Goal: Information Seeking & Learning: Find specific fact

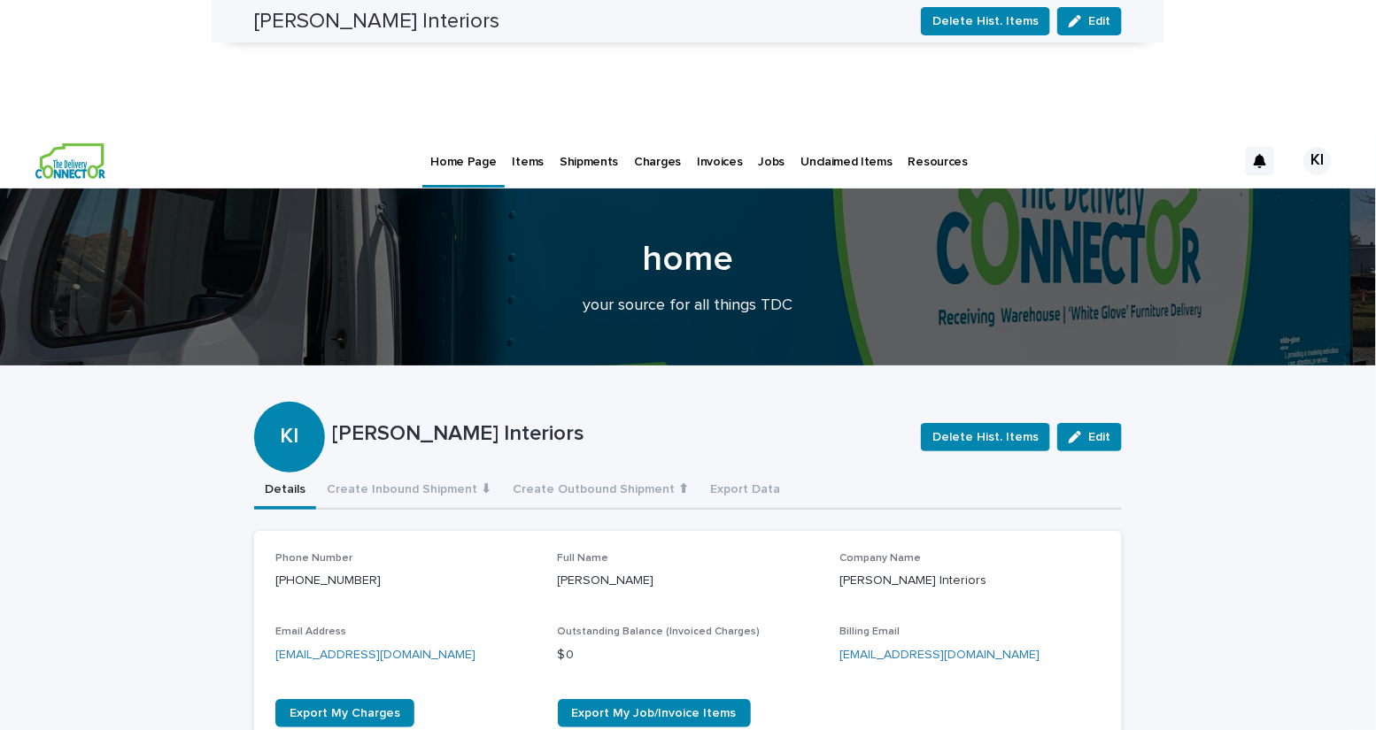
scroll to position [1084, 0]
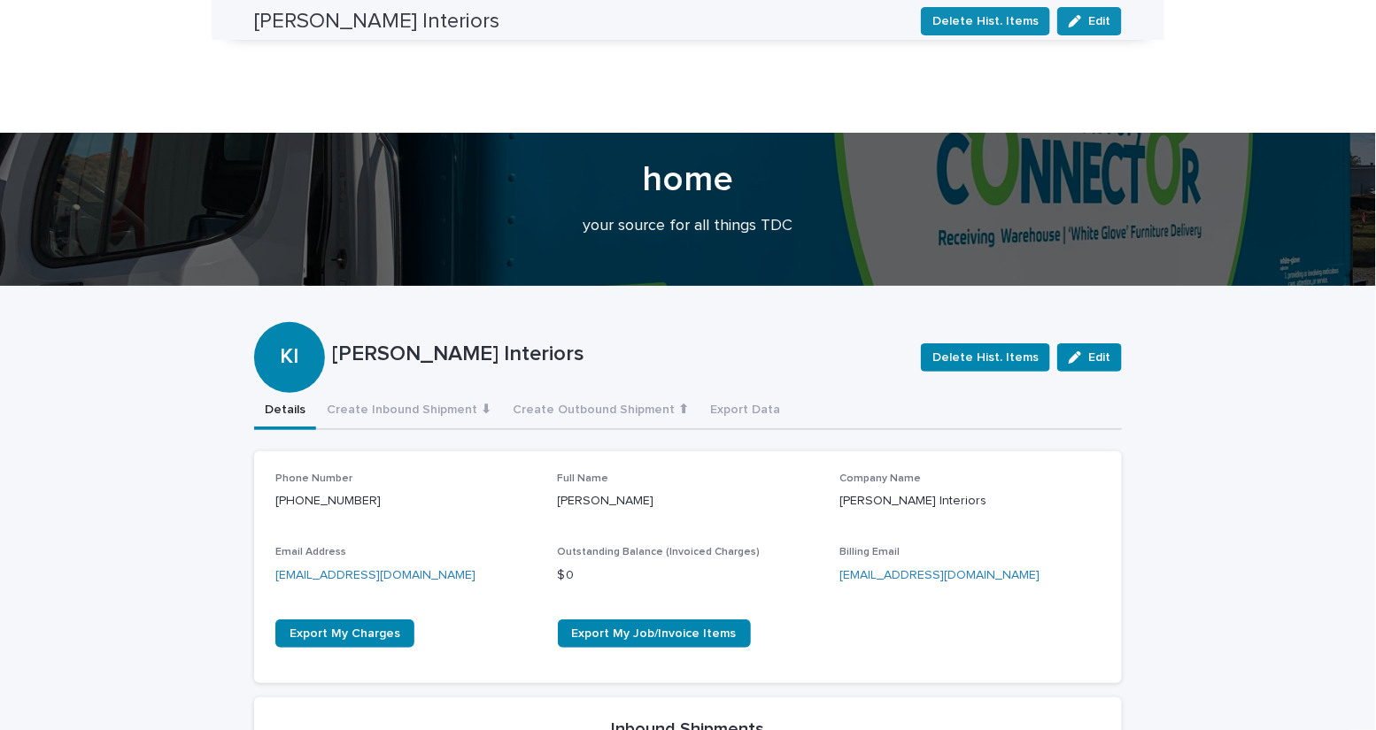
scroll to position [0, 0]
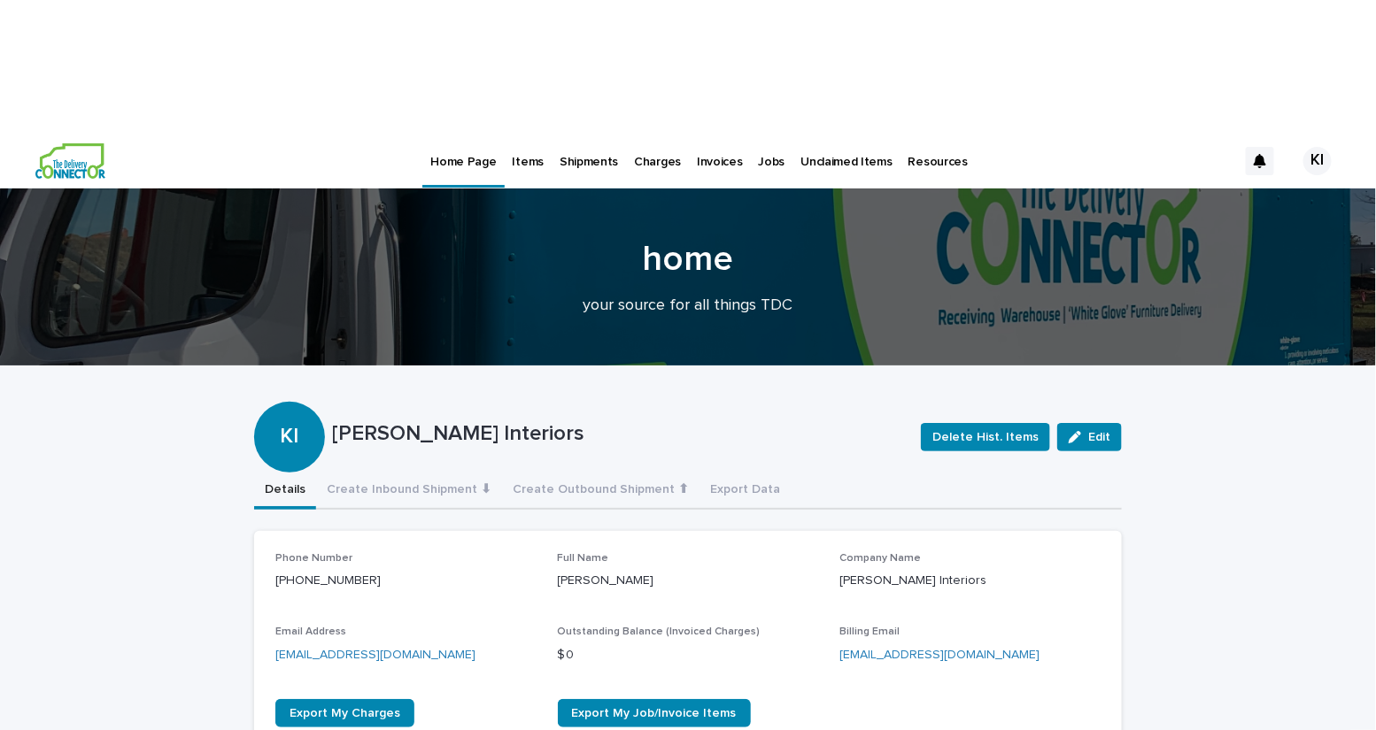
click at [524, 133] on p "Items" at bounding box center [528, 151] width 31 height 37
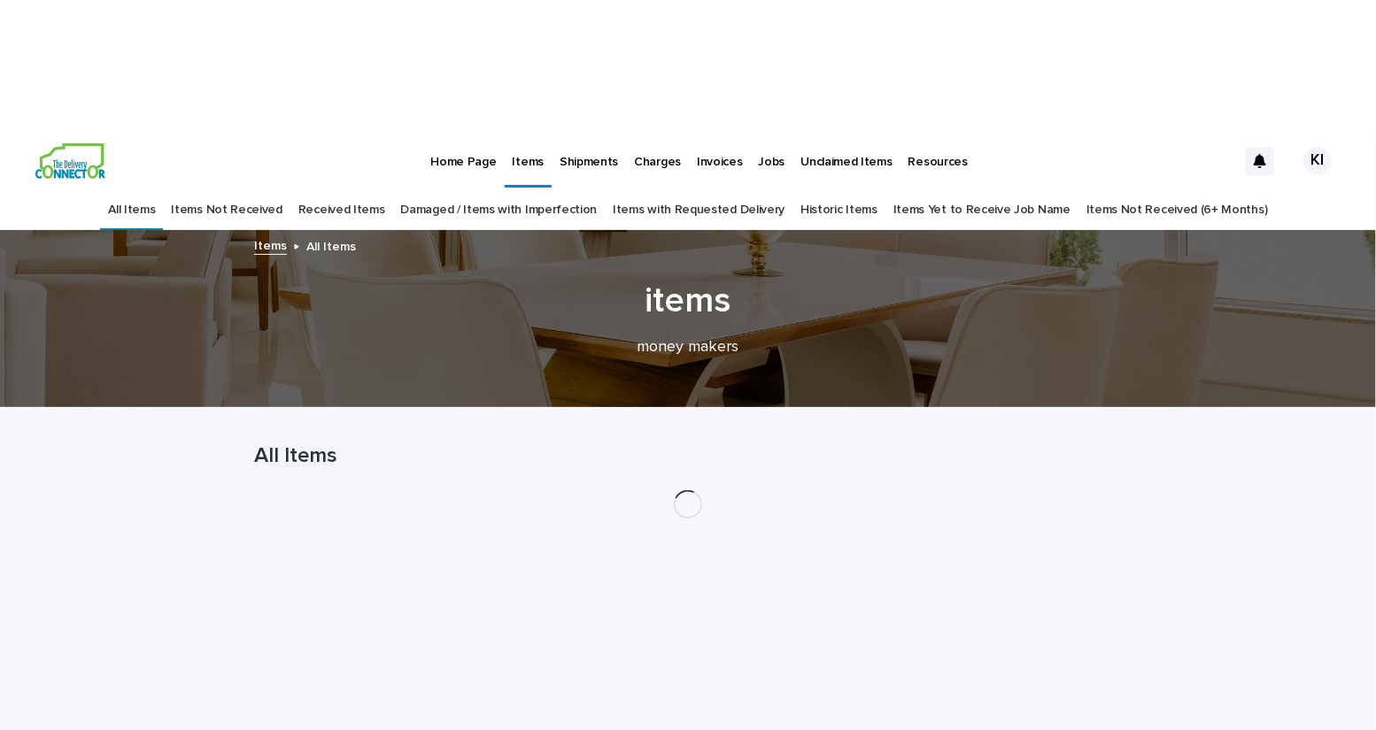
click at [524, 133] on p "Items" at bounding box center [528, 151] width 31 height 37
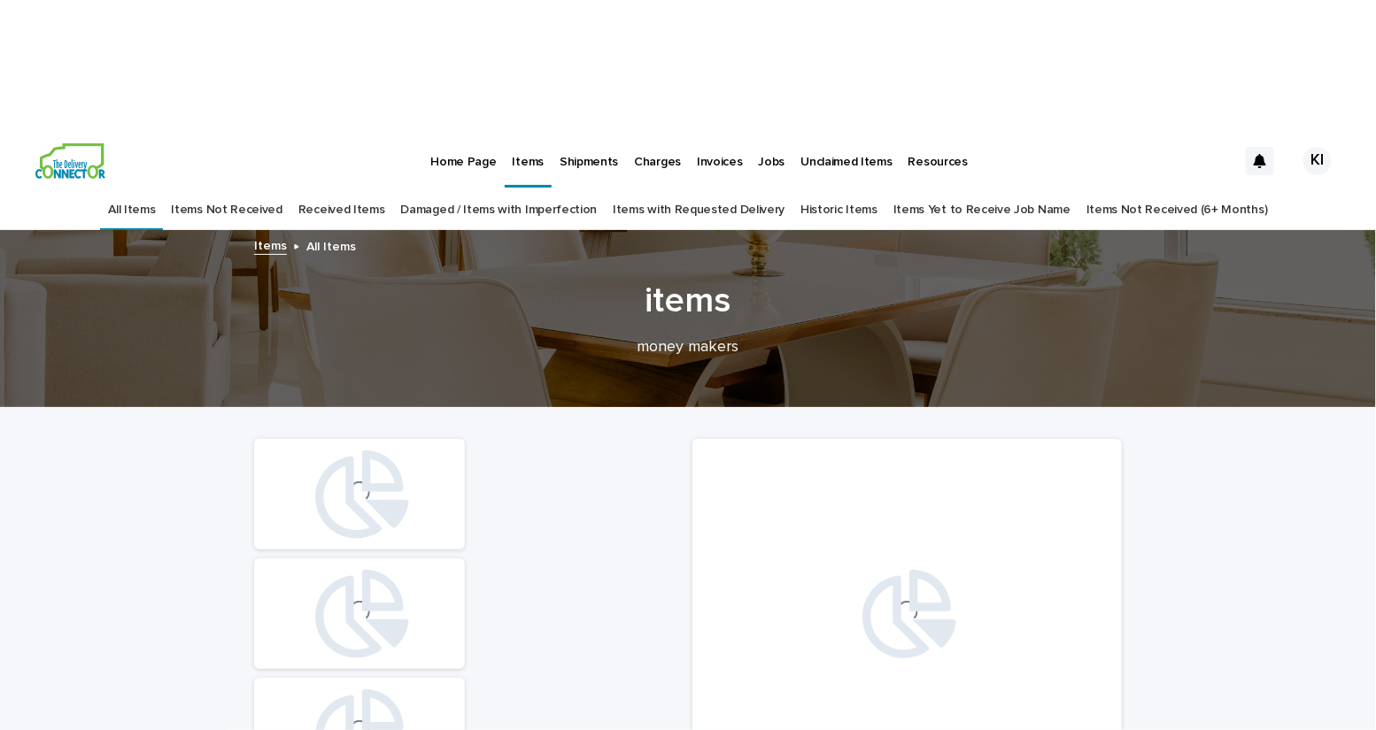
scroll to position [276, 0]
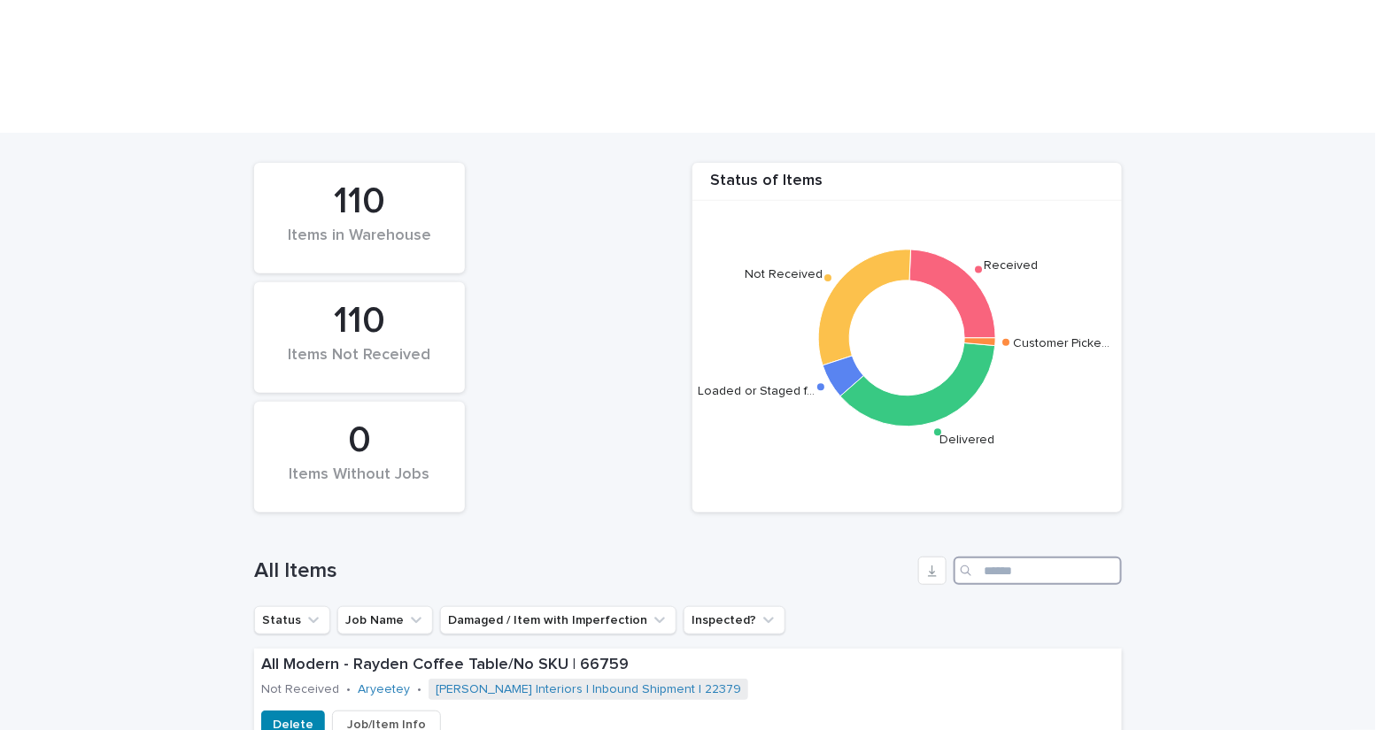
click at [1001, 557] on input "Search" at bounding box center [1038, 571] width 168 height 28
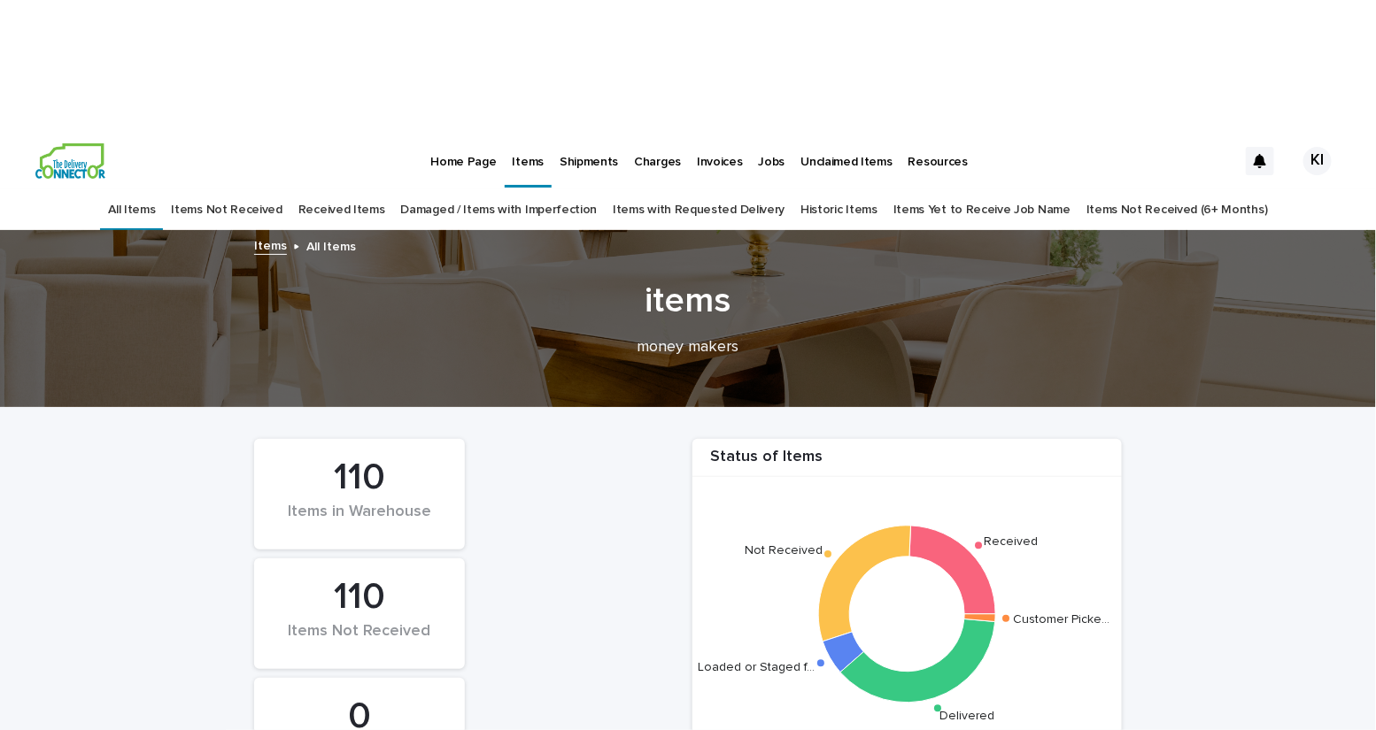
type input "*****"
click at [385, 189] on link "Received Items" at bounding box center [341, 210] width 87 height 42
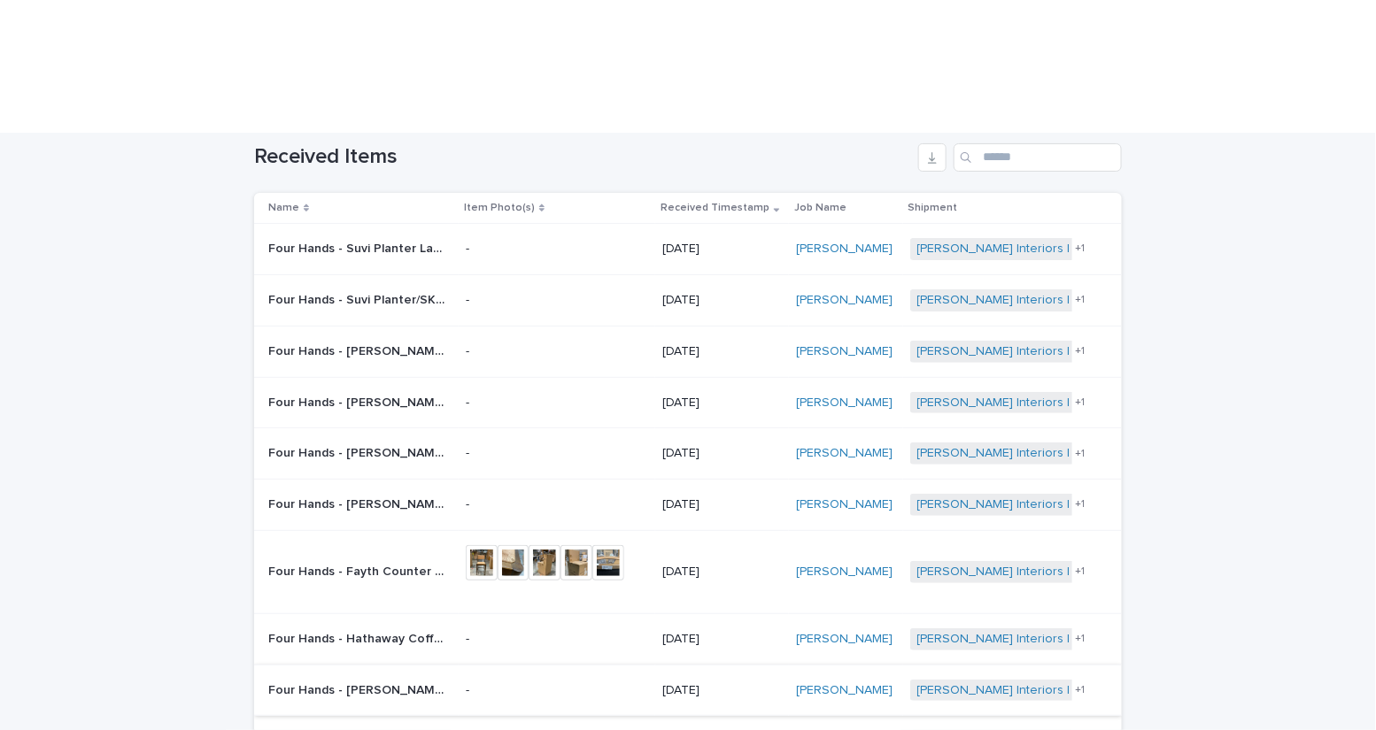
scroll to position [132, 0]
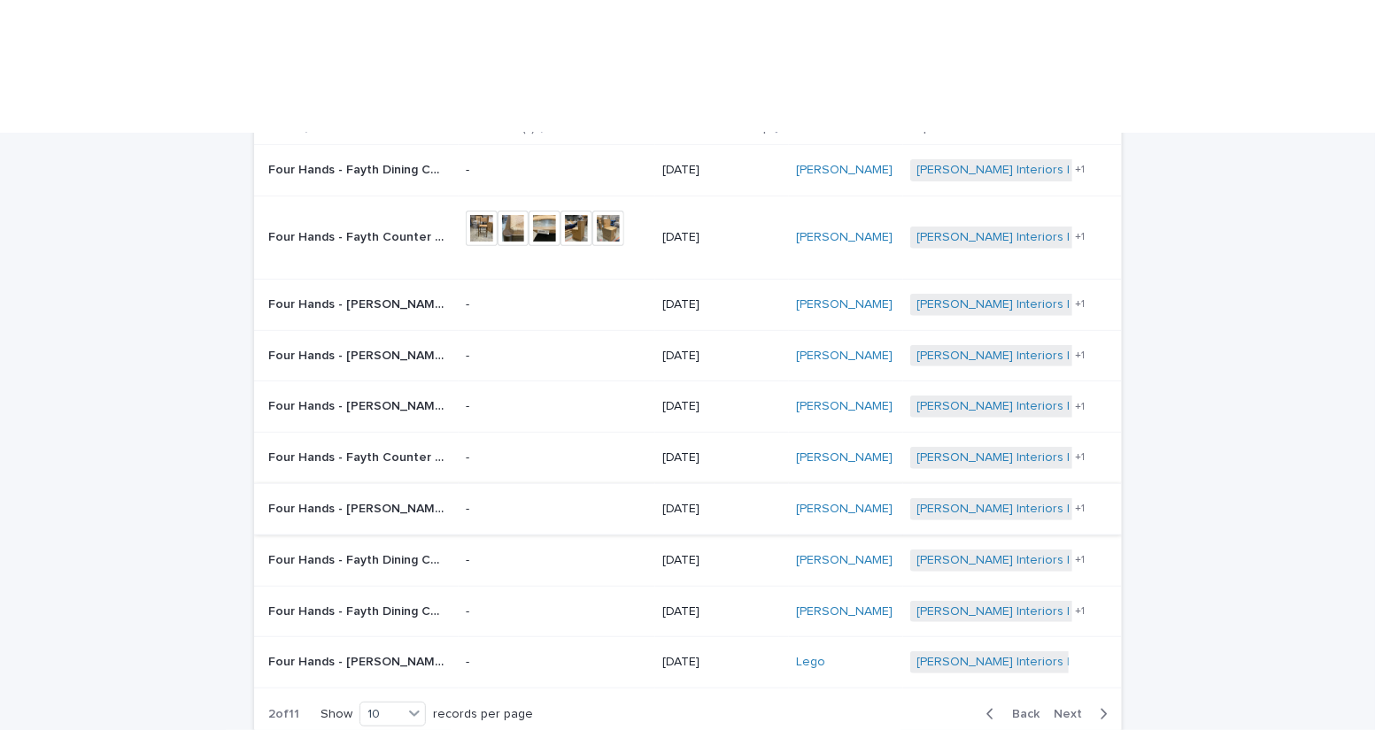
scroll to position [228, 0]
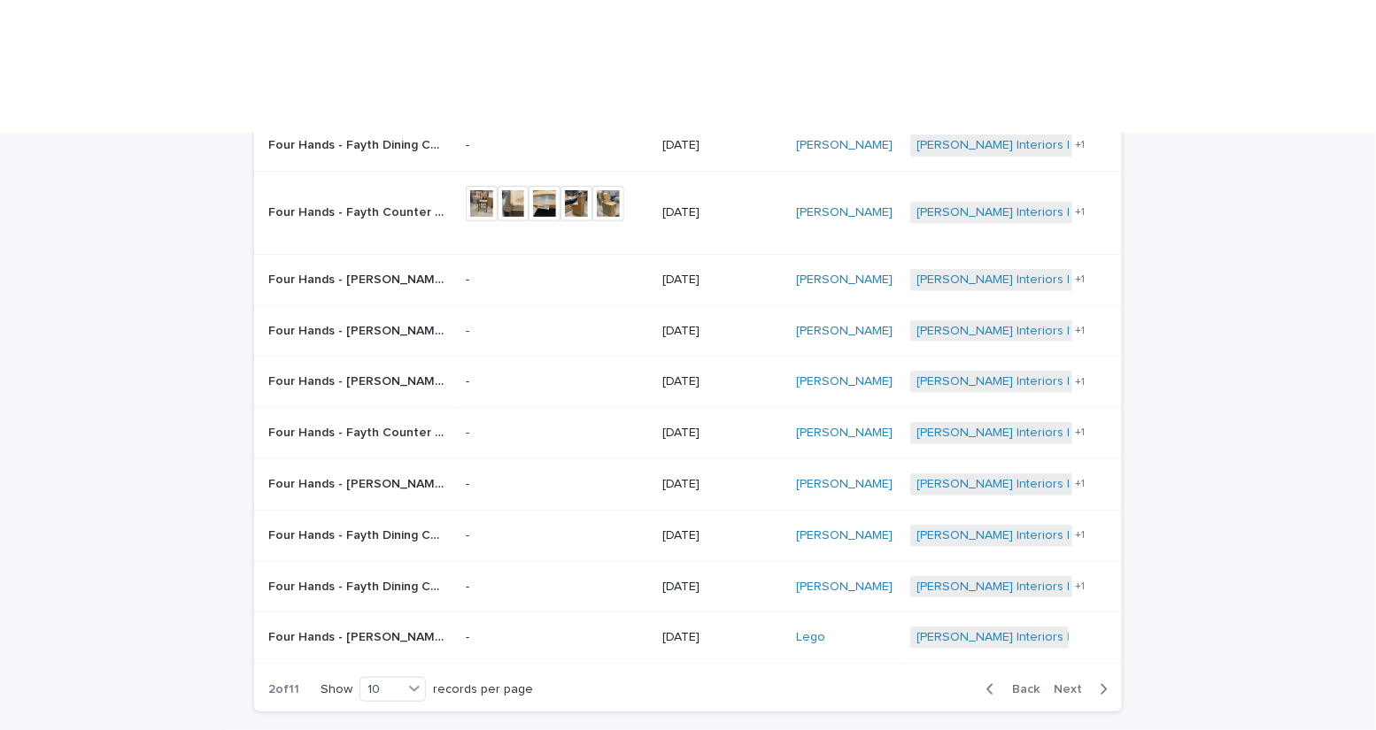
click at [1073, 683] on span "Next" at bounding box center [1073, 689] width 39 height 12
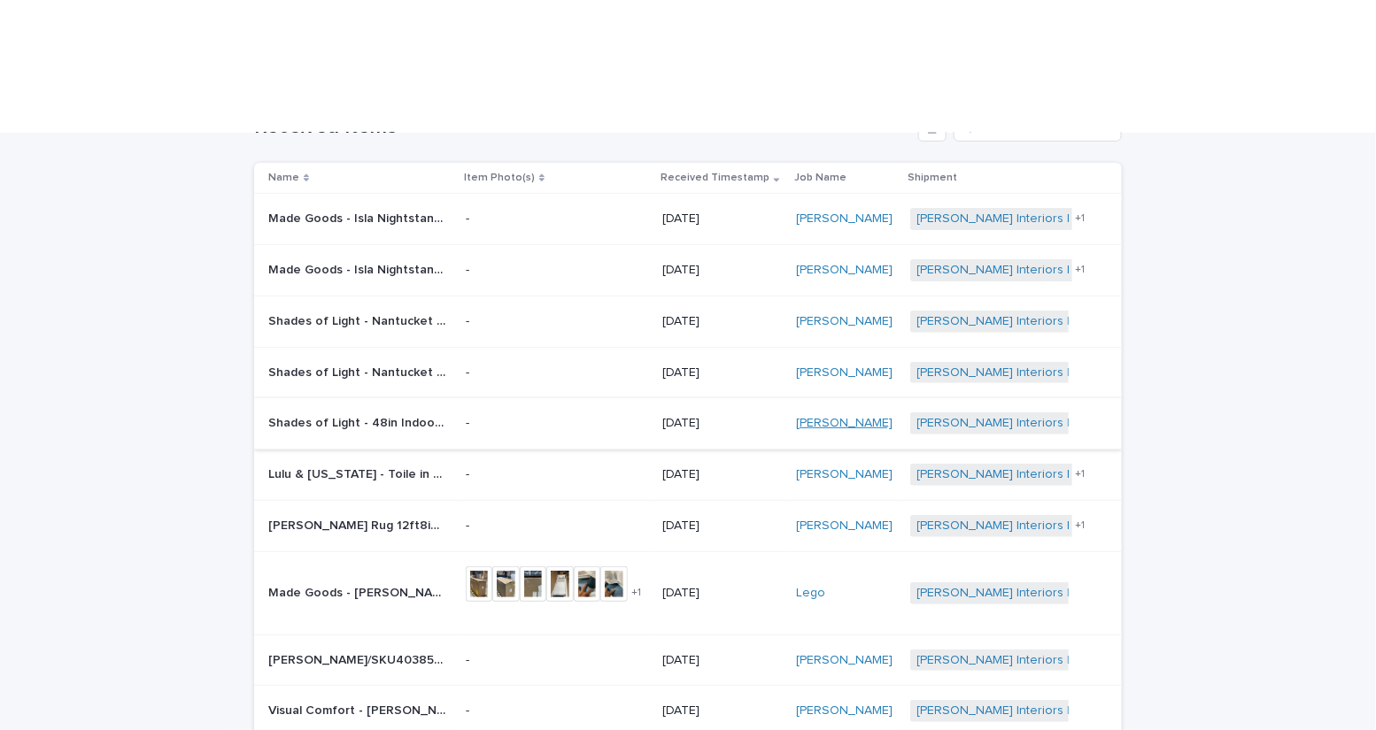
scroll to position [151, 0]
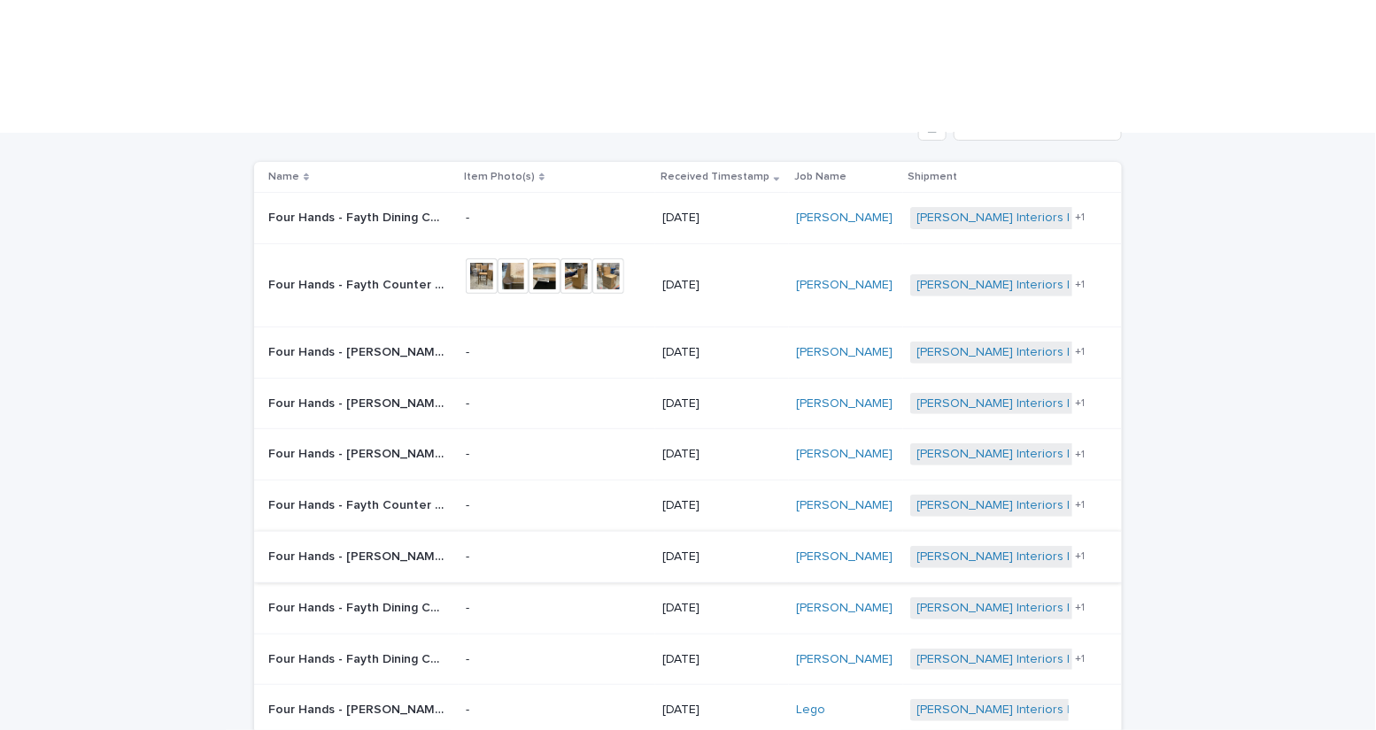
scroll to position [155, 0]
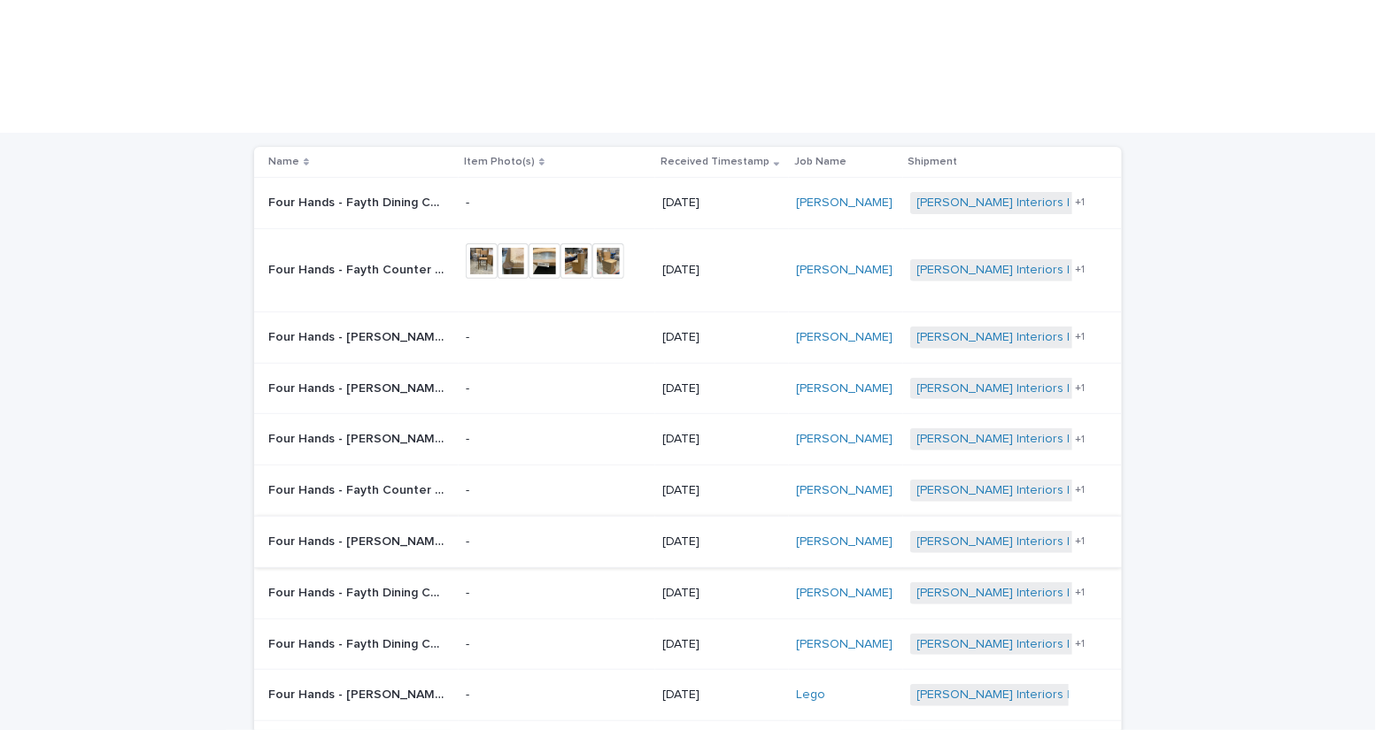
scroll to position [172, 0]
click at [498, 243] on img at bounding box center [482, 260] width 32 height 35
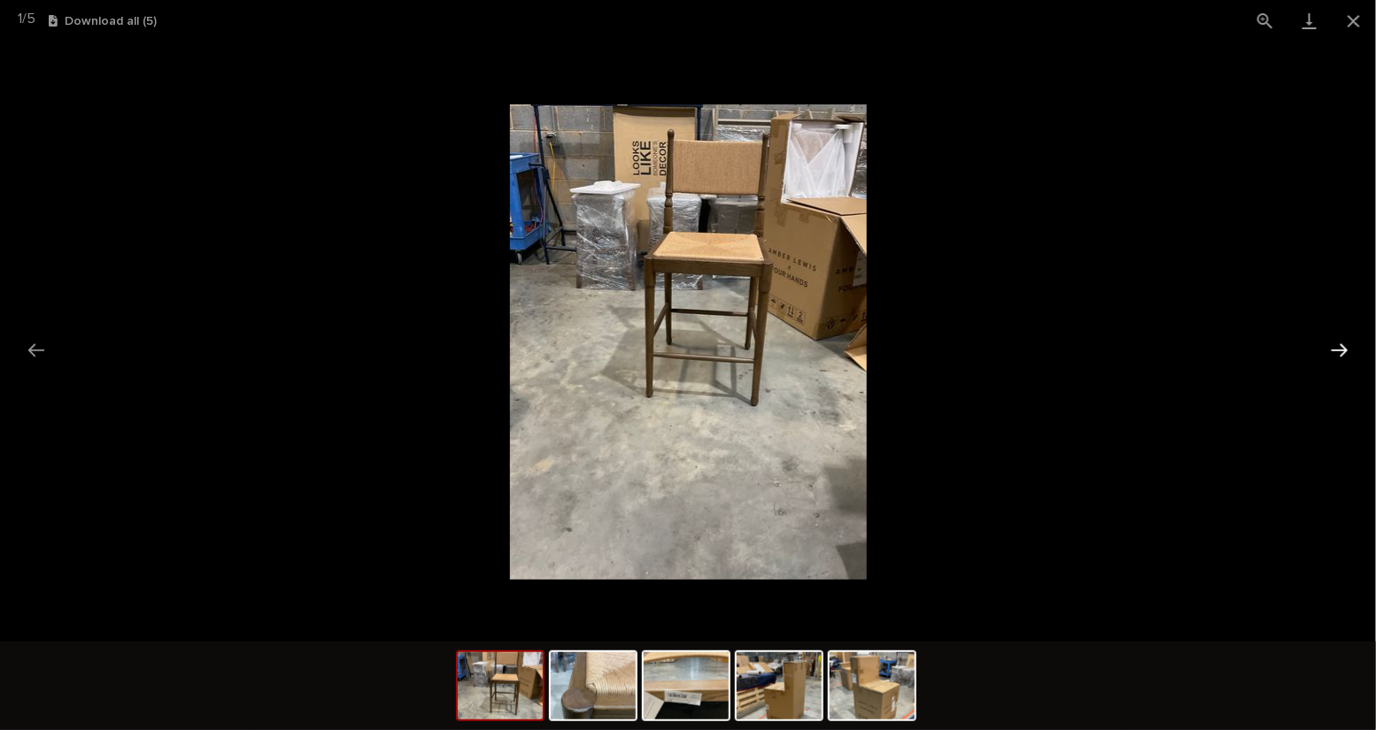
click at [1340, 347] on button "Next slide" at bounding box center [1339, 350] width 37 height 35
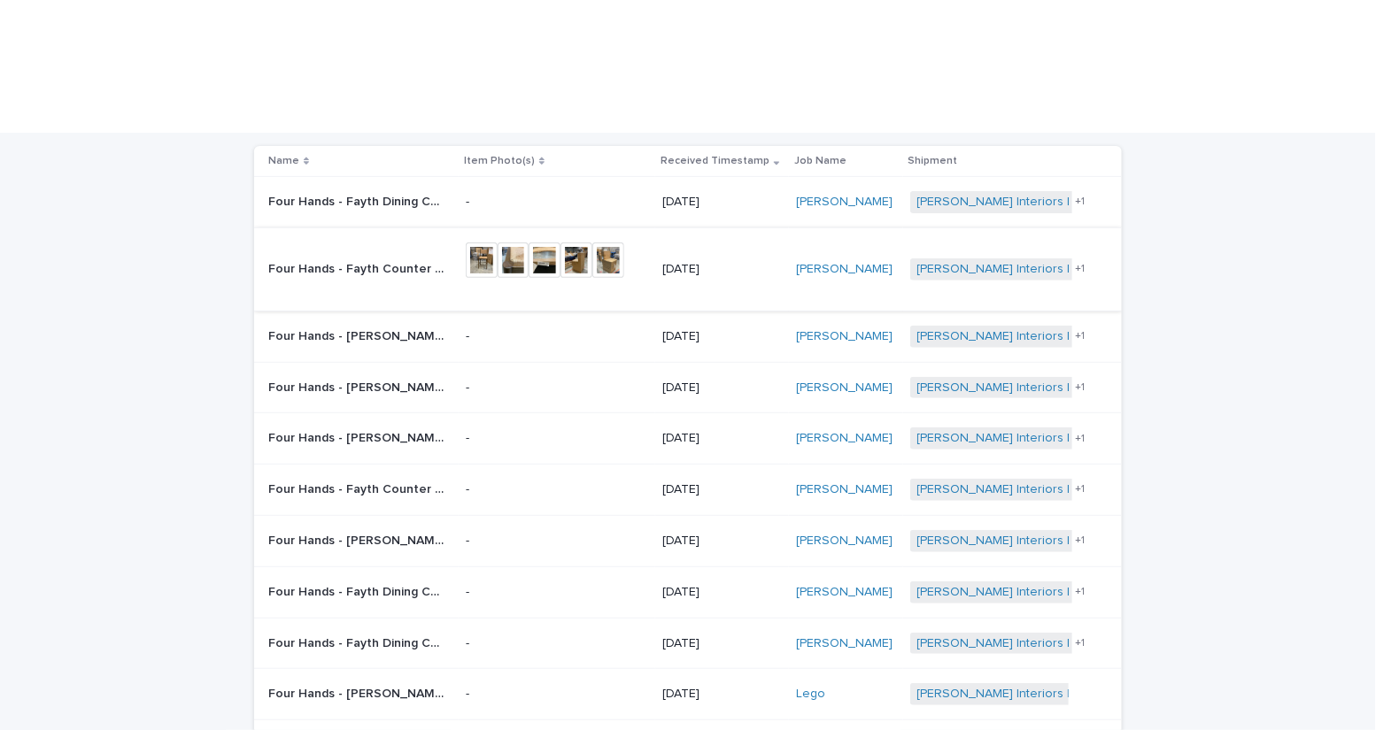
click at [624, 243] on img at bounding box center [608, 260] width 32 height 35
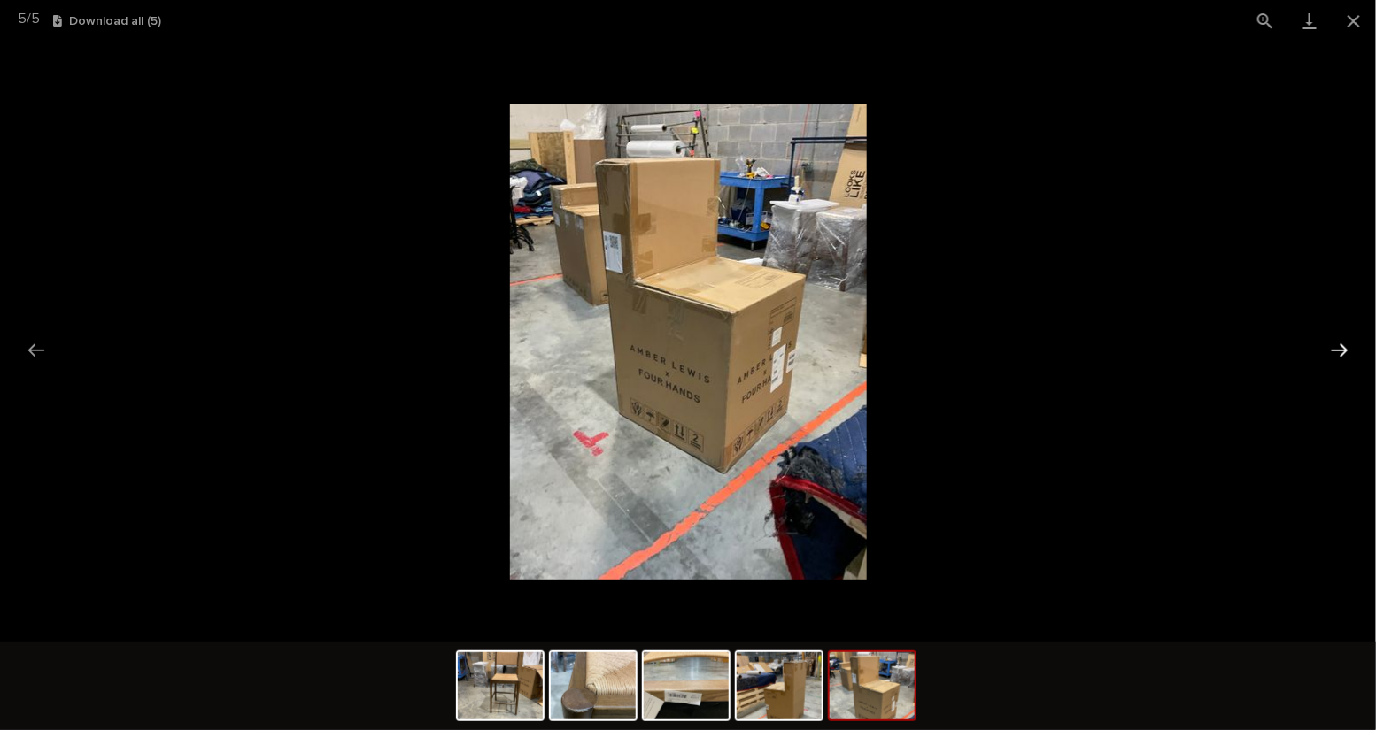
click at [1341, 356] on button "Next slide" at bounding box center [1339, 350] width 37 height 35
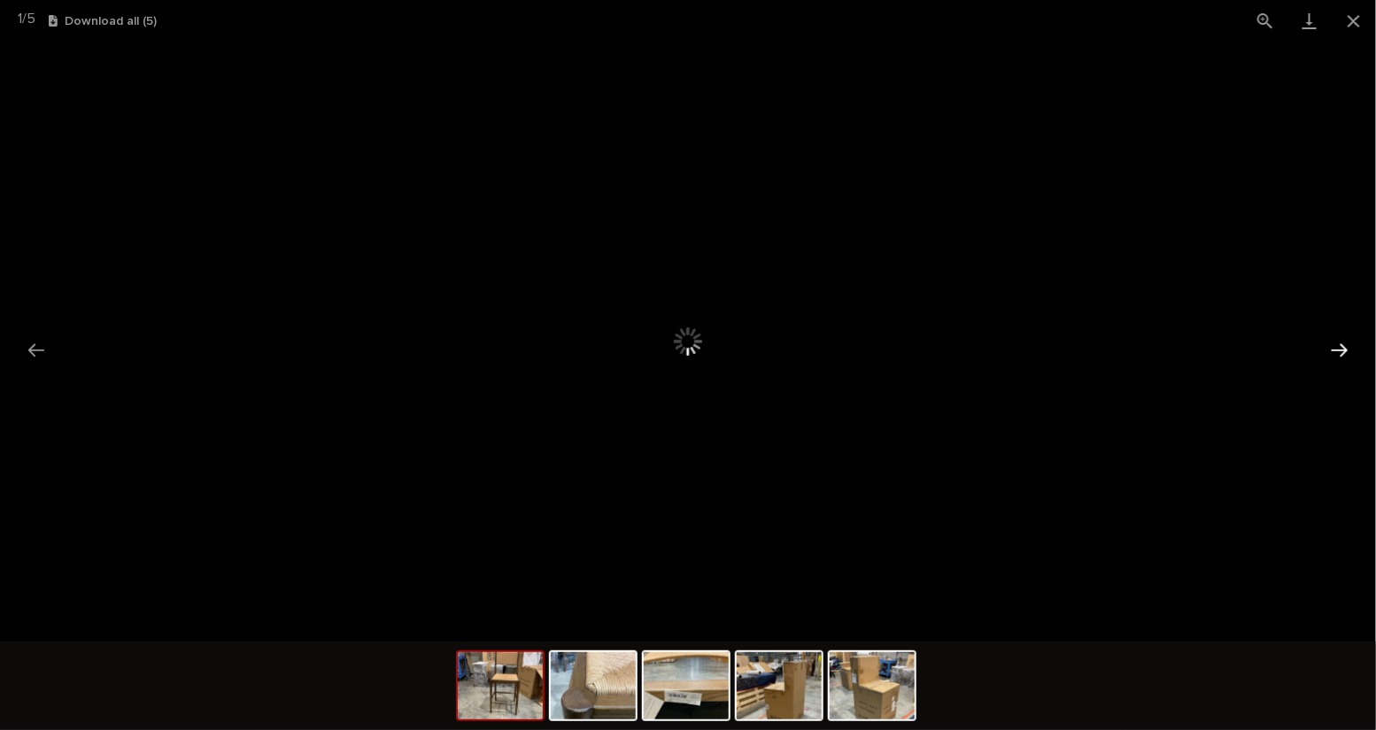
click at [1341, 357] on button "Next slide" at bounding box center [1339, 350] width 37 height 35
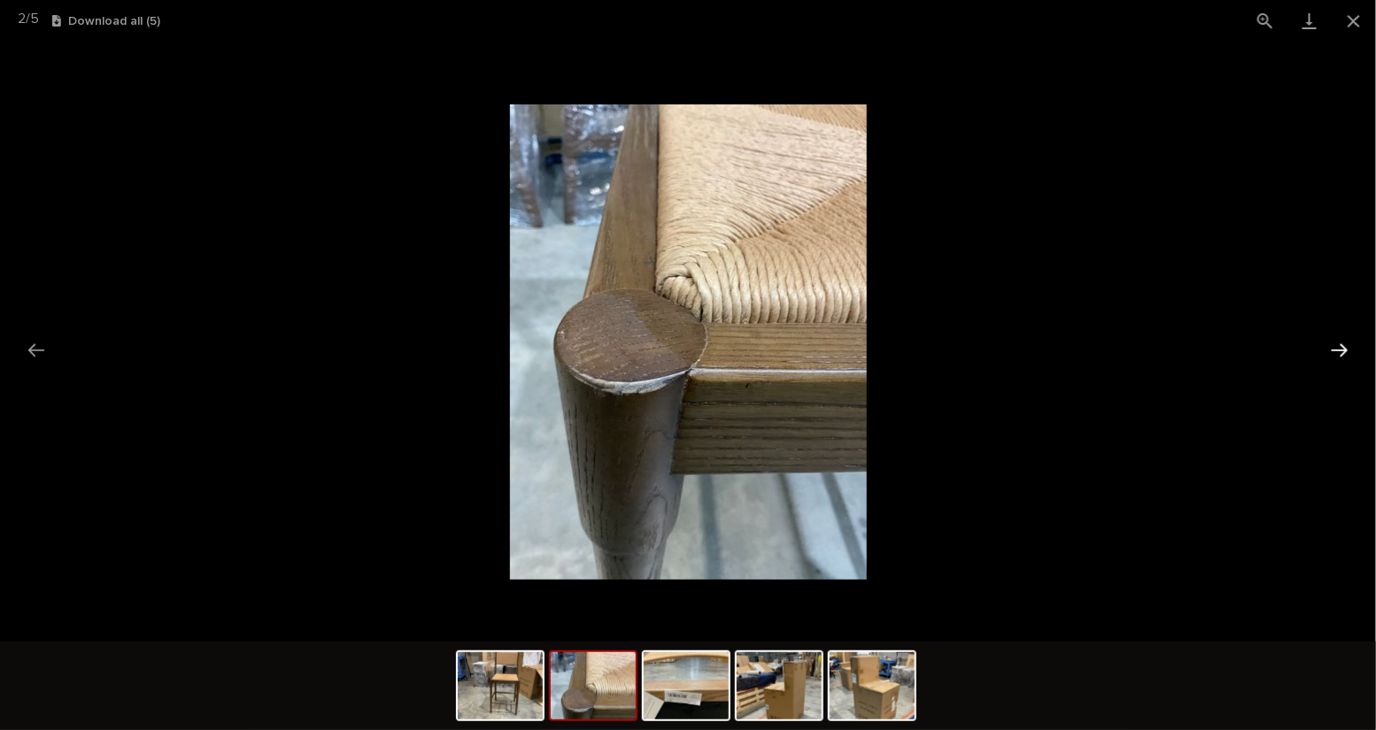
click at [1341, 353] on button "Next slide" at bounding box center [1339, 350] width 37 height 35
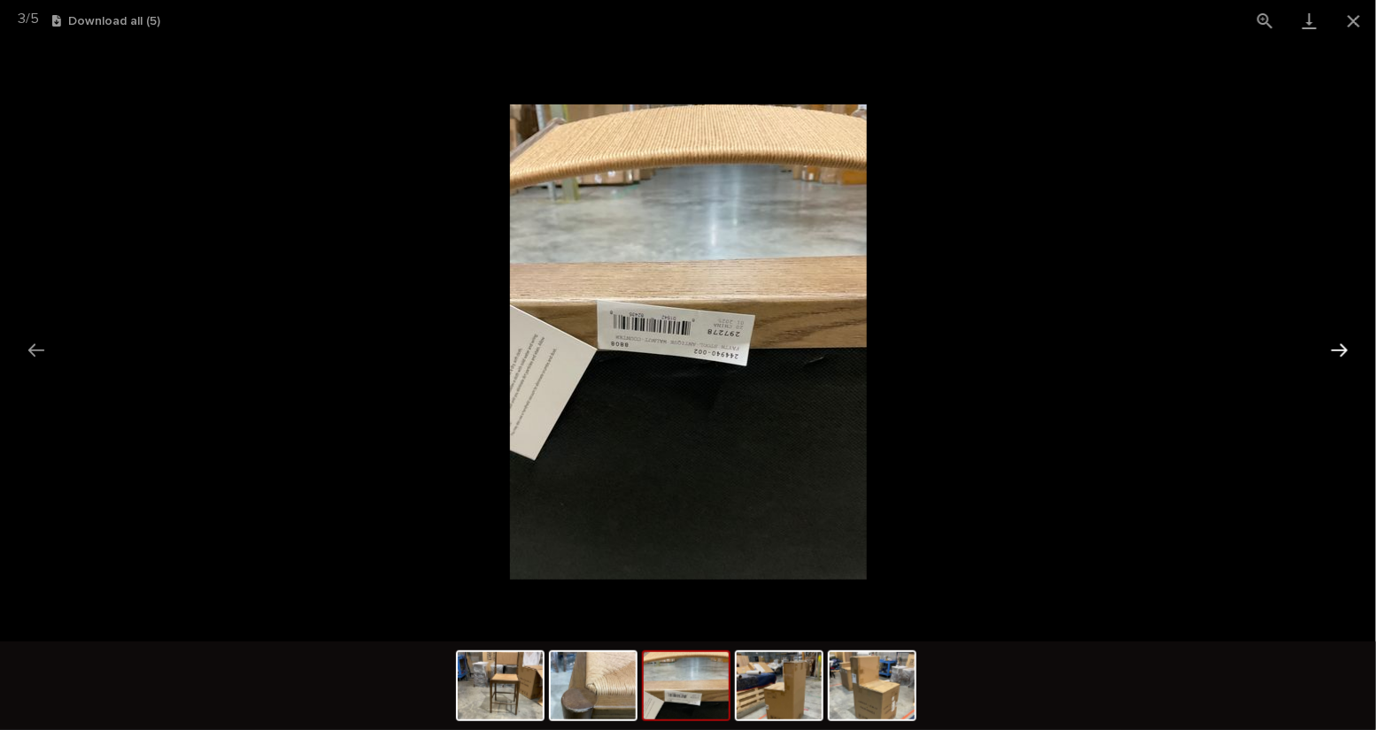
click at [1341, 353] on button "Next slide" at bounding box center [1339, 350] width 37 height 35
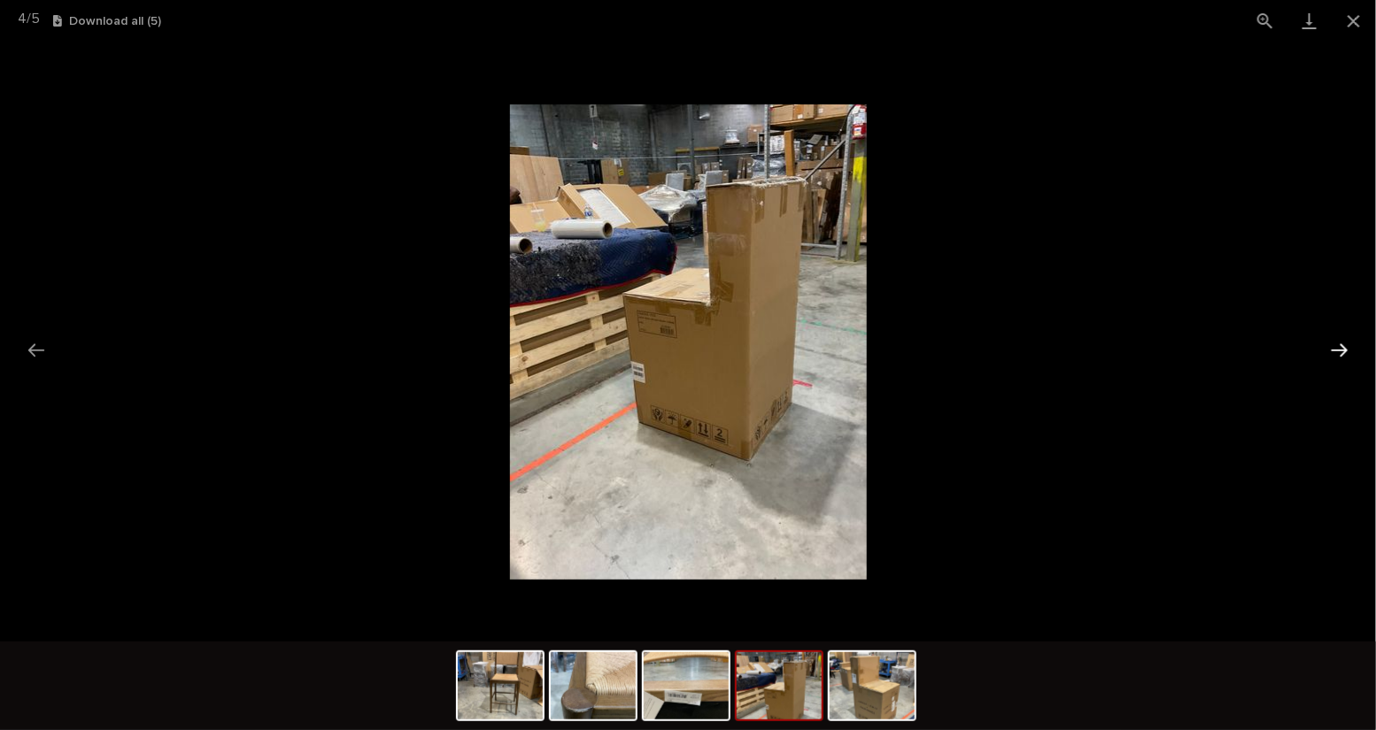
click at [1341, 354] on button "Next slide" at bounding box center [1339, 350] width 37 height 35
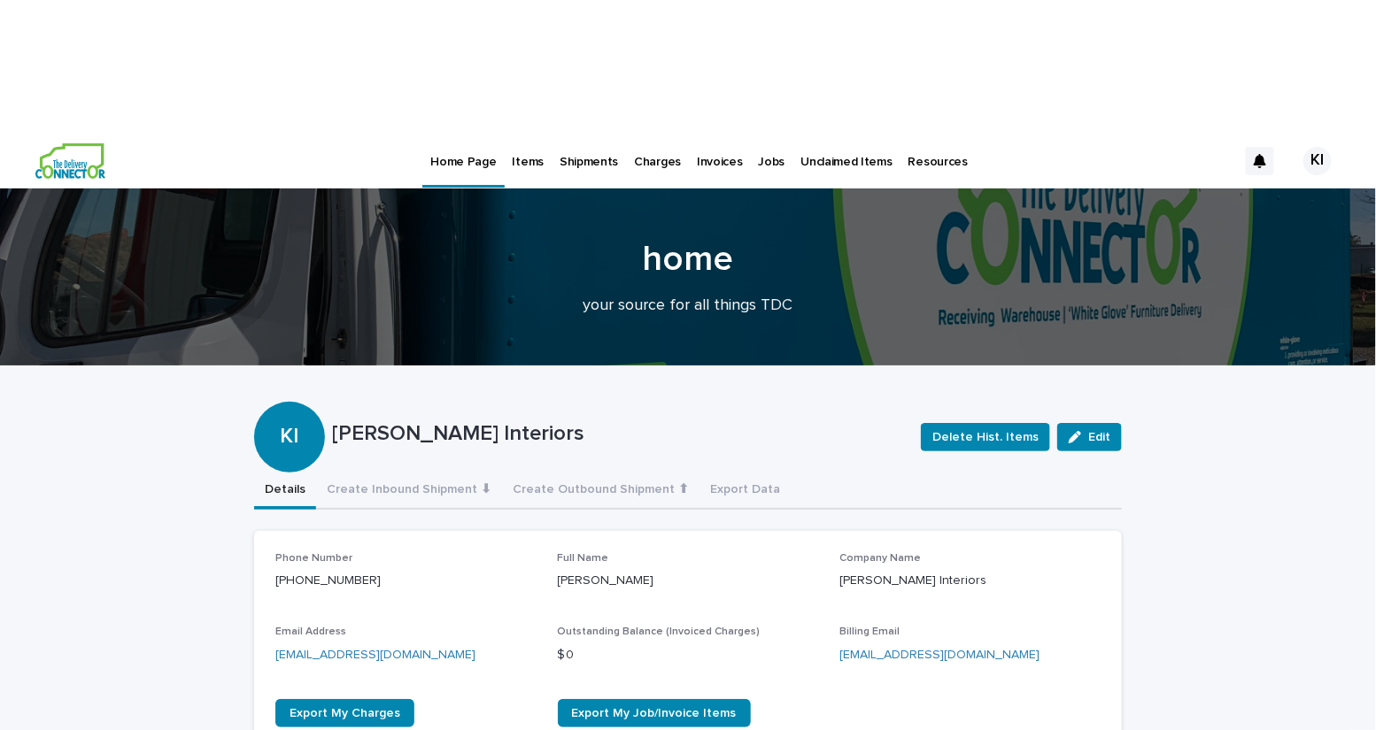
click at [525, 133] on p "Items" at bounding box center [528, 151] width 31 height 37
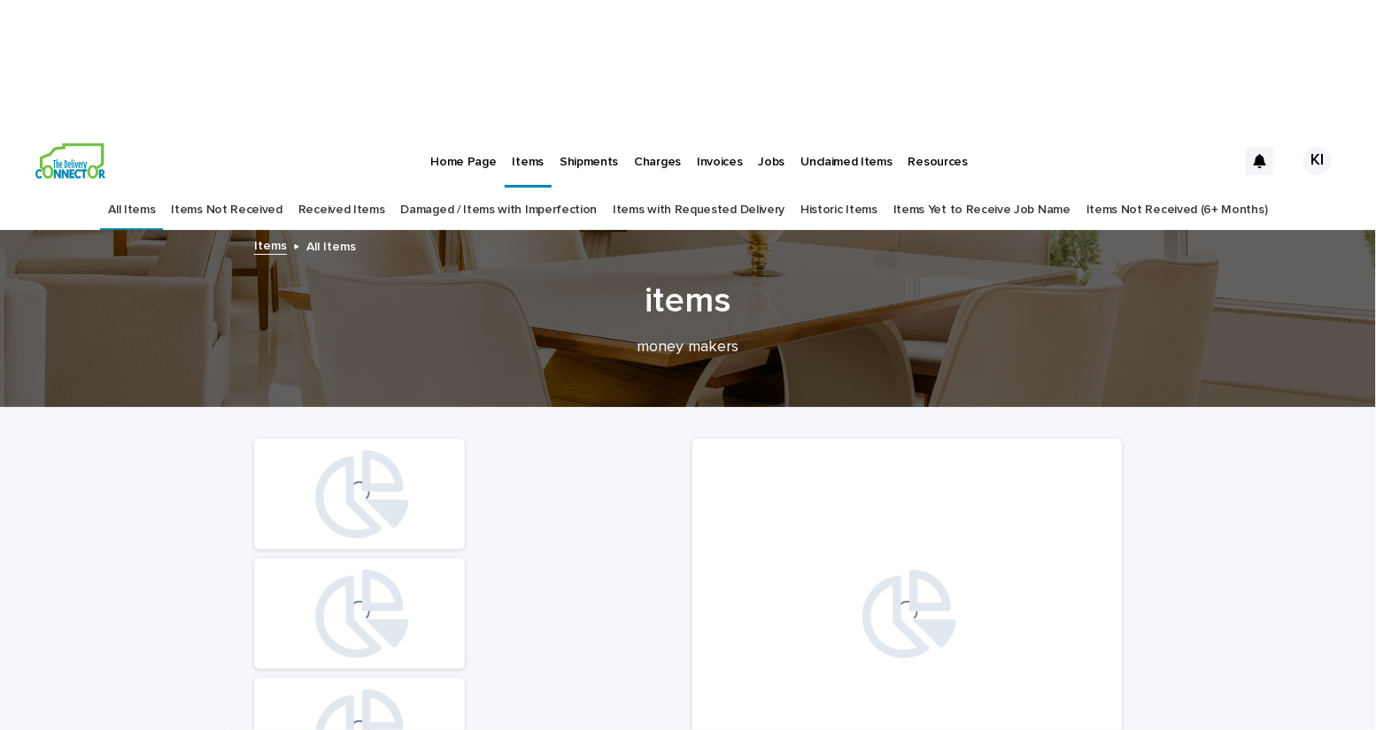
click at [385, 189] on link "Received Items" at bounding box center [341, 210] width 87 height 42
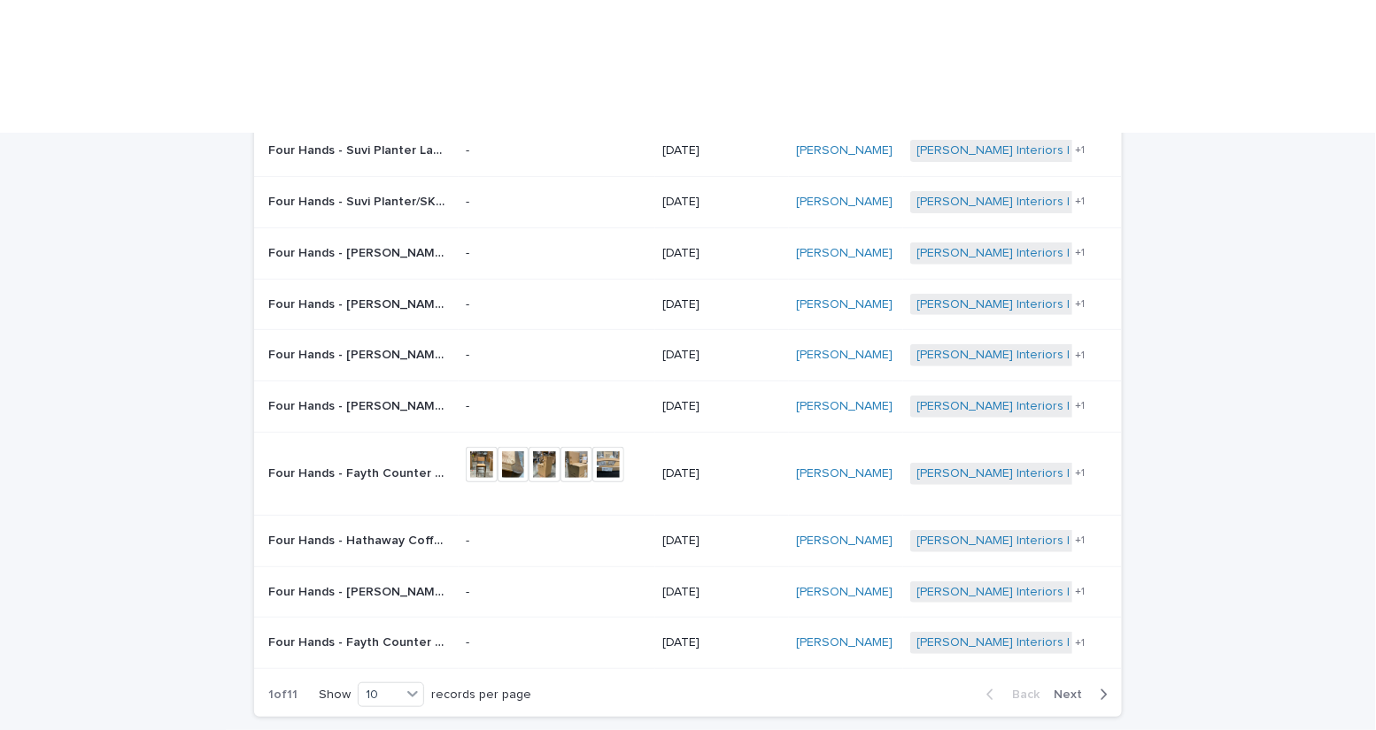
scroll to position [228, 0]
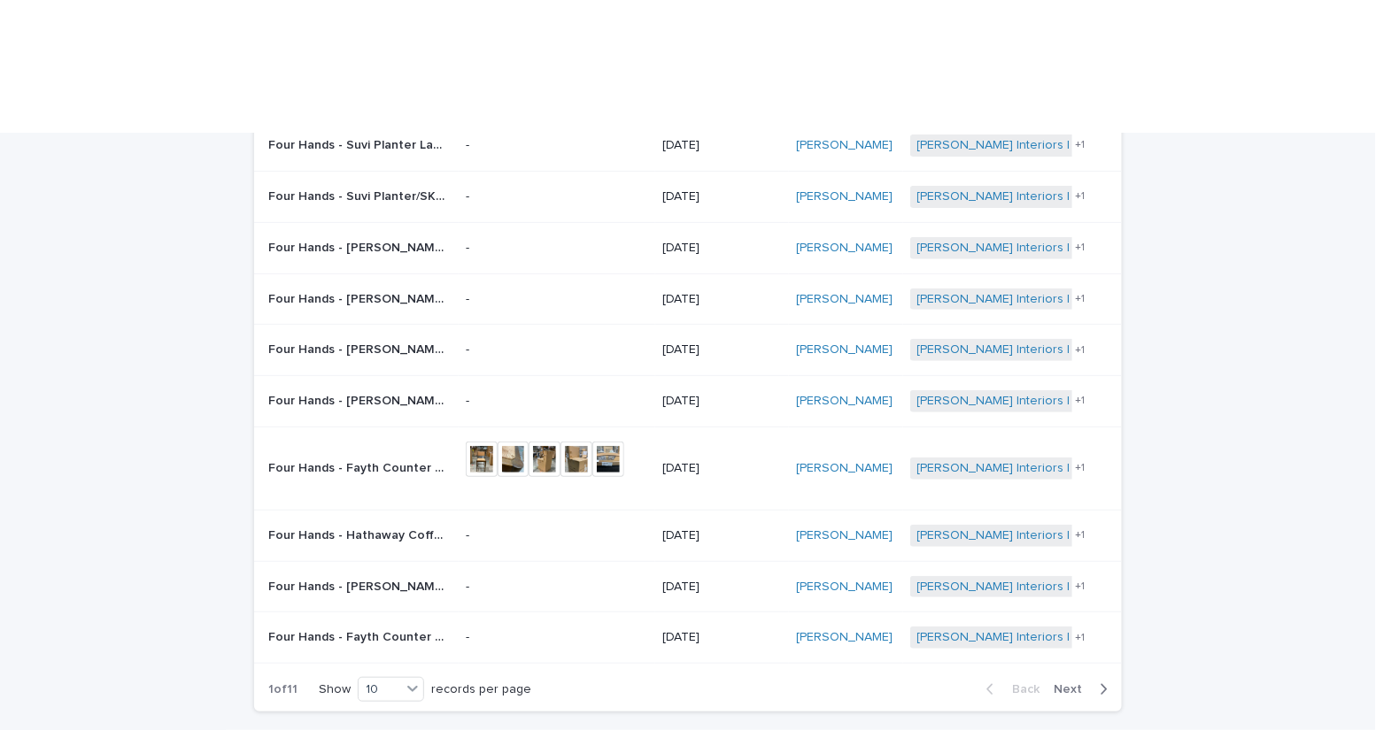
click at [1068, 683] on span "Next" at bounding box center [1073, 689] width 39 height 12
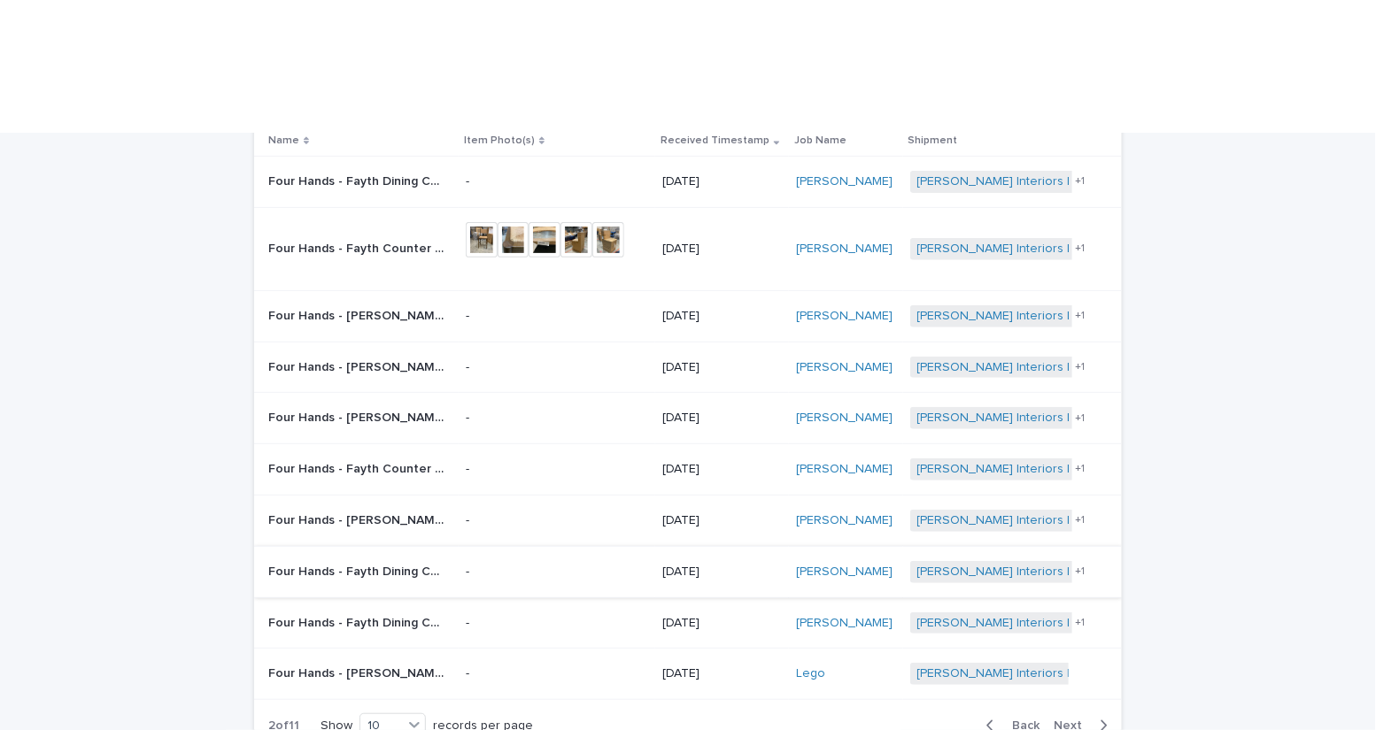
scroll to position [177, 0]
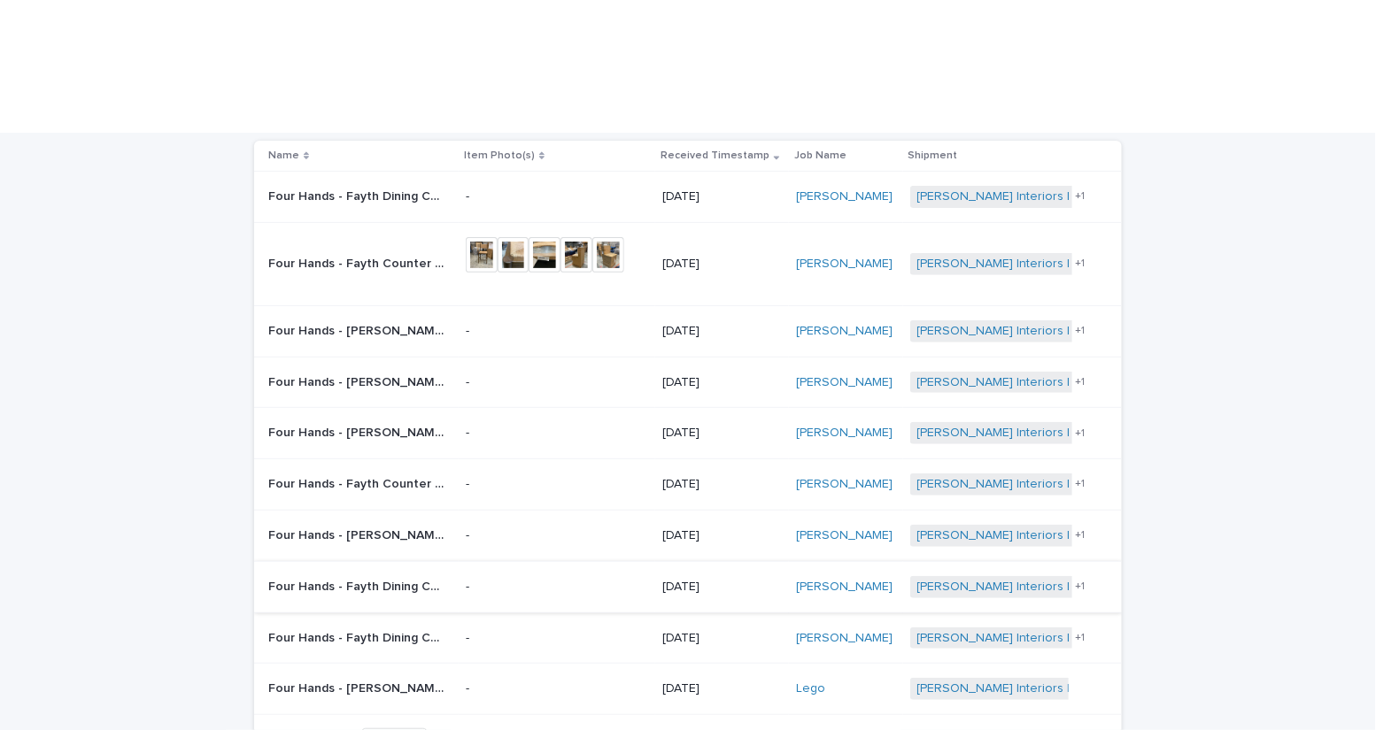
click at [1028, 730] on span "Back" at bounding box center [1020, 741] width 38 height 12
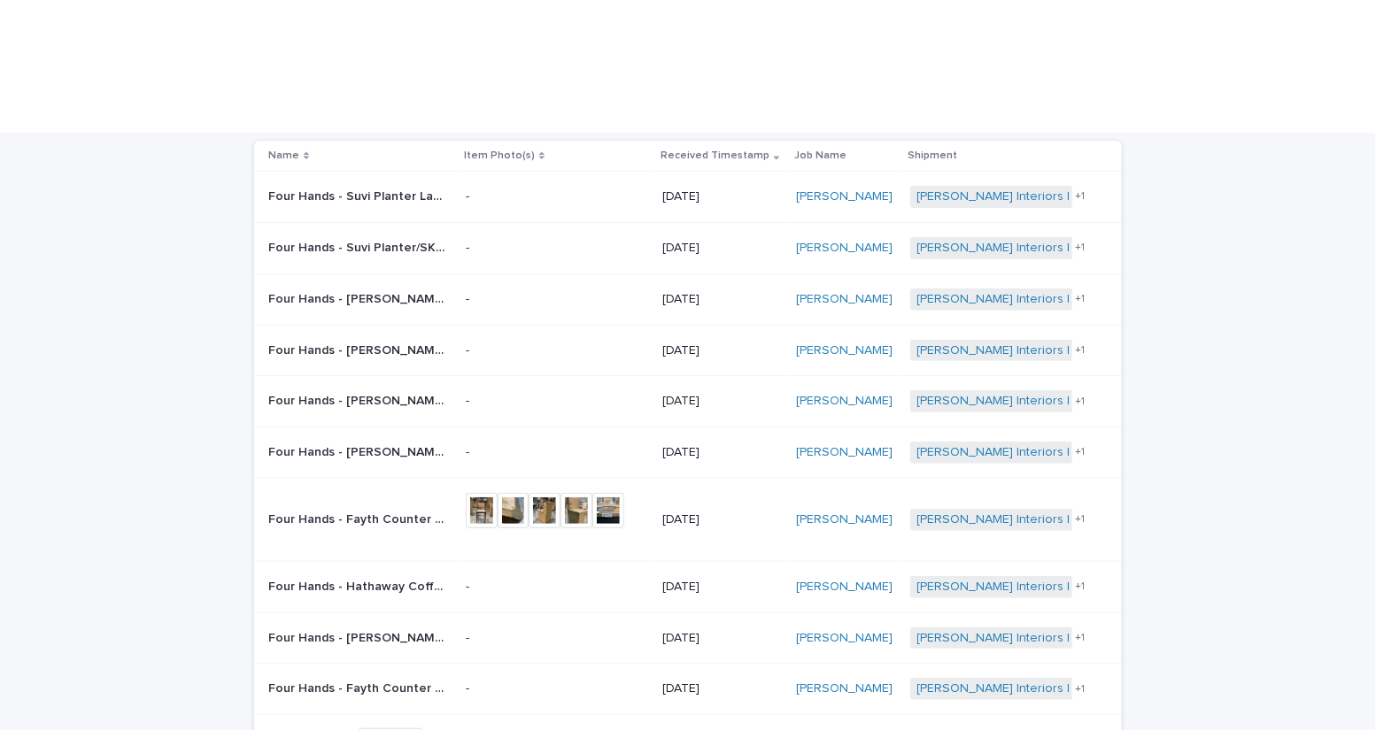
click at [1086, 730] on span "Next" at bounding box center [1073, 741] width 39 height 12
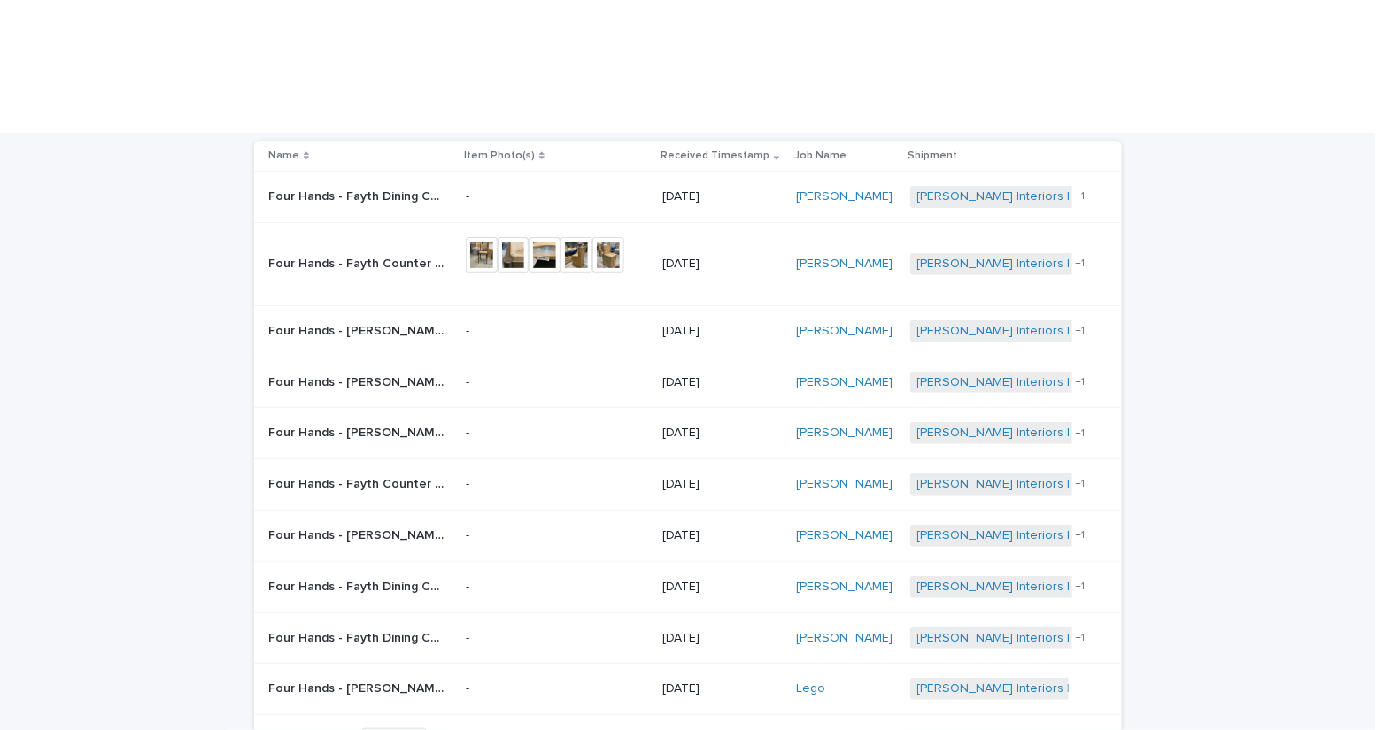
click at [1018, 730] on span "Back" at bounding box center [1020, 741] width 38 height 12
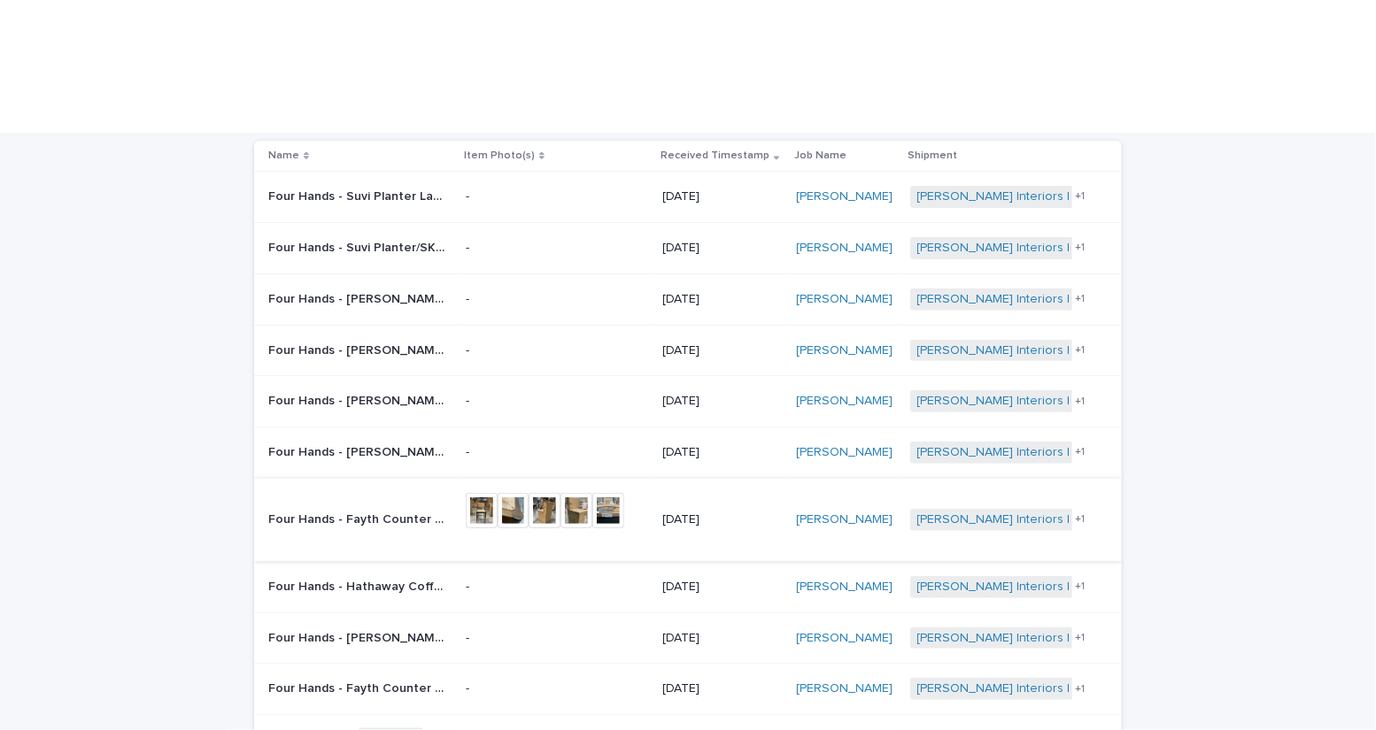
click at [492, 493] on img at bounding box center [482, 510] width 32 height 35
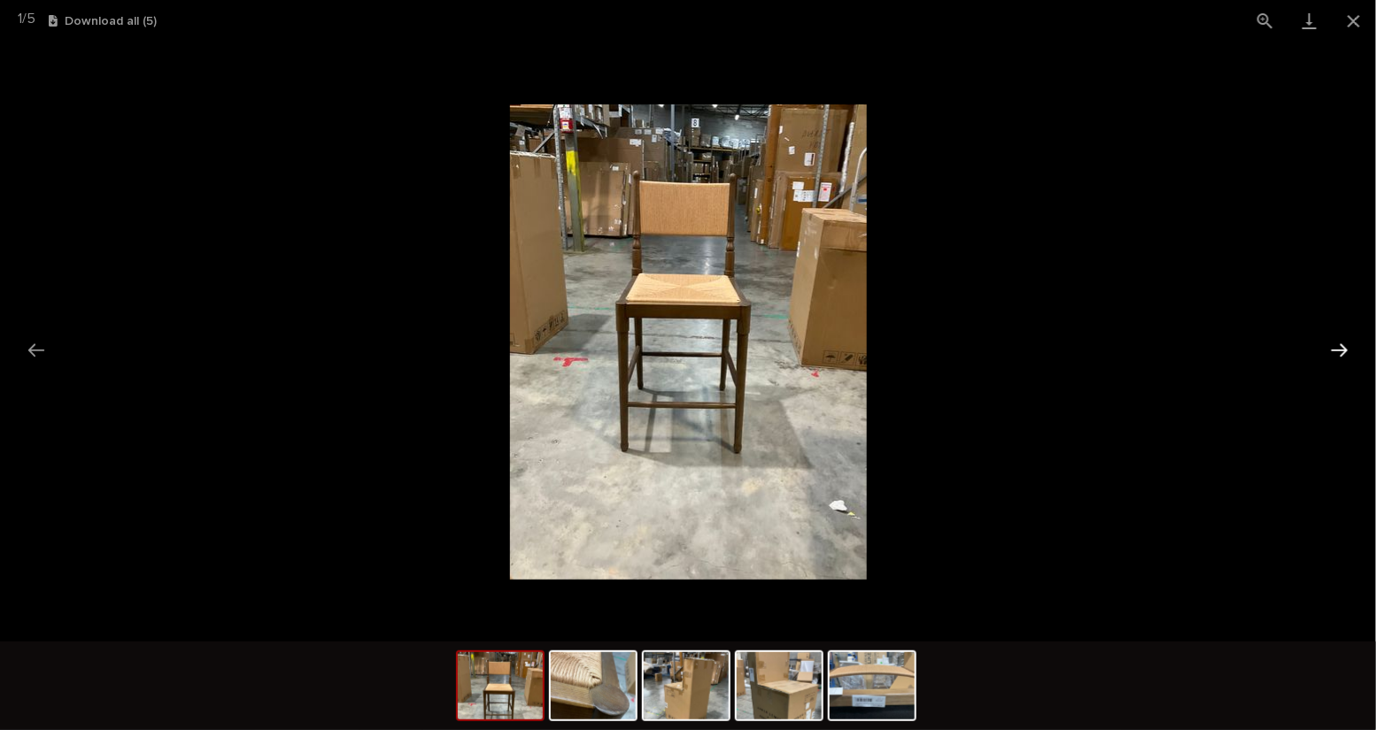
click at [1340, 353] on button "Next slide" at bounding box center [1339, 350] width 37 height 35
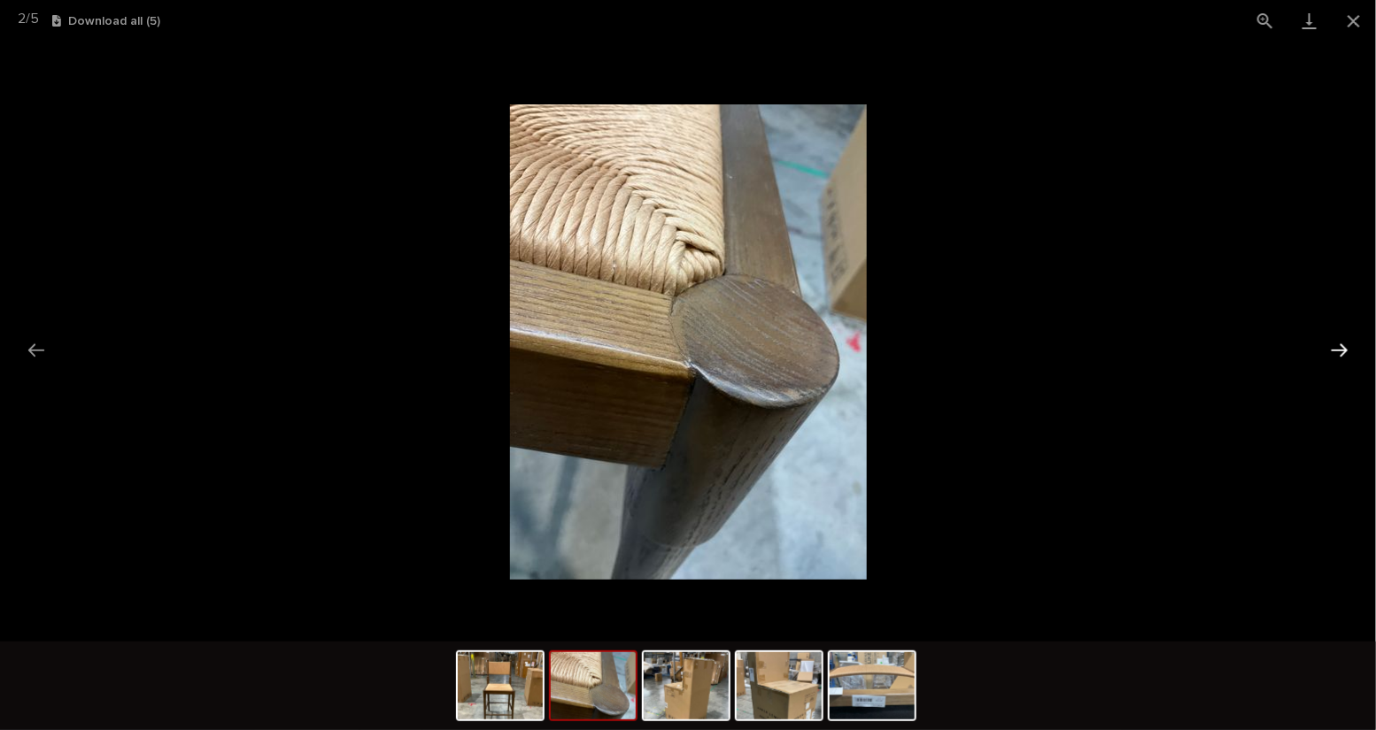
click at [1340, 353] on button "Next slide" at bounding box center [1339, 350] width 37 height 35
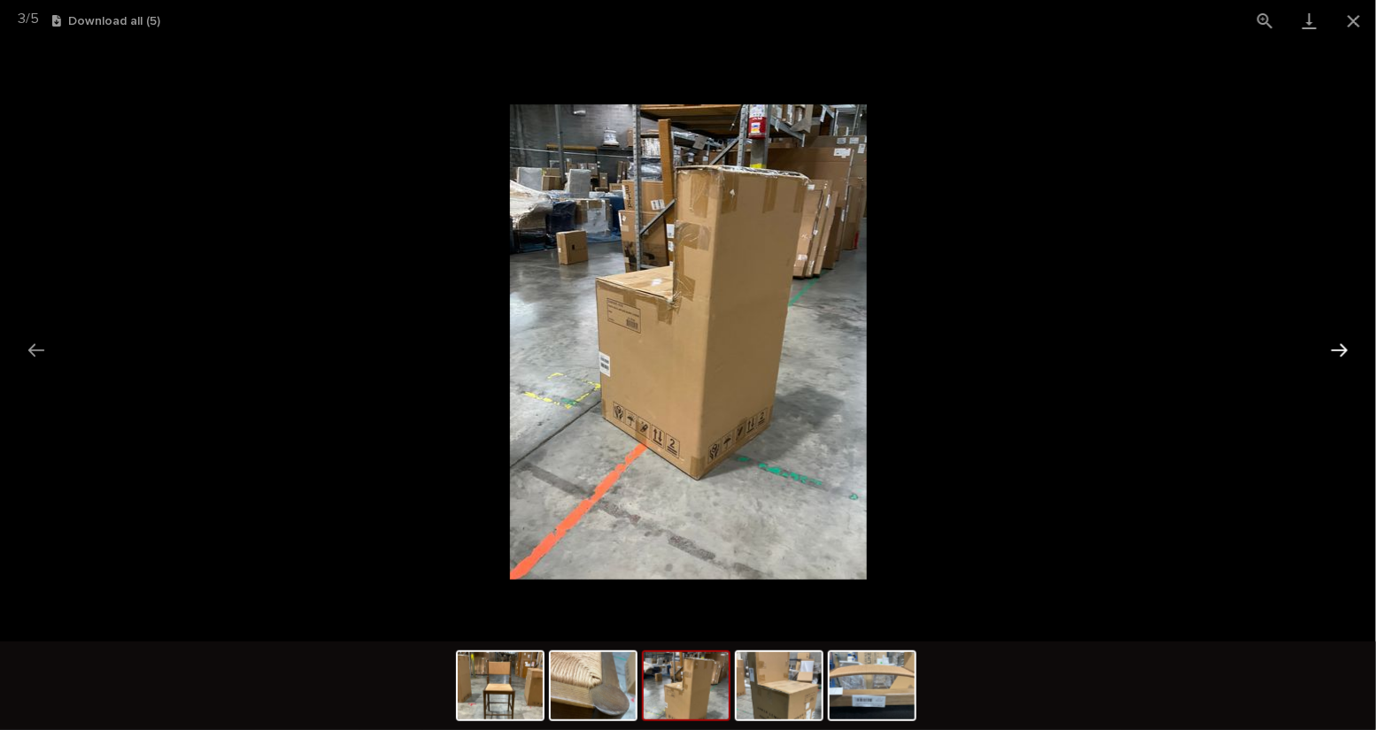
click at [1340, 353] on button "Next slide" at bounding box center [1339, 350] width 37 height 35
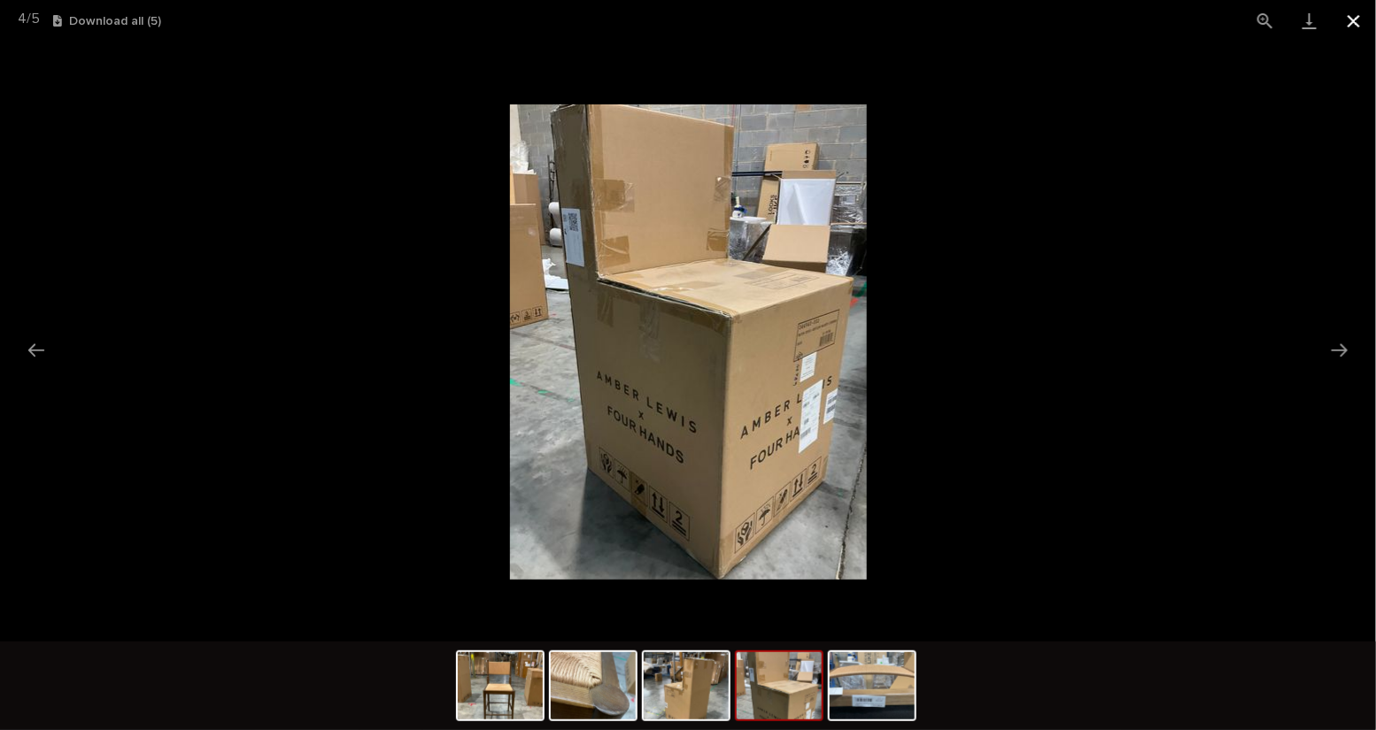
click at [1355, 18] on button "Close gallery" at bounding box center [1354, 21] width 44 height 42
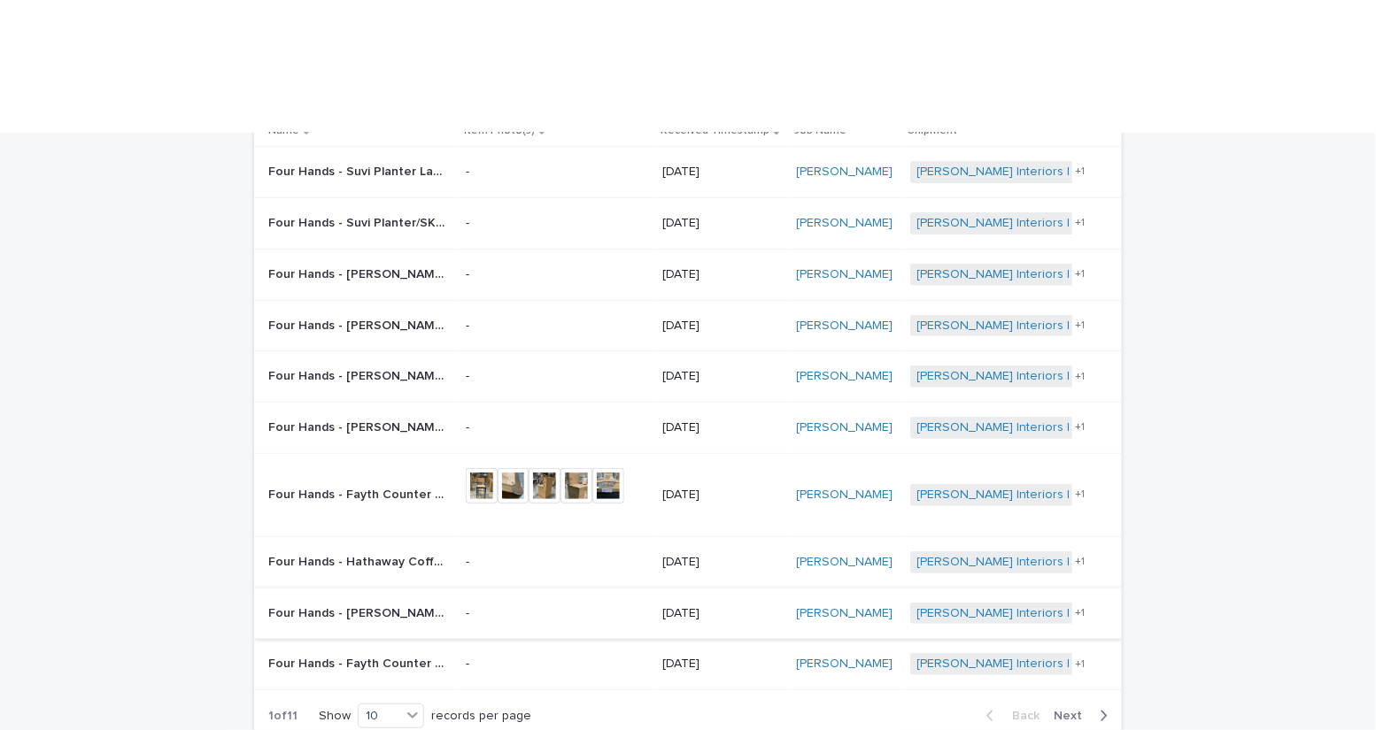
scroll to position [203, 0]
click at [1064, 709] on span "Next" at bounding box center [1073, 715] width 39 height 12
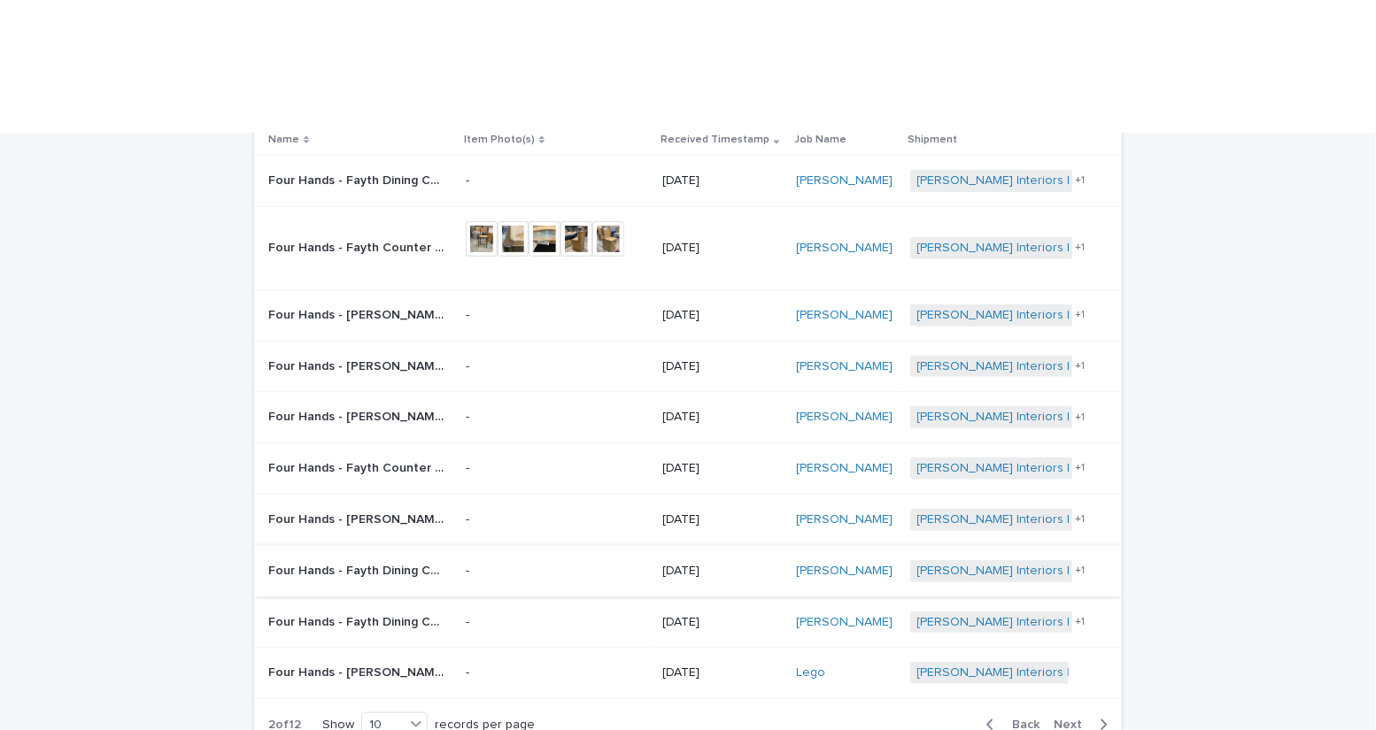
scroll to position [228, 0]
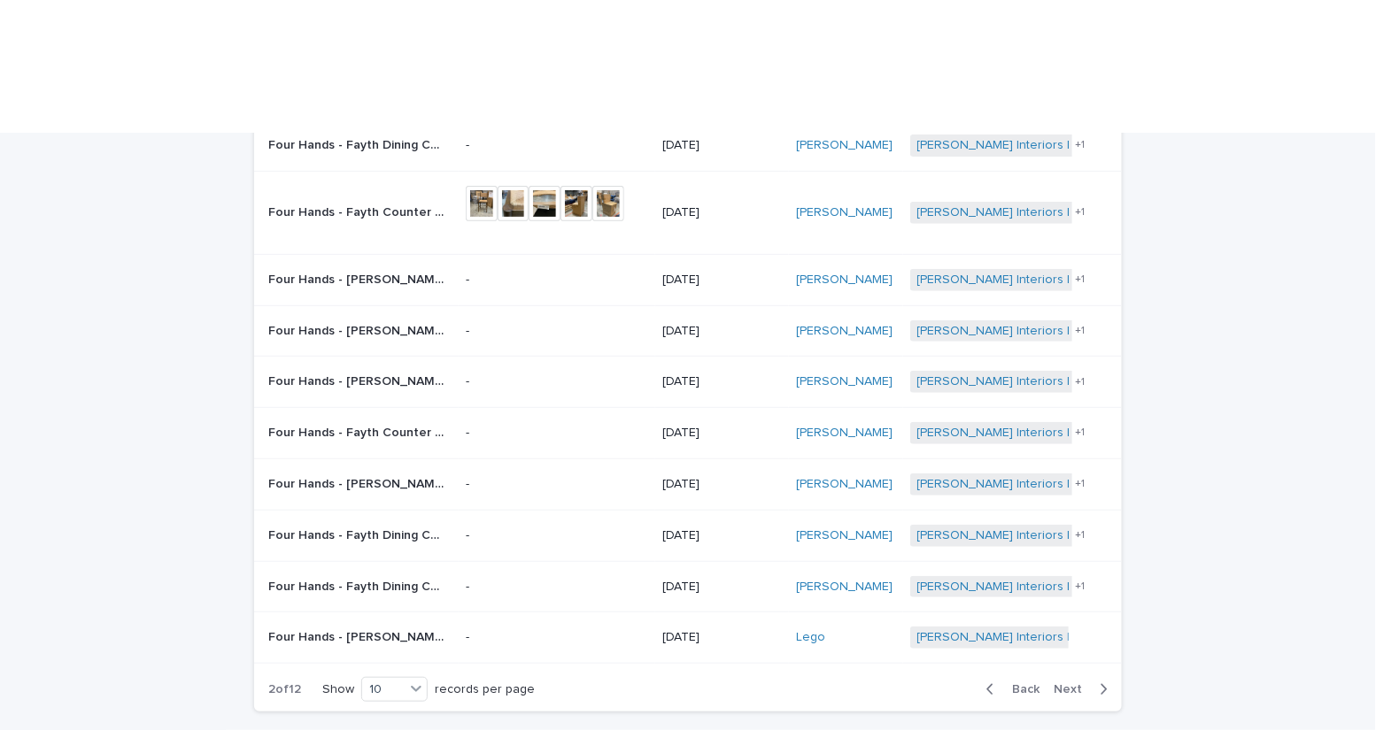
click at [1031, 682] on button "Back" at bounding box center [1009, 690] width 74 height 16
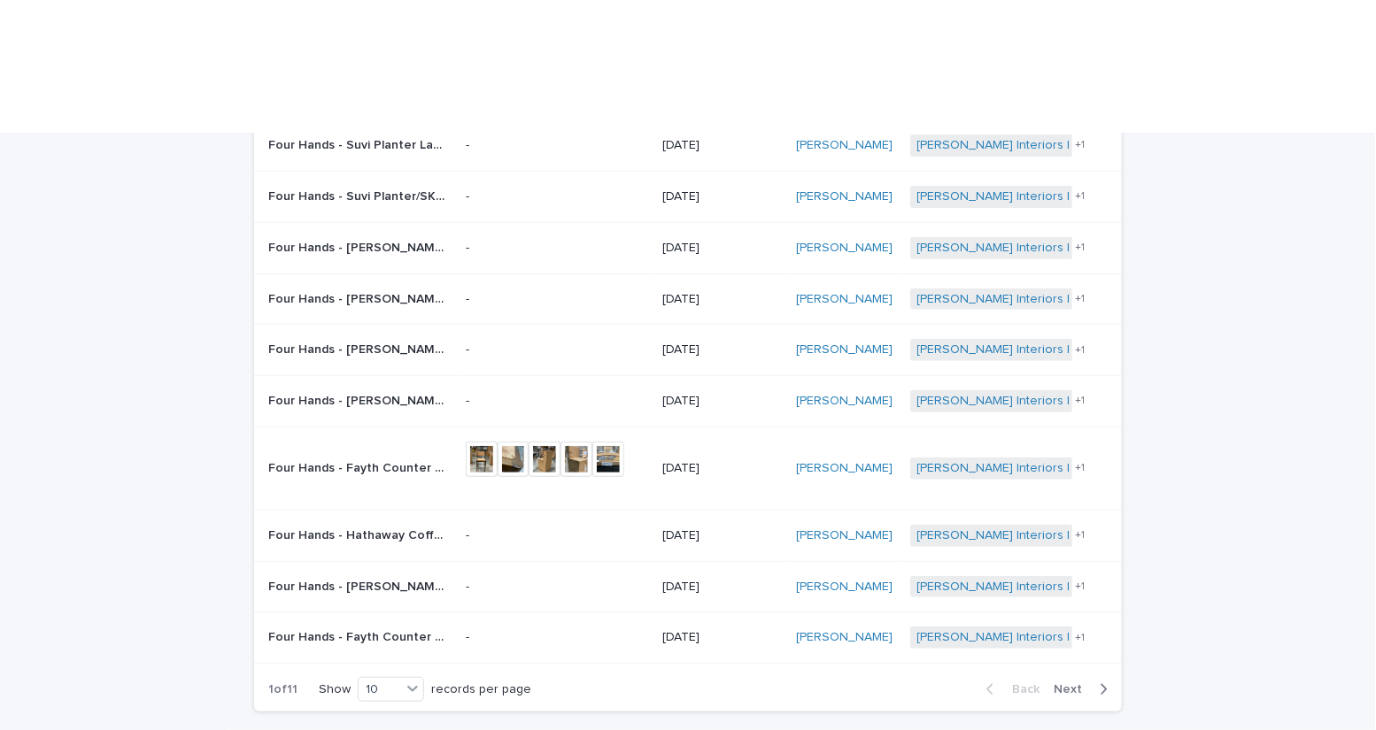
click at [1069, 683] on span "Next" at bounding box center [1073, 689] width 39 height 12
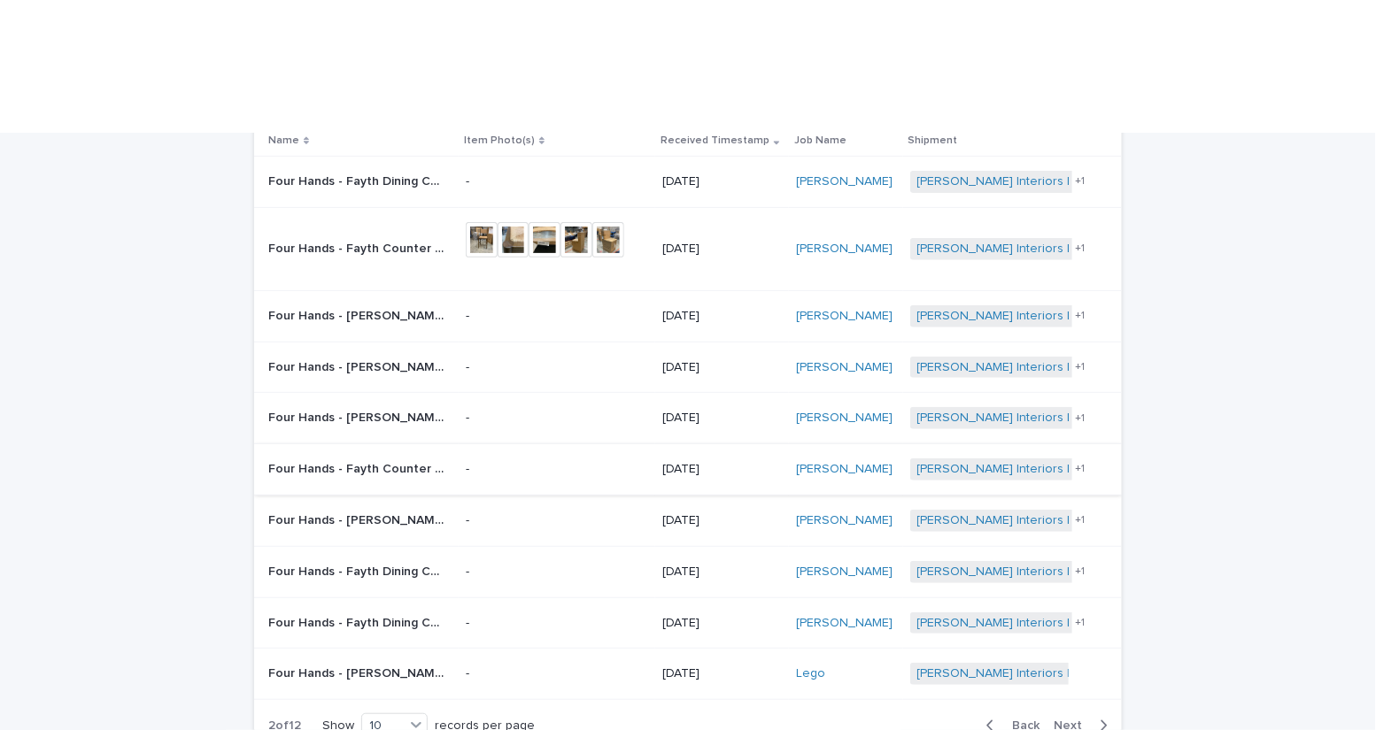
scroll to position [189, 0]
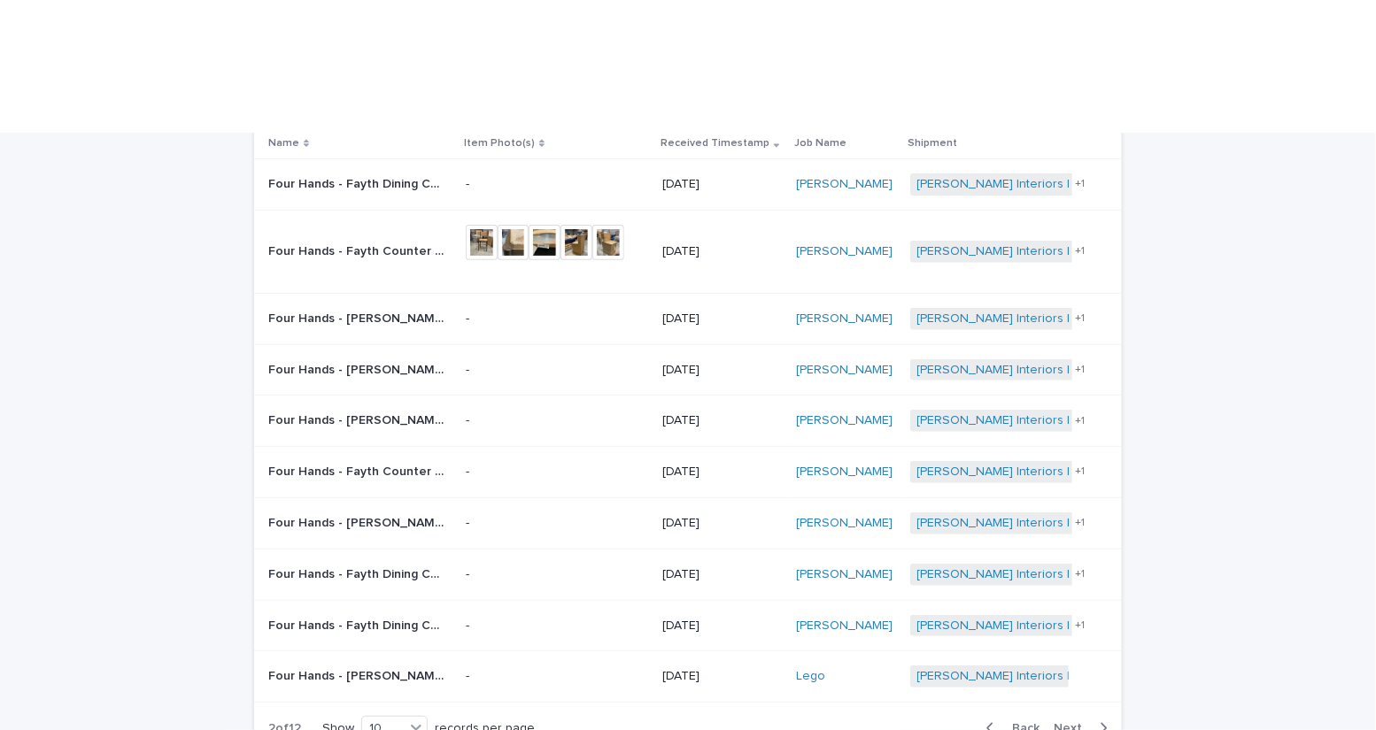
click at [1003, 722] on span "Back" at bounding box center [1020, 728] width 38 height 12
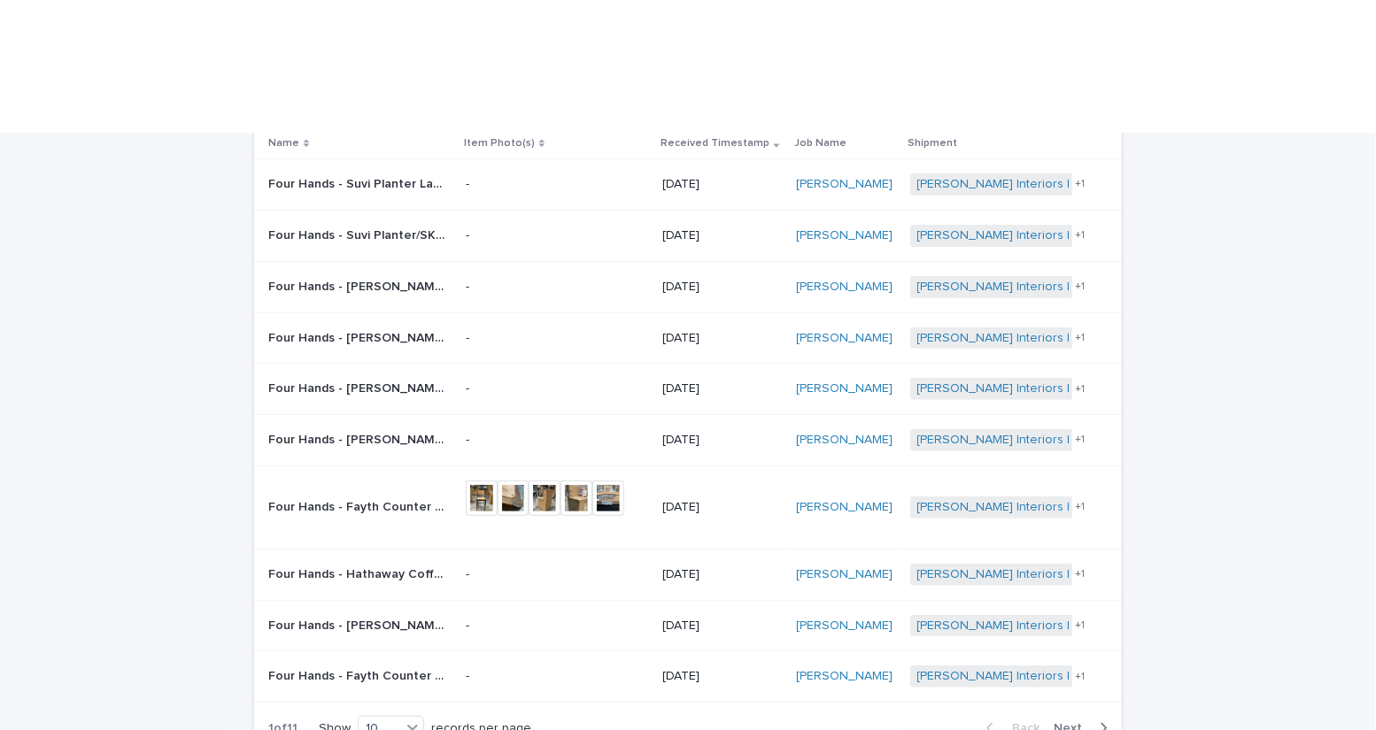
click at [713, 549] on td "[DATE]" at bounding box center [722, 574] width 134 height 51
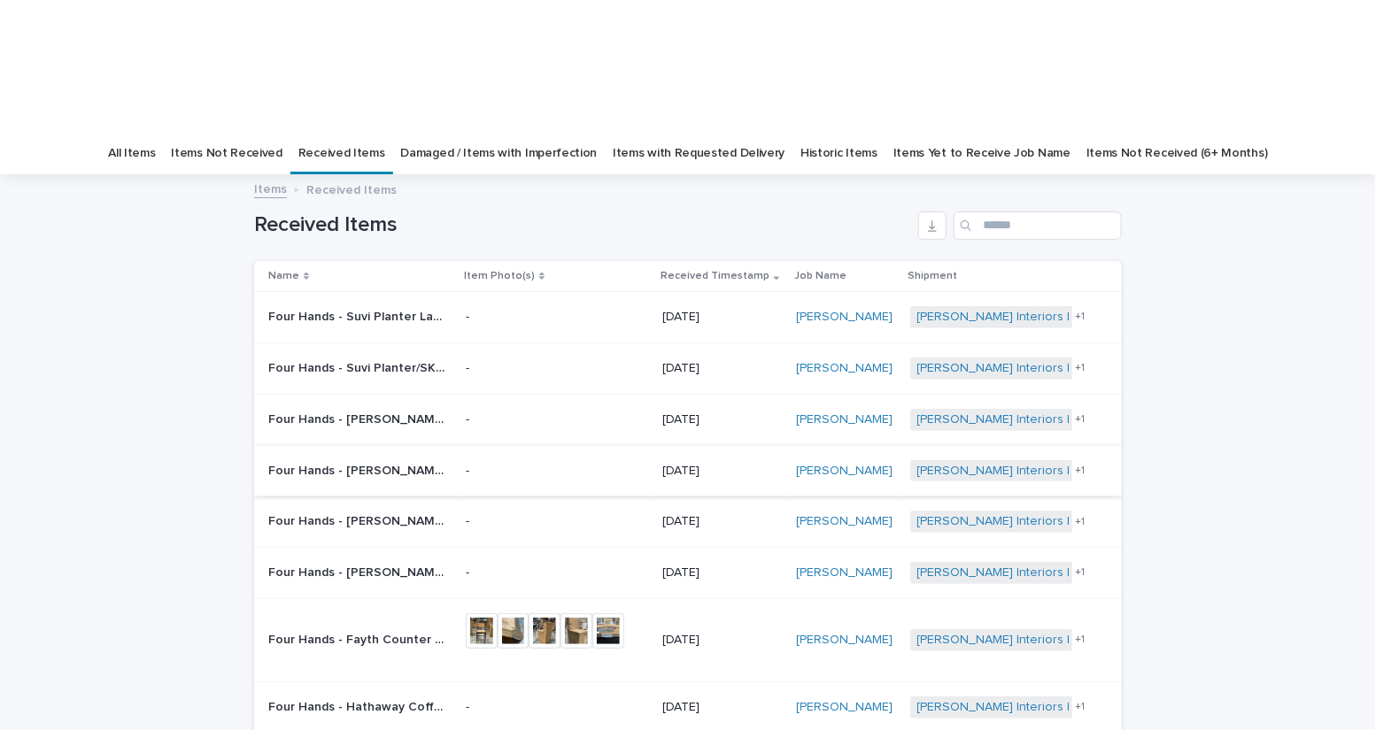
scroll to position [228, 0]
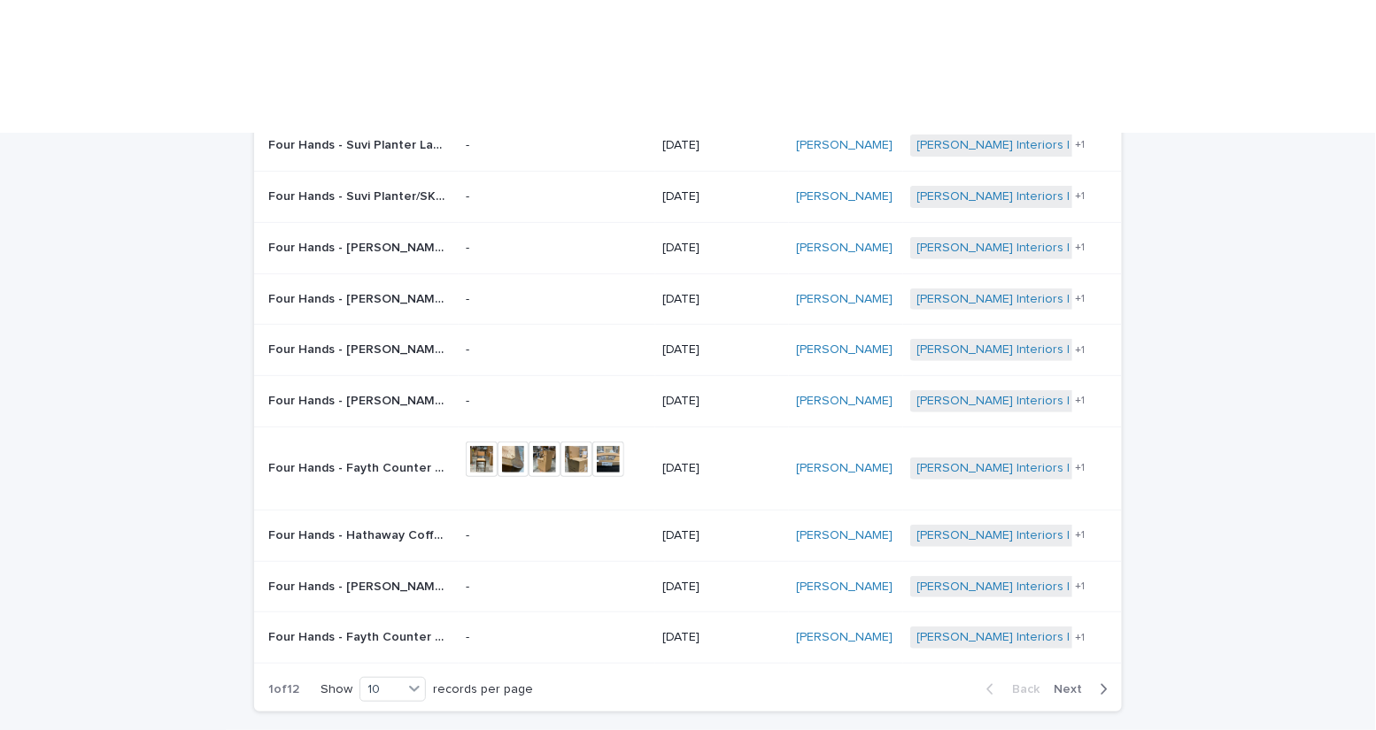
click at [1071, 683] on span "Next" at bounding box center [1073, 689] width 39 height 12
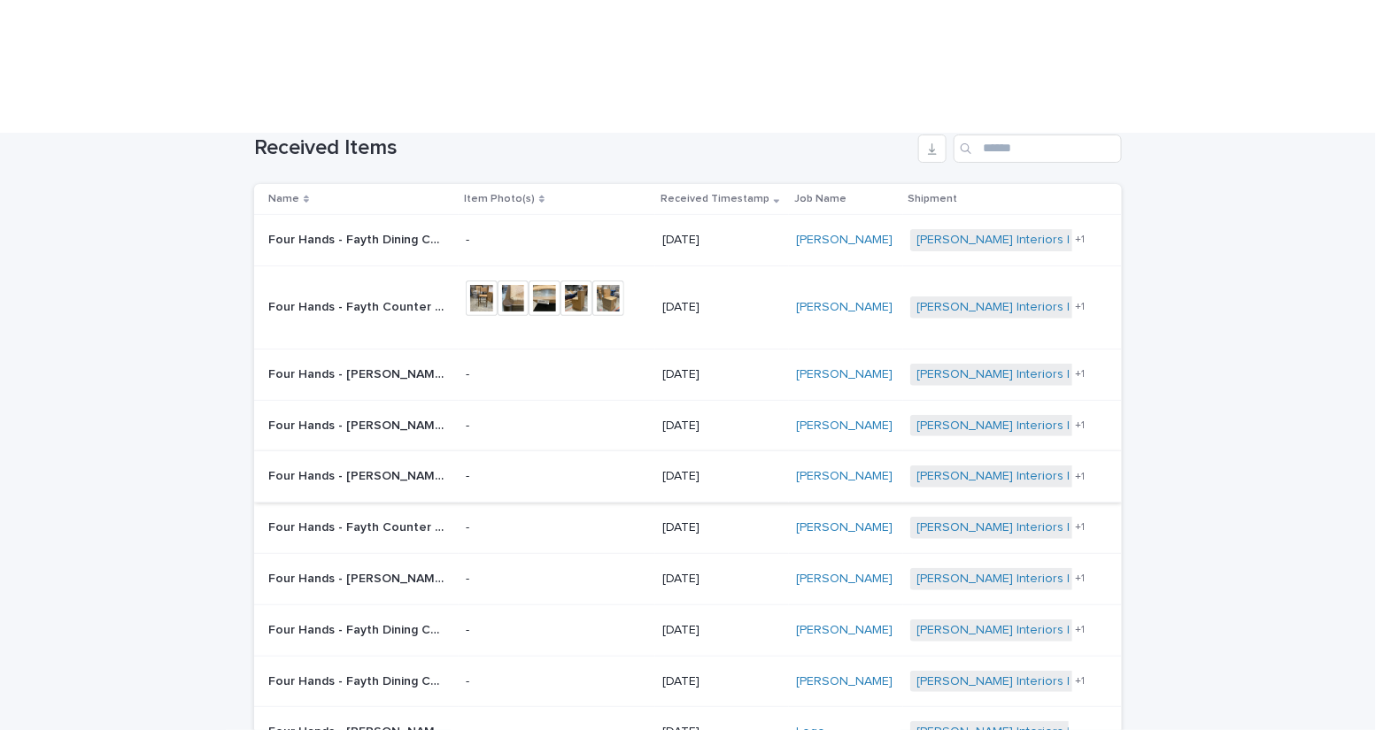
scroll to position [133, 0]
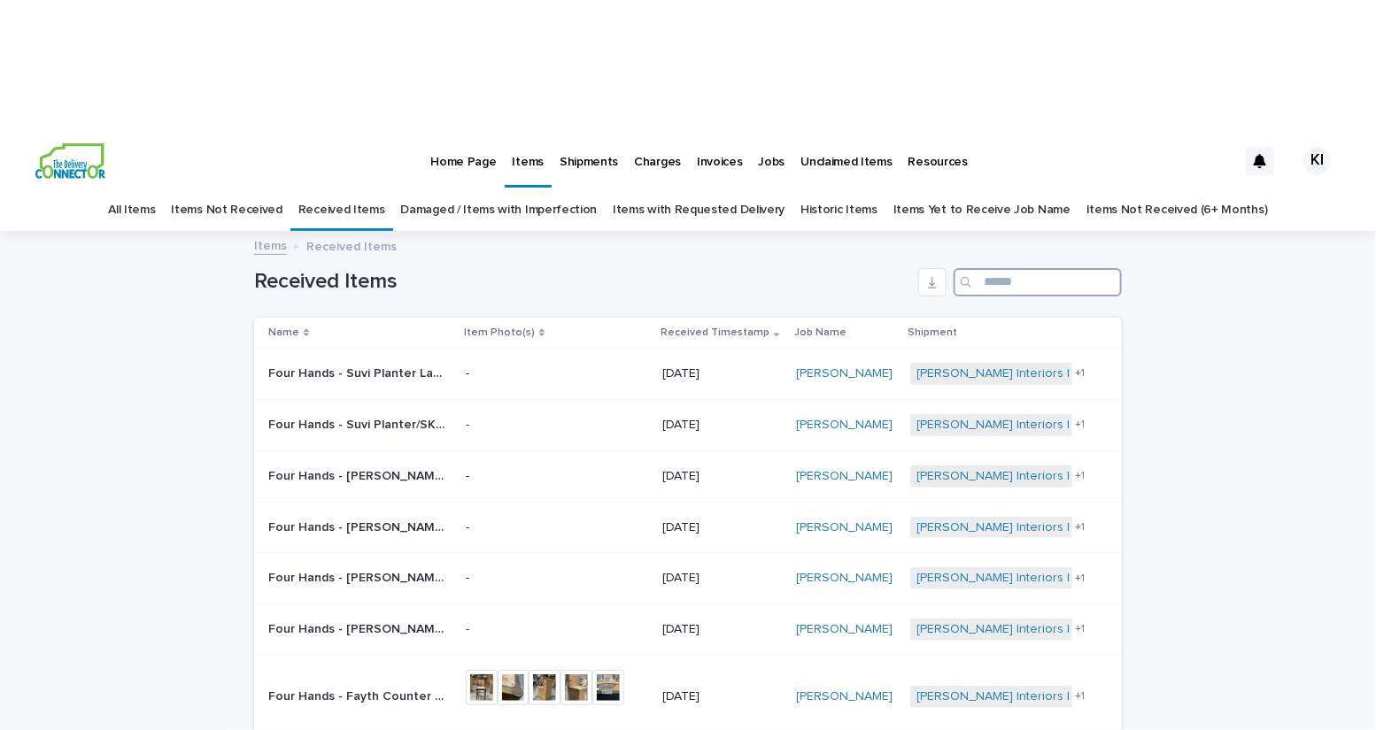
click at [990, 268] on input "Search" at bounding box center [1038, 282] width 168 height 28
click at [155, 189] on link "All Items" at bounding box center [131, 210] width 47 height 42
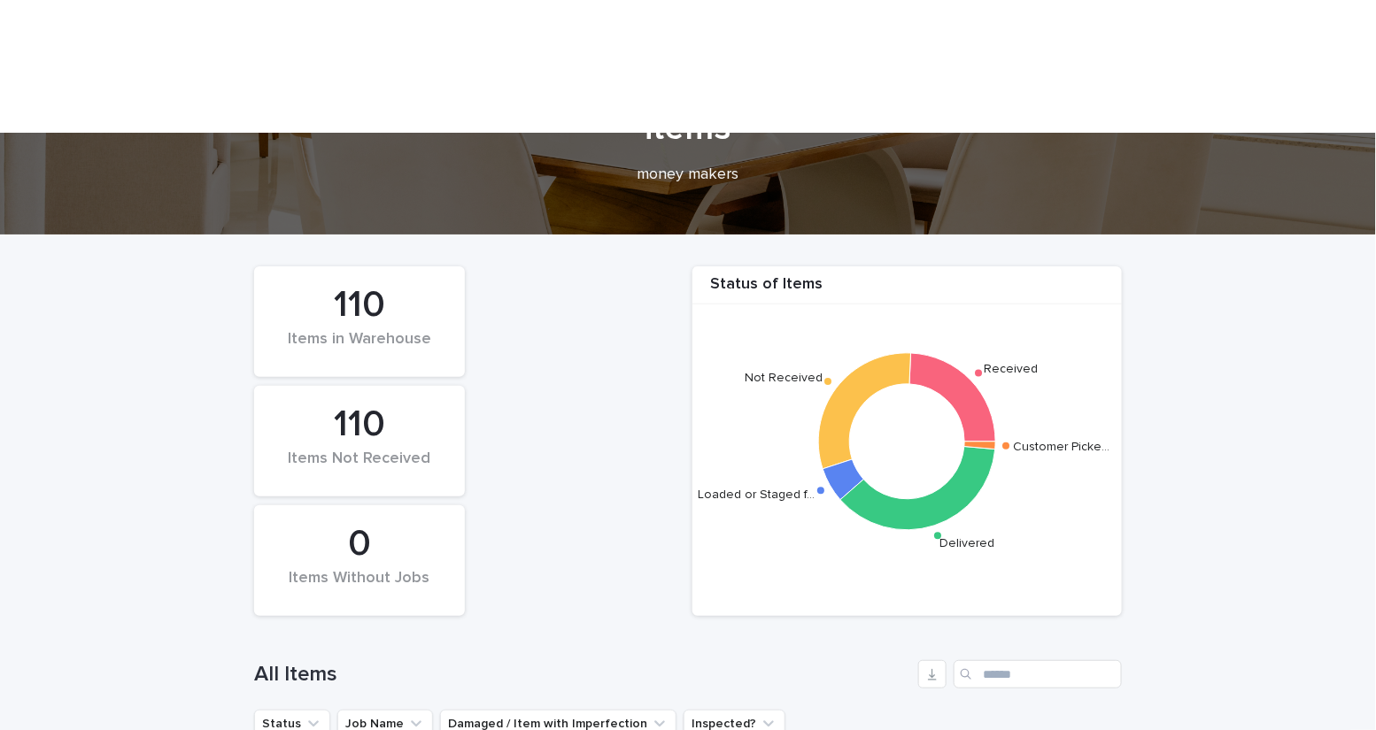
scroll to position [218, 0]
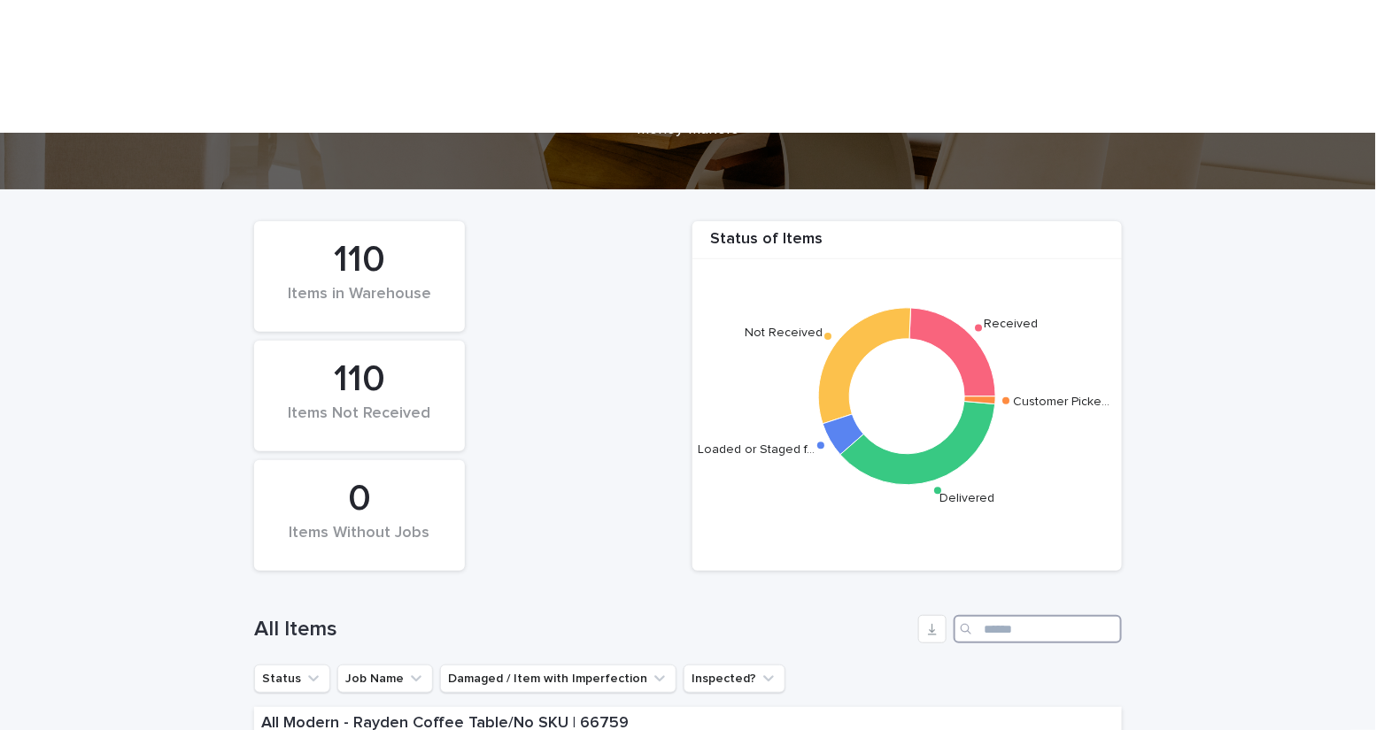
click at [992, 615] on input "Search" at bounding box center [1038, 629] width 168 height 28
type input "*******"
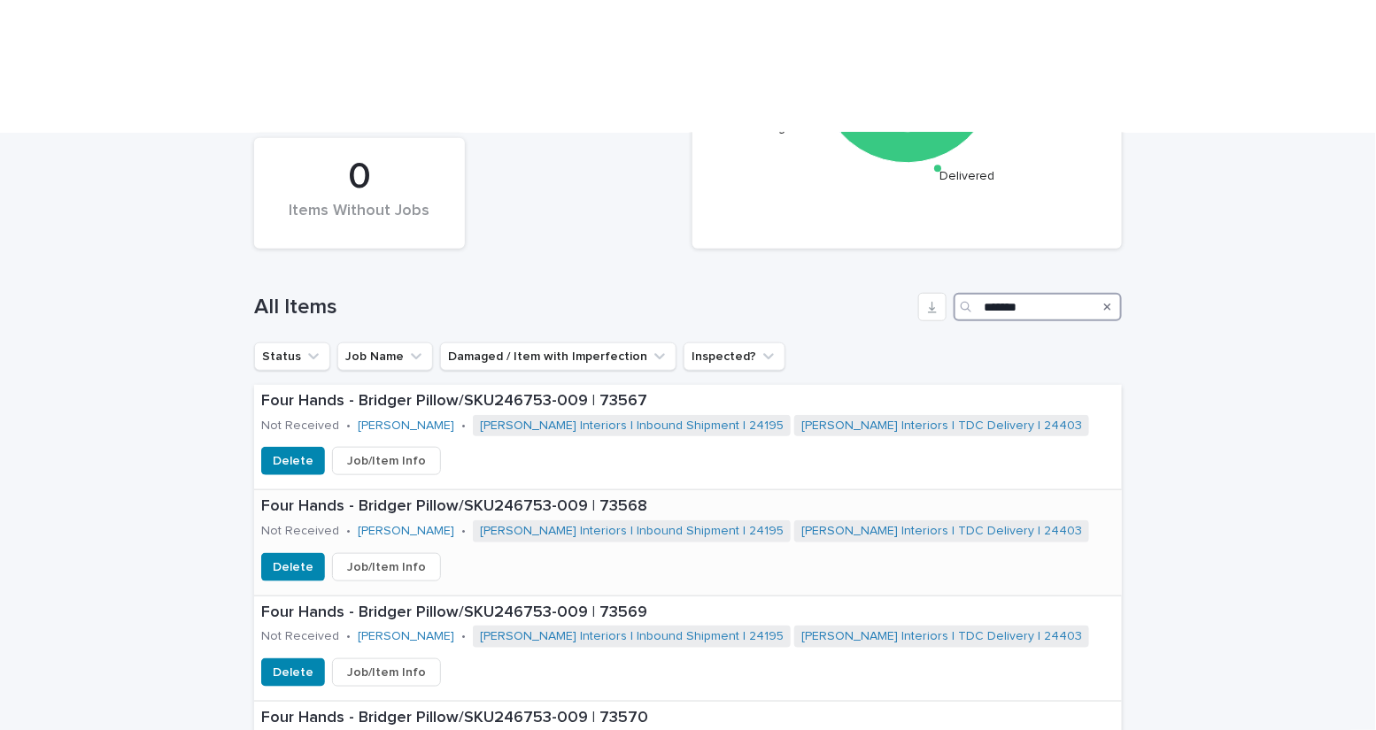
scroll to position [551, 0]
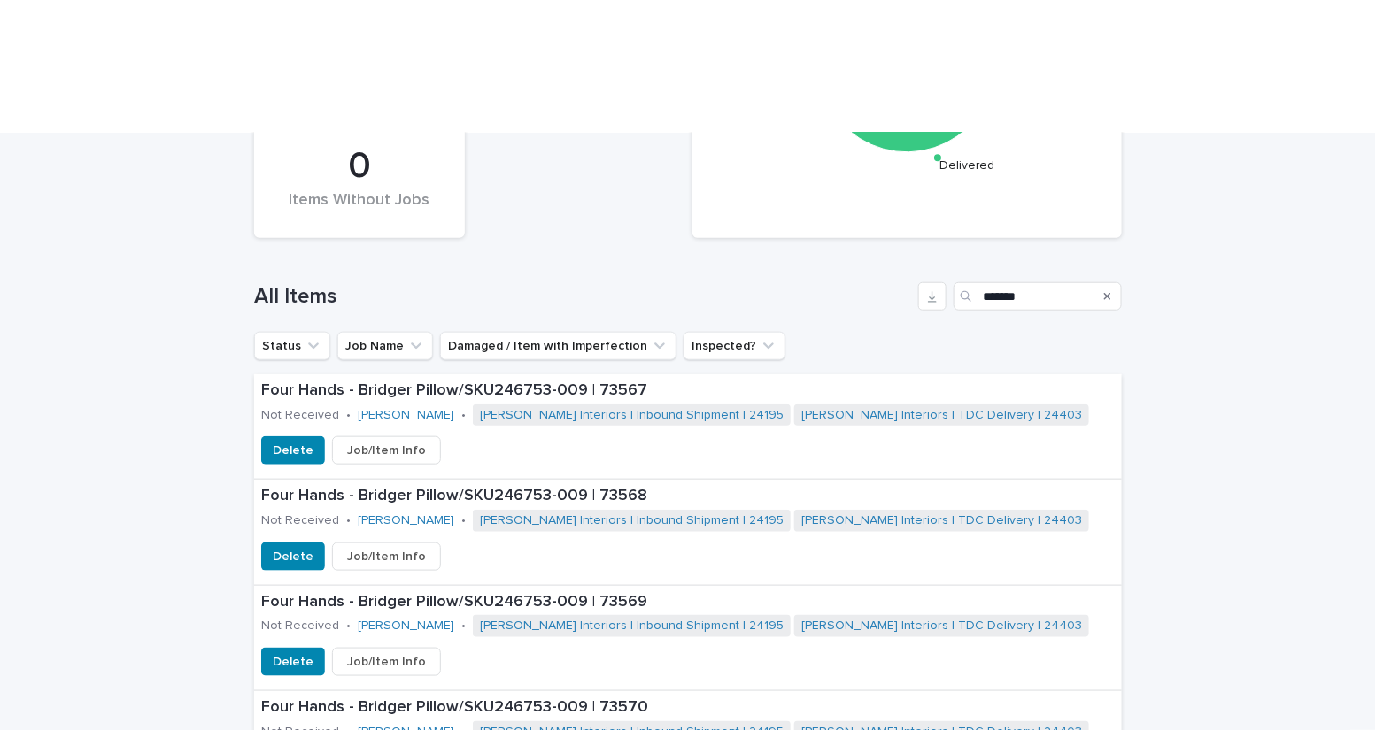
click at [1297, 344] on div "Loading... Saving… Loading... Saving… Status of Items Received Not Received Loa…" at bounding box center [688, 400] width 1376 height 1087
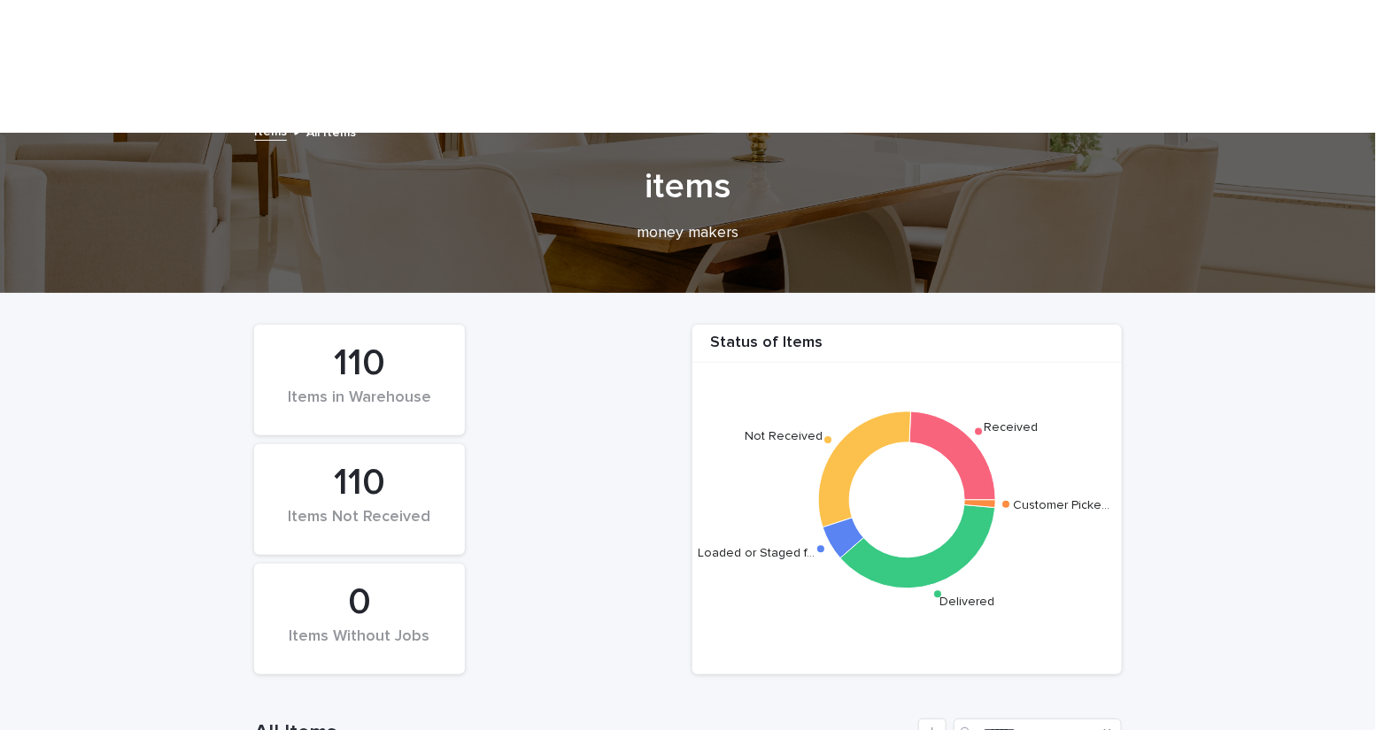
scroll to position [0, 0]
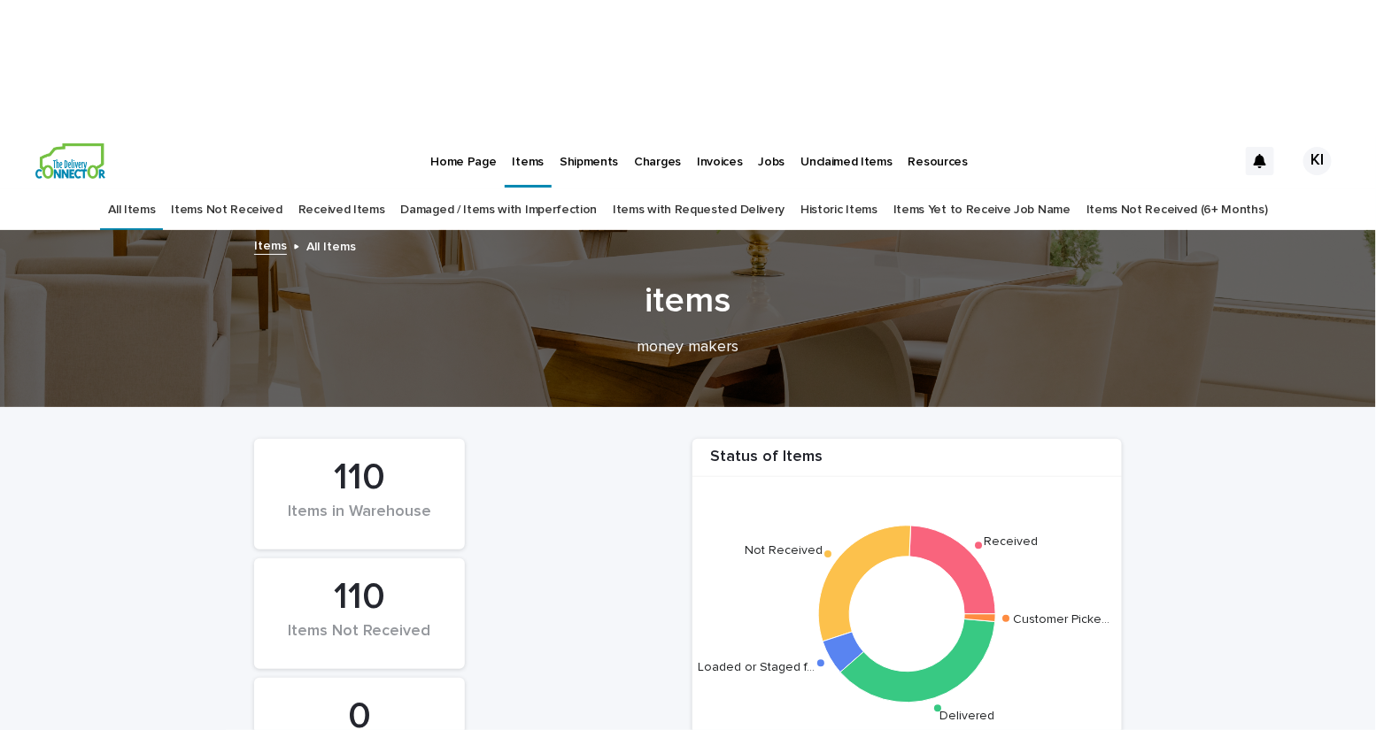
click at [338, 189] on link "Received Items" at bounding box center [341, 210] width 87 height 42
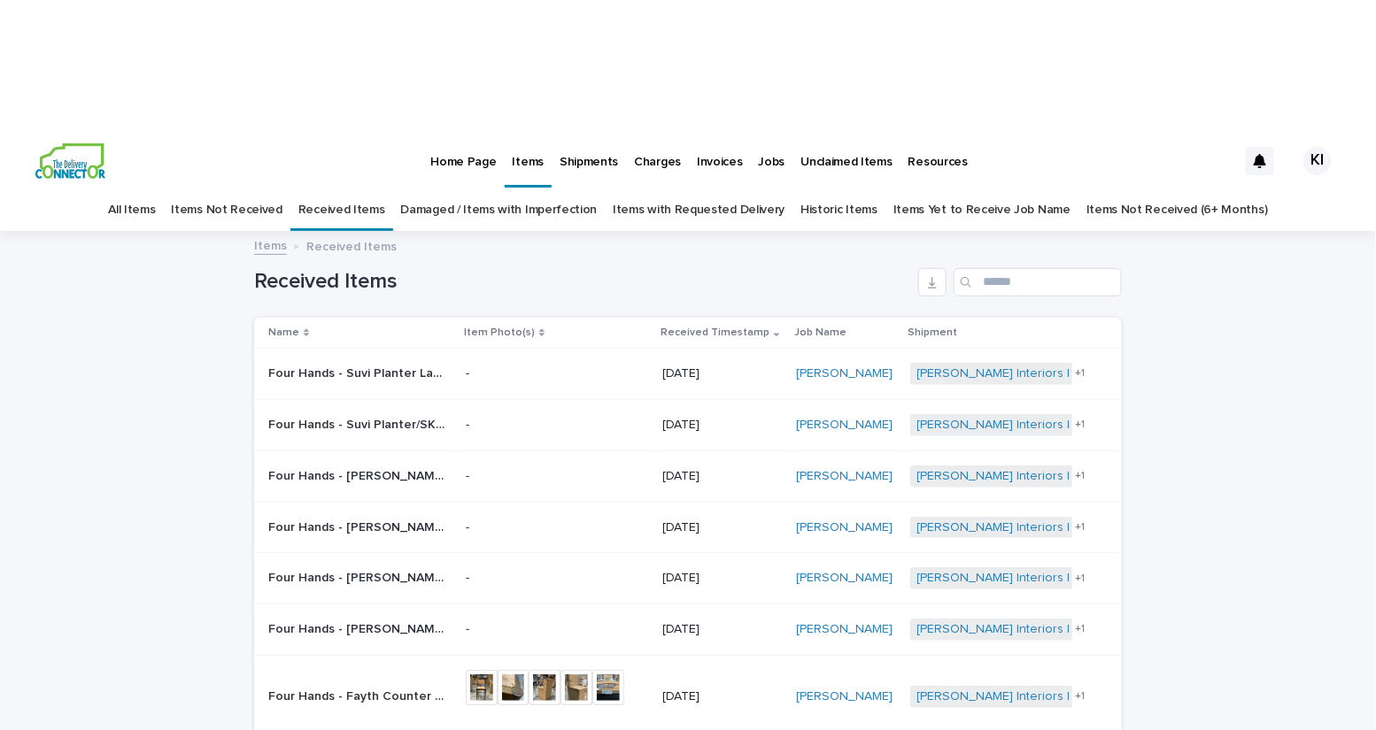
click at [442, 133] on p "Home Page" at bounding box center [463, 151] width 66 height 37
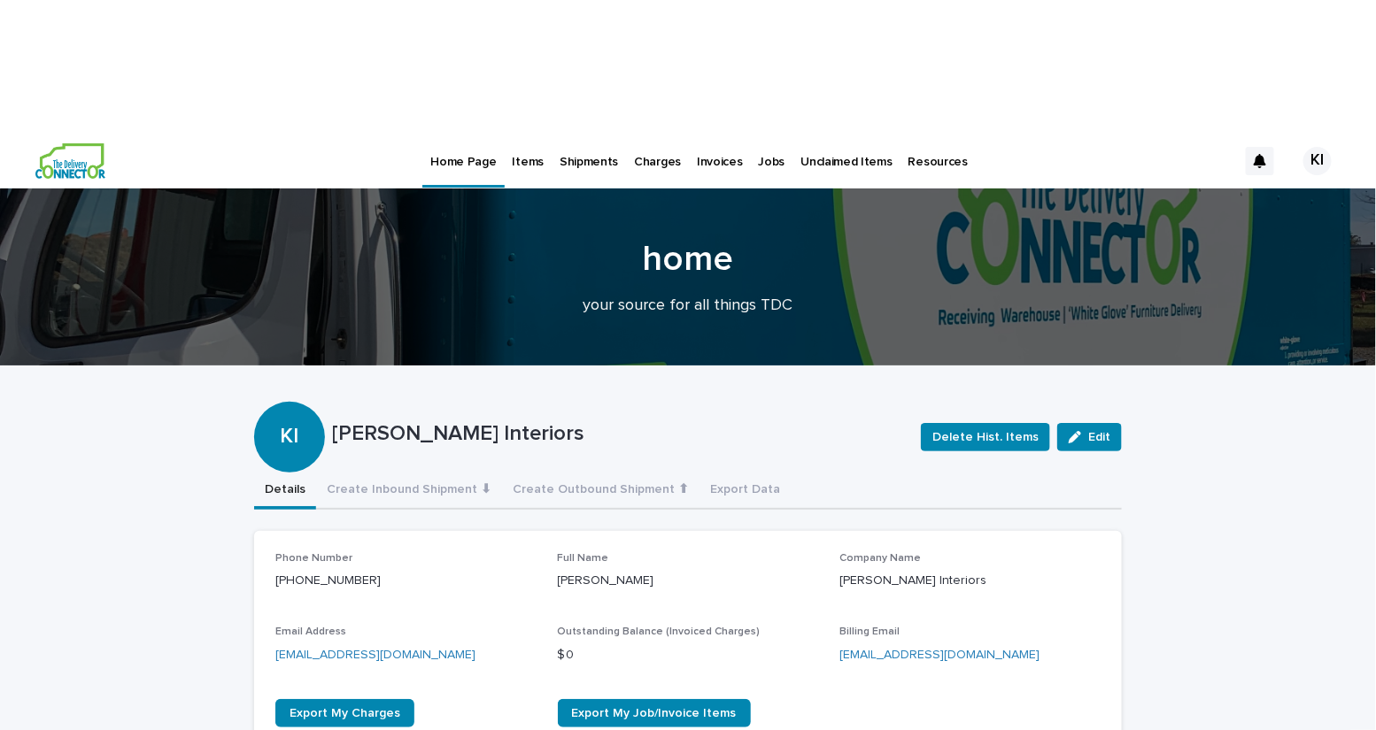
click at [529, 133] on p "Items" at bounding box center [528, 151] width 31 height 37
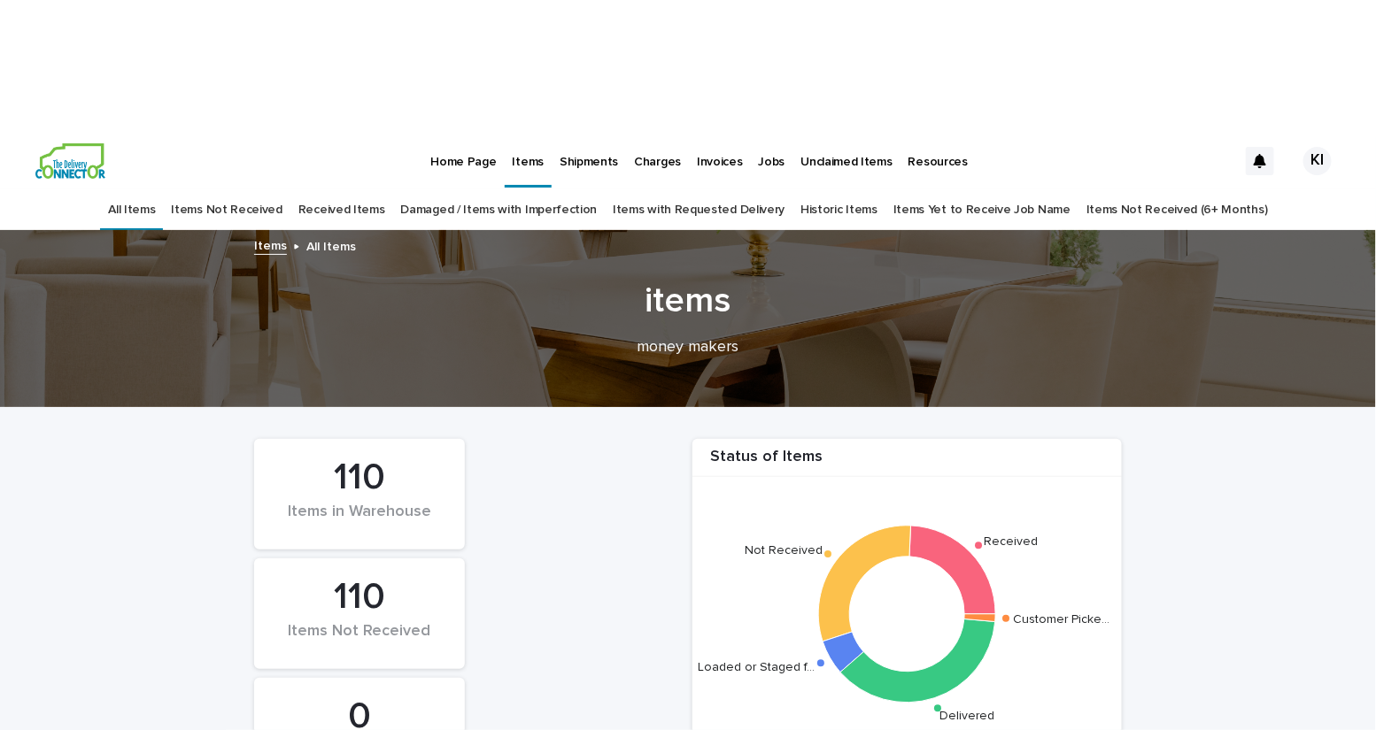
type input "*******"
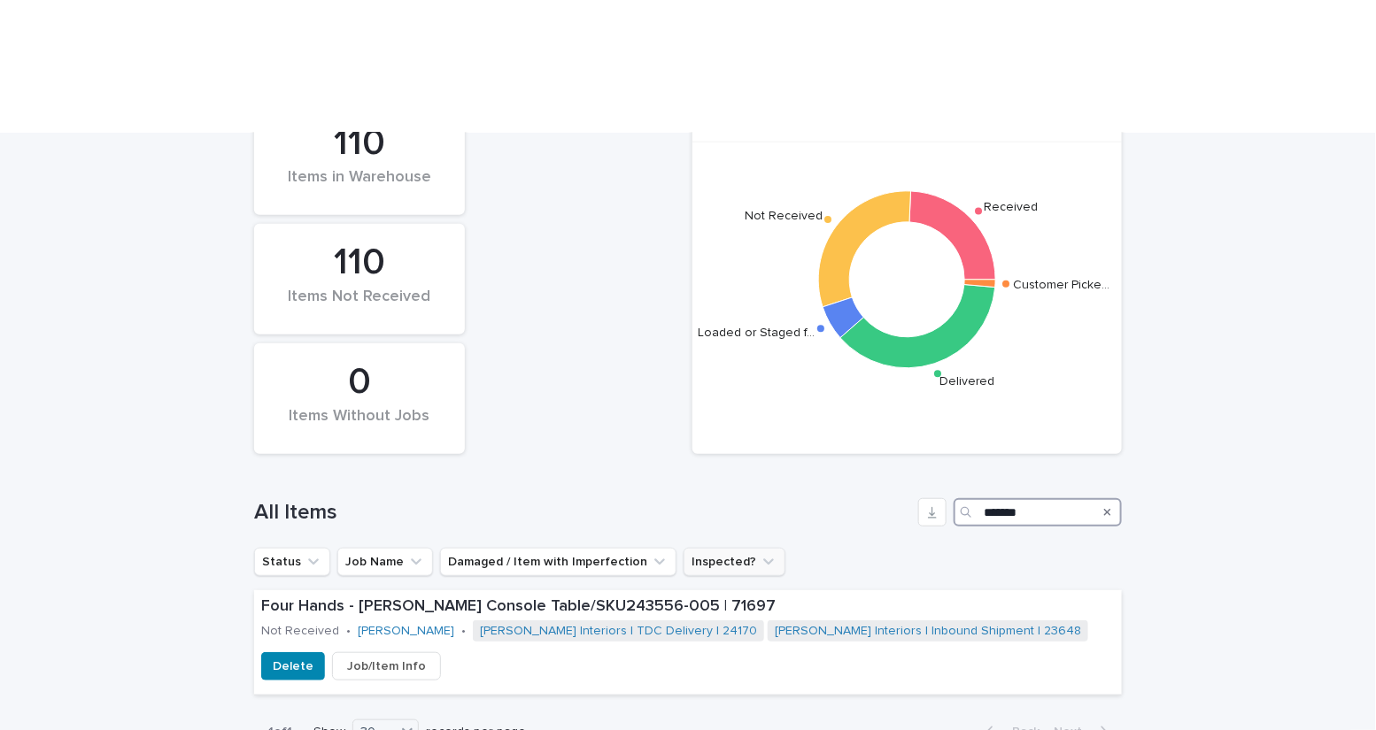
scroll to position [365, 0]
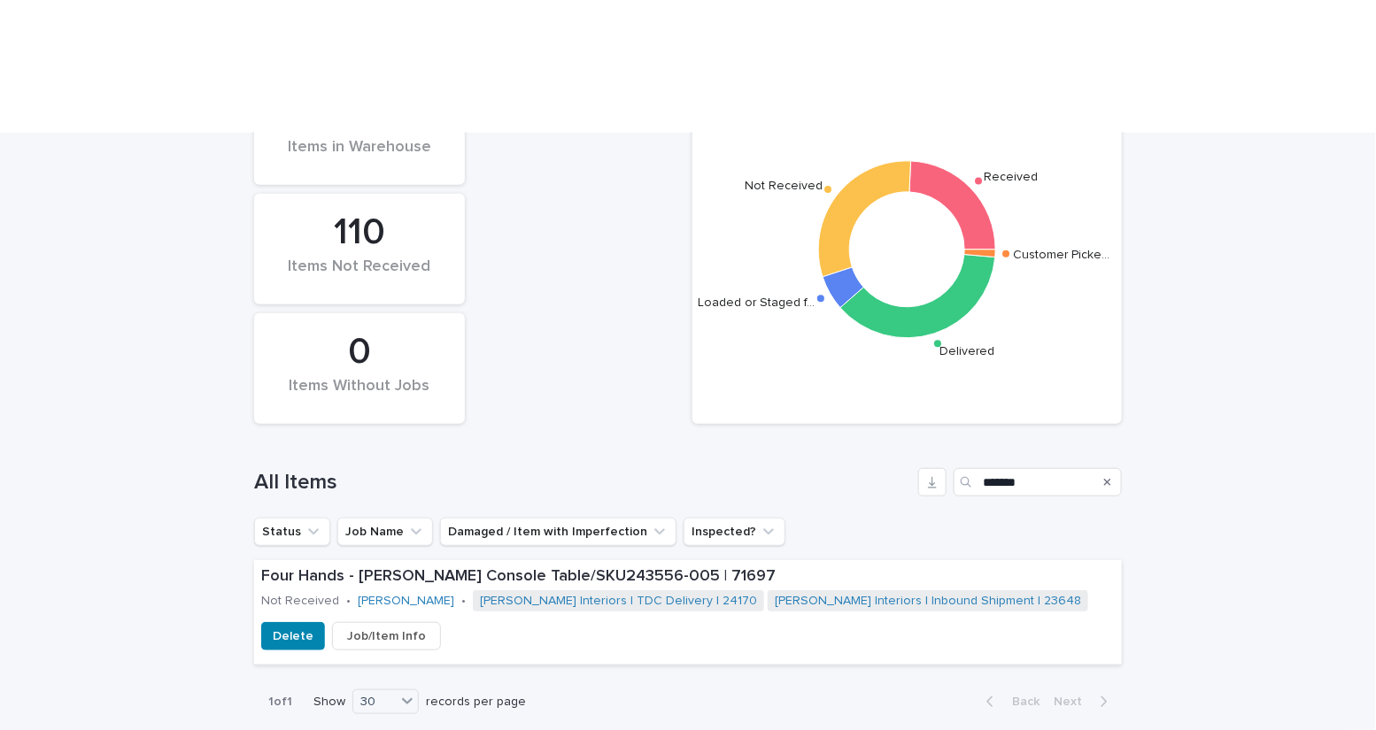
click at [1110, 477] on icon "Search" at bounding box center [1107, 482] width 7 height 11
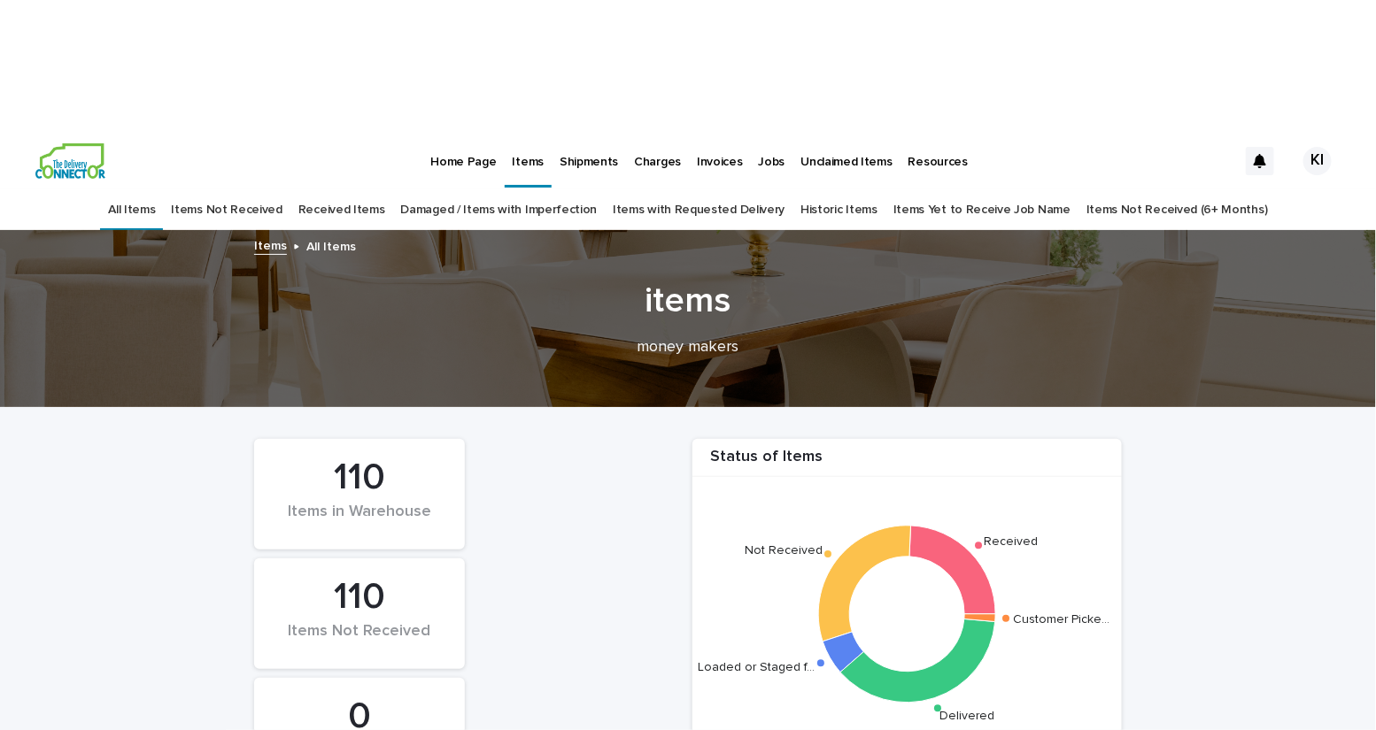
click at [362, 189] on link "Received Items" at bounding box center [341, 210] width 87 height 42
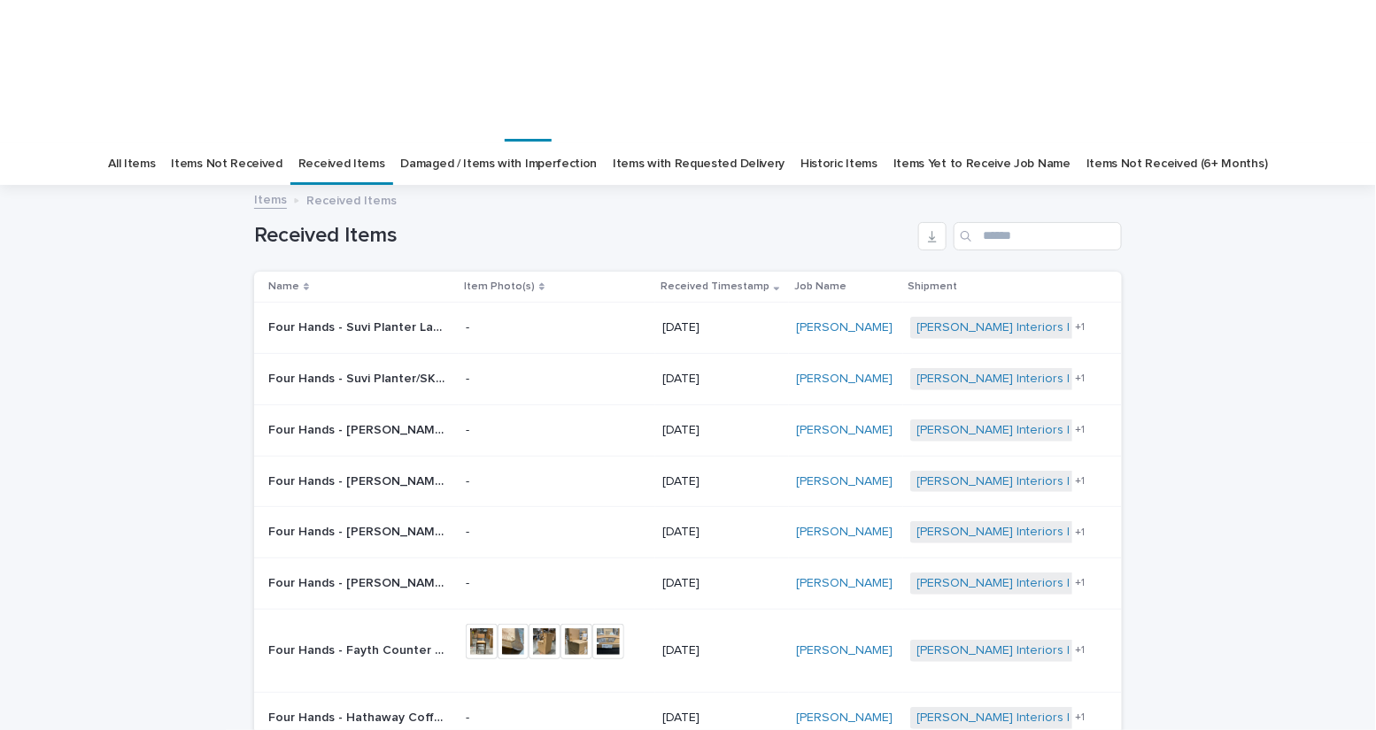
scroll to position [72, 0]
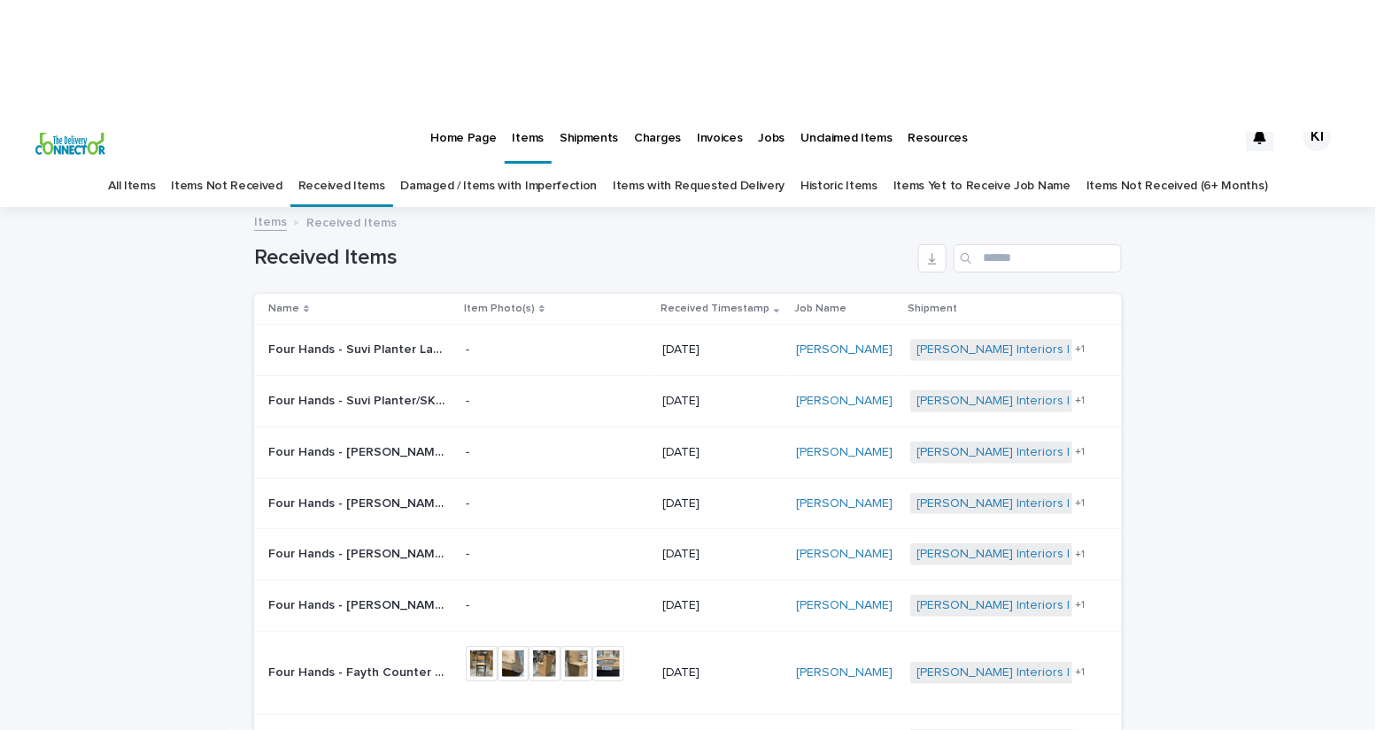
scroll to position [26, 0]
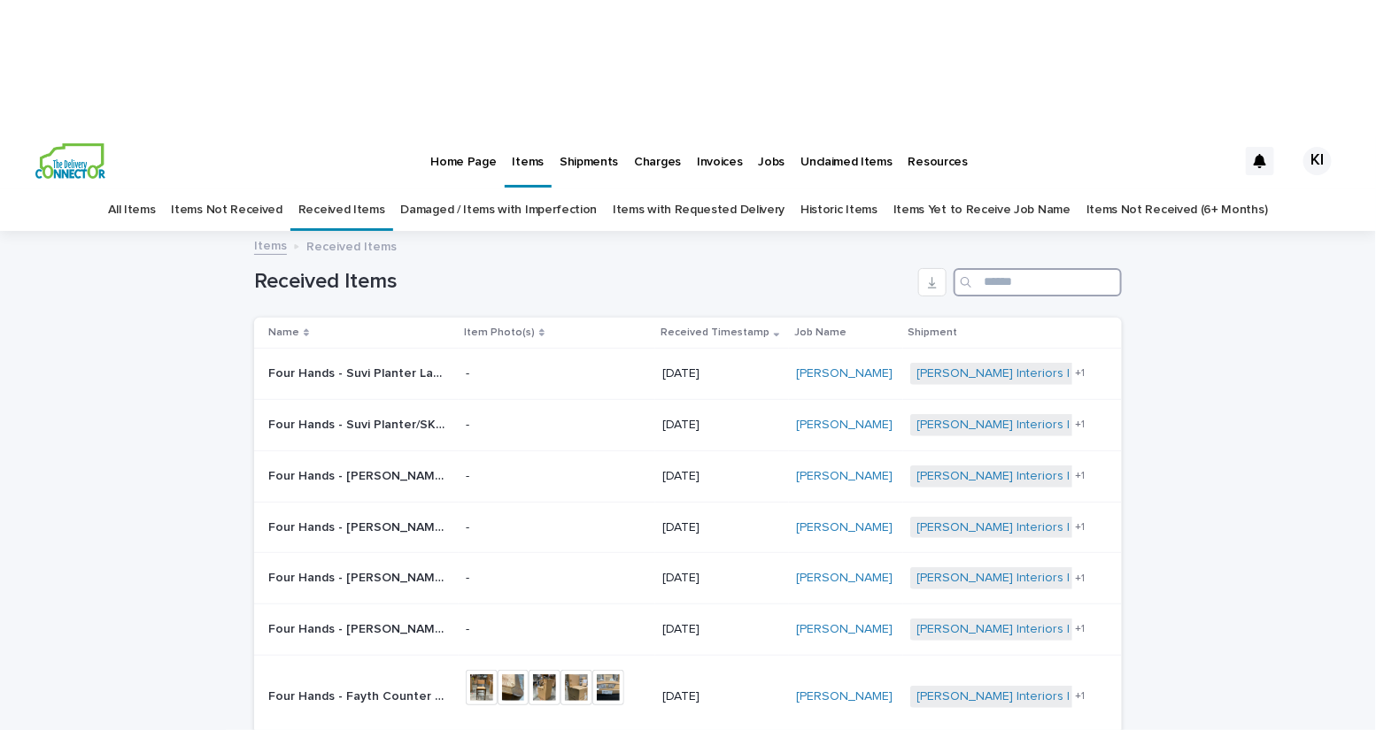
click at [1000, 268] on input "Search" at bounding box center [1038, 282] width 168 height 28
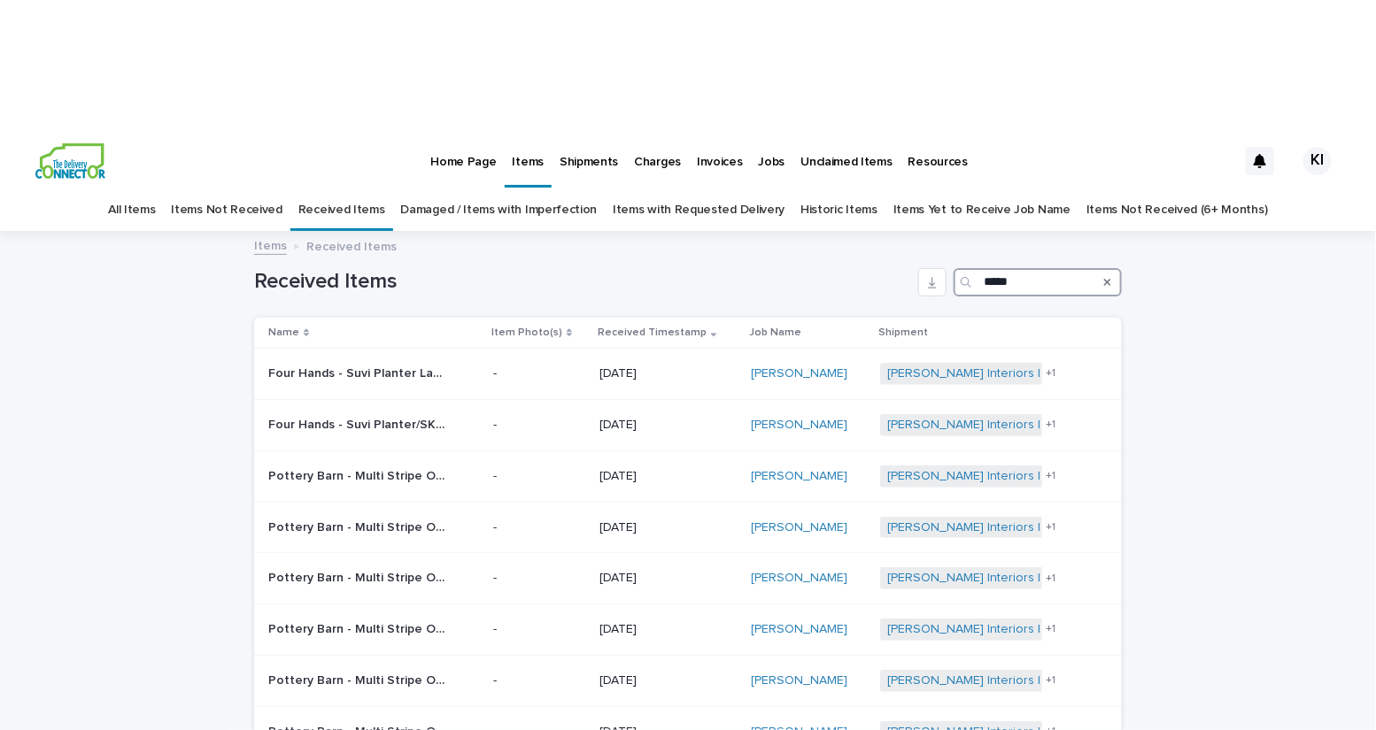
type input "*****"
click at [155, 189] on link "All Items" at bounding box center [131, 210] width 47 height 42
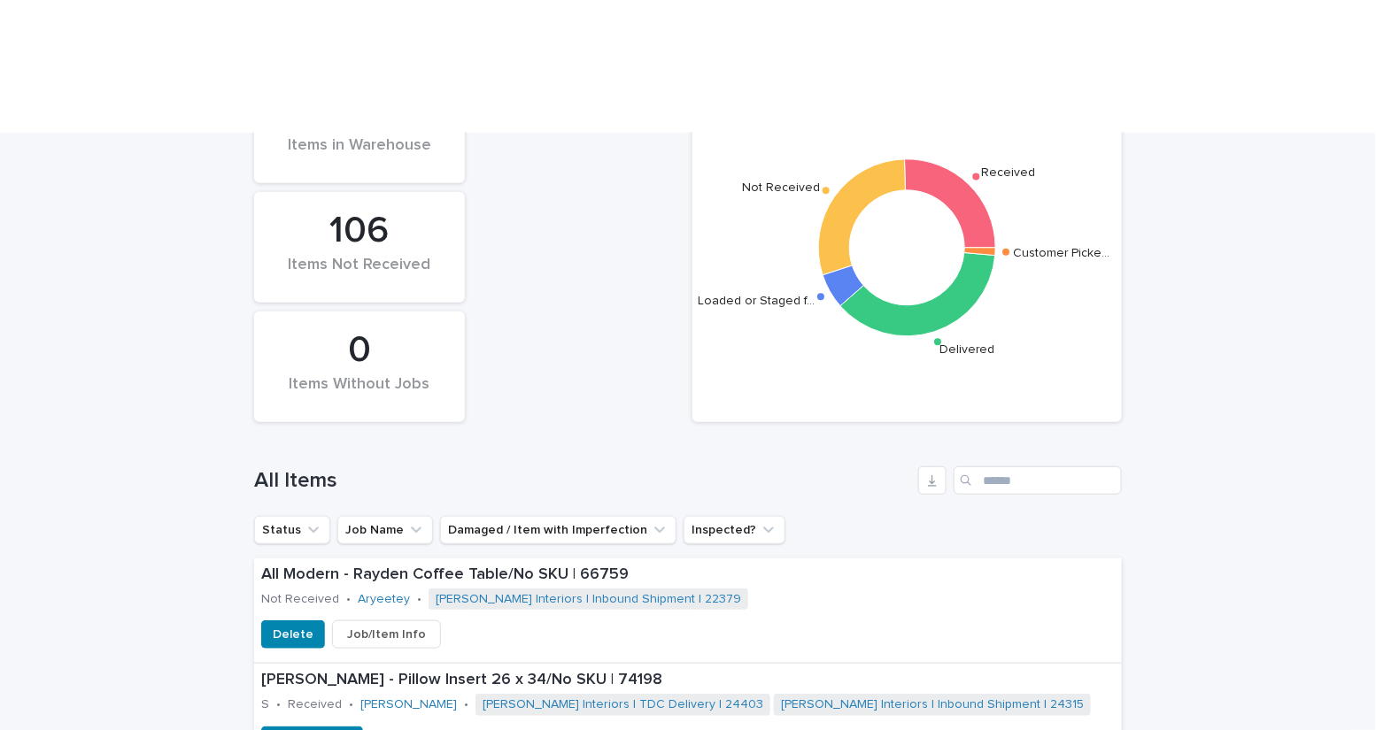
scroll to position [398, 0]
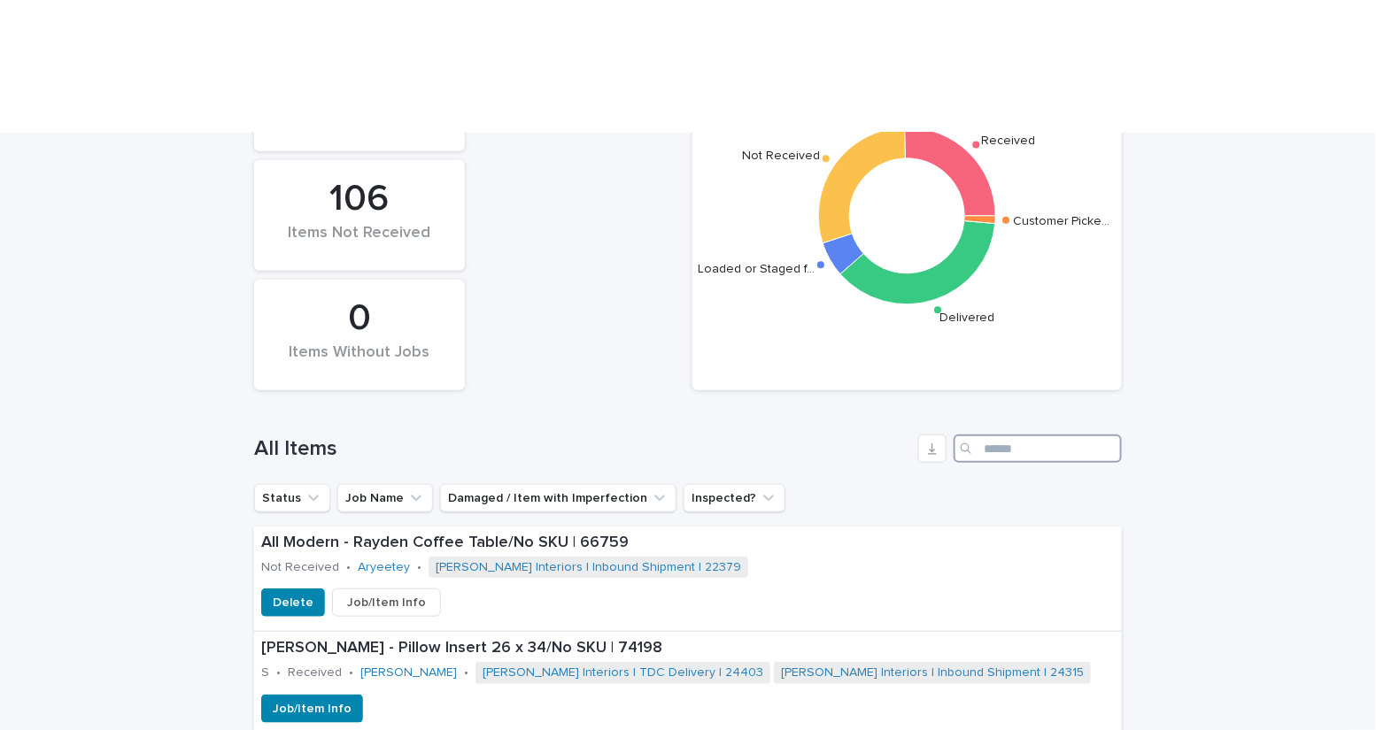
click at [1026, 435] on input "Search" at bounding box center [1038, 449] width 168 height 28
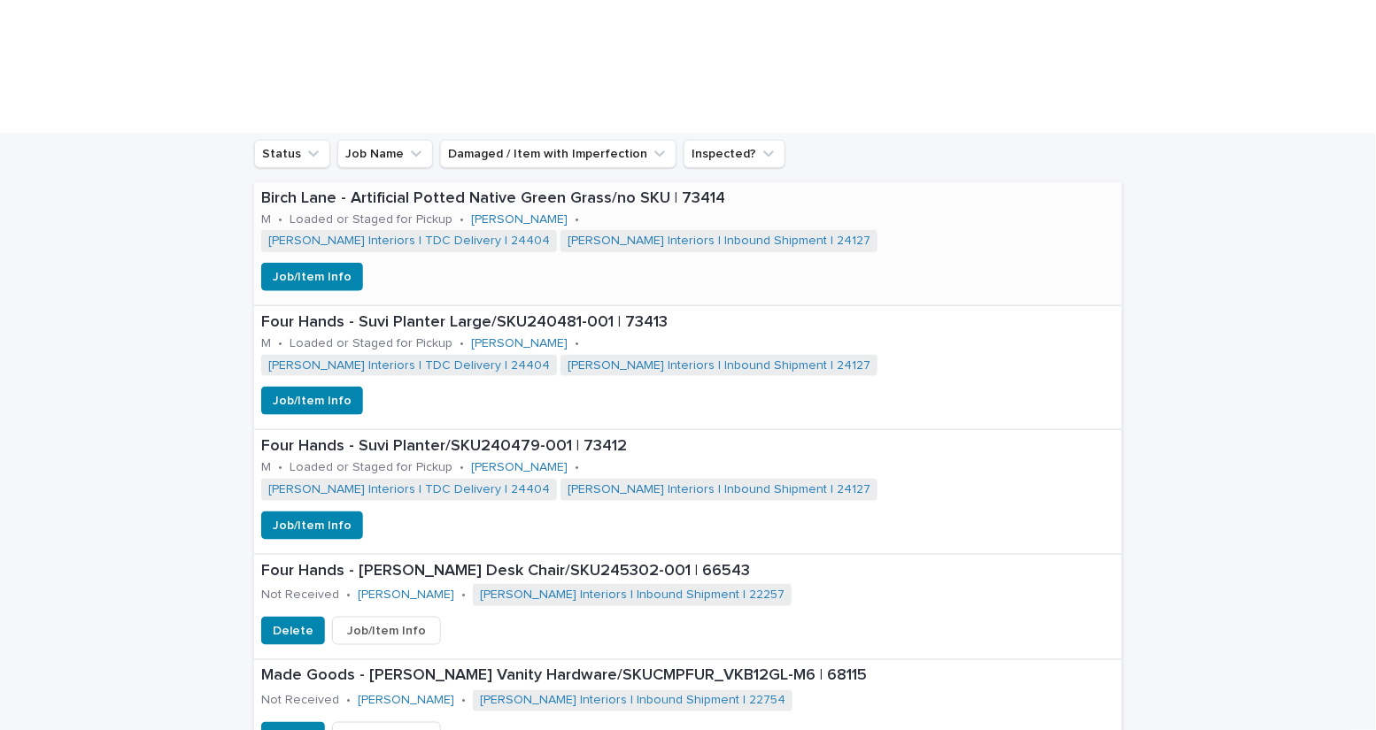
scroll to position [745, 0]
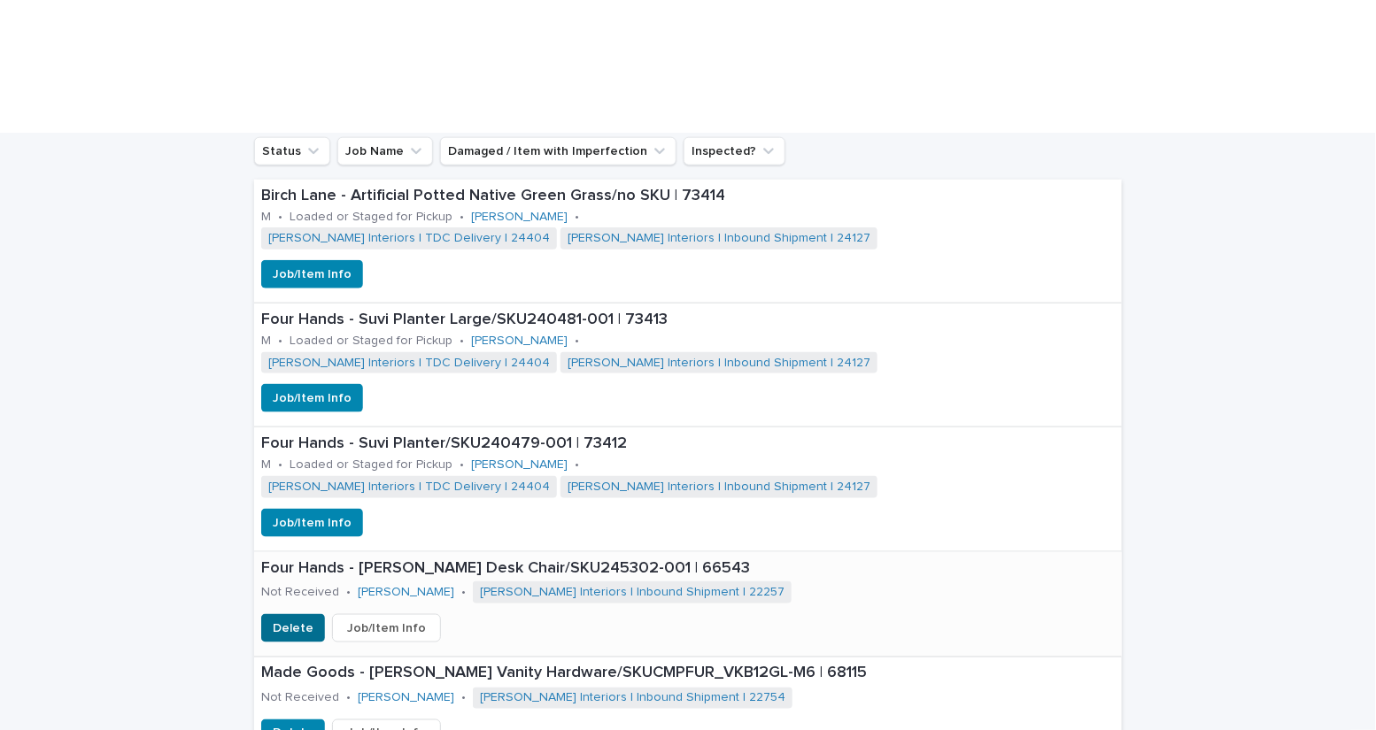
click at [294, 620] on span "Delete" at bounding box center [293, 629] width 41 height 18
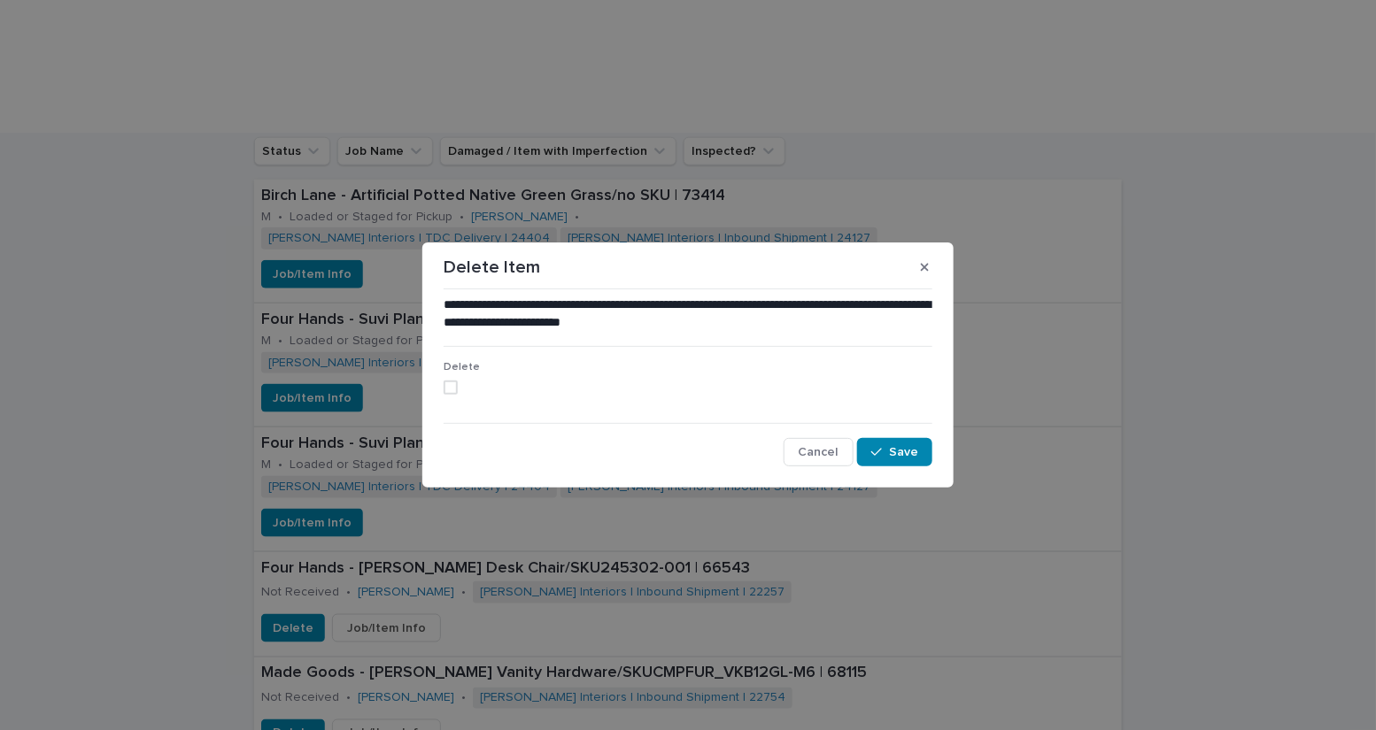
click at [458, 389] on label at bounding box center [688, 388] width 489 height 14
click at [907, 457] on span "Save" at bounding box center [903, 452] width 29 height 12
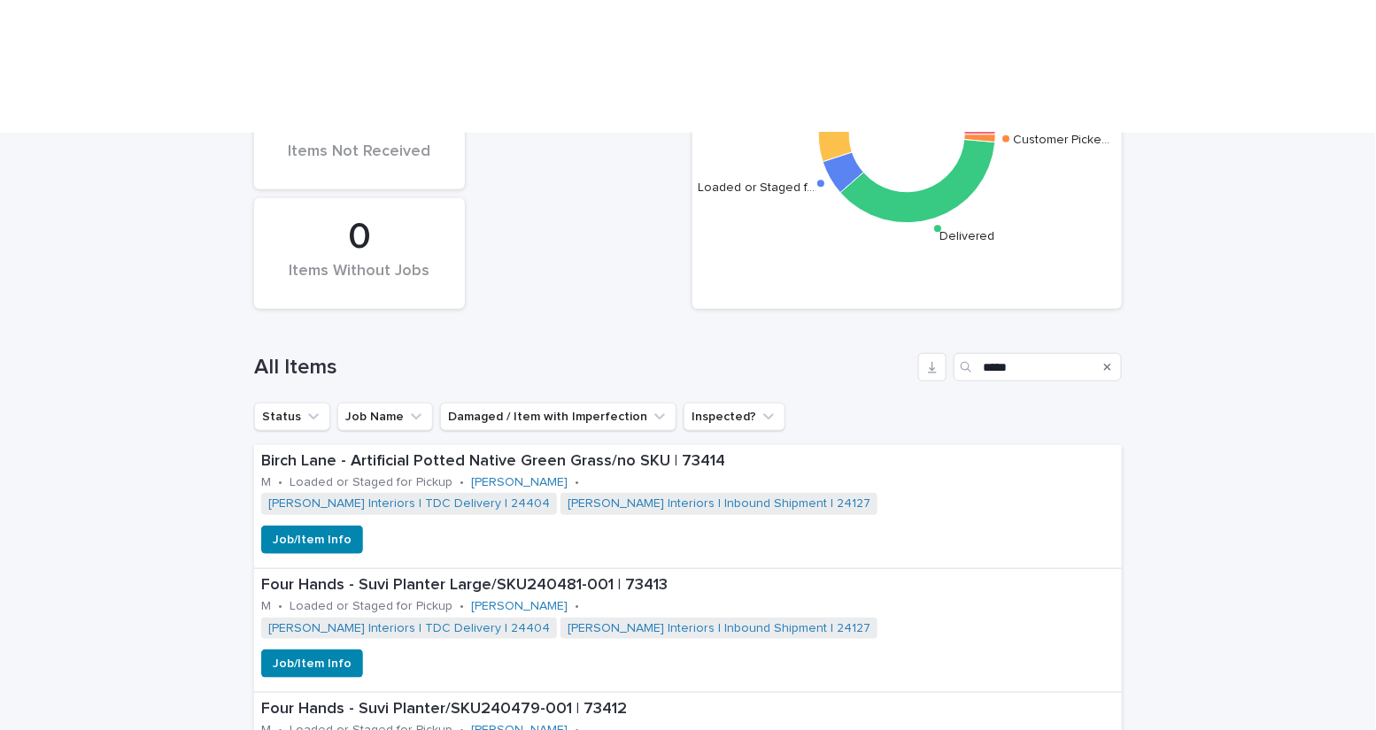
scroll to position [584, 0]
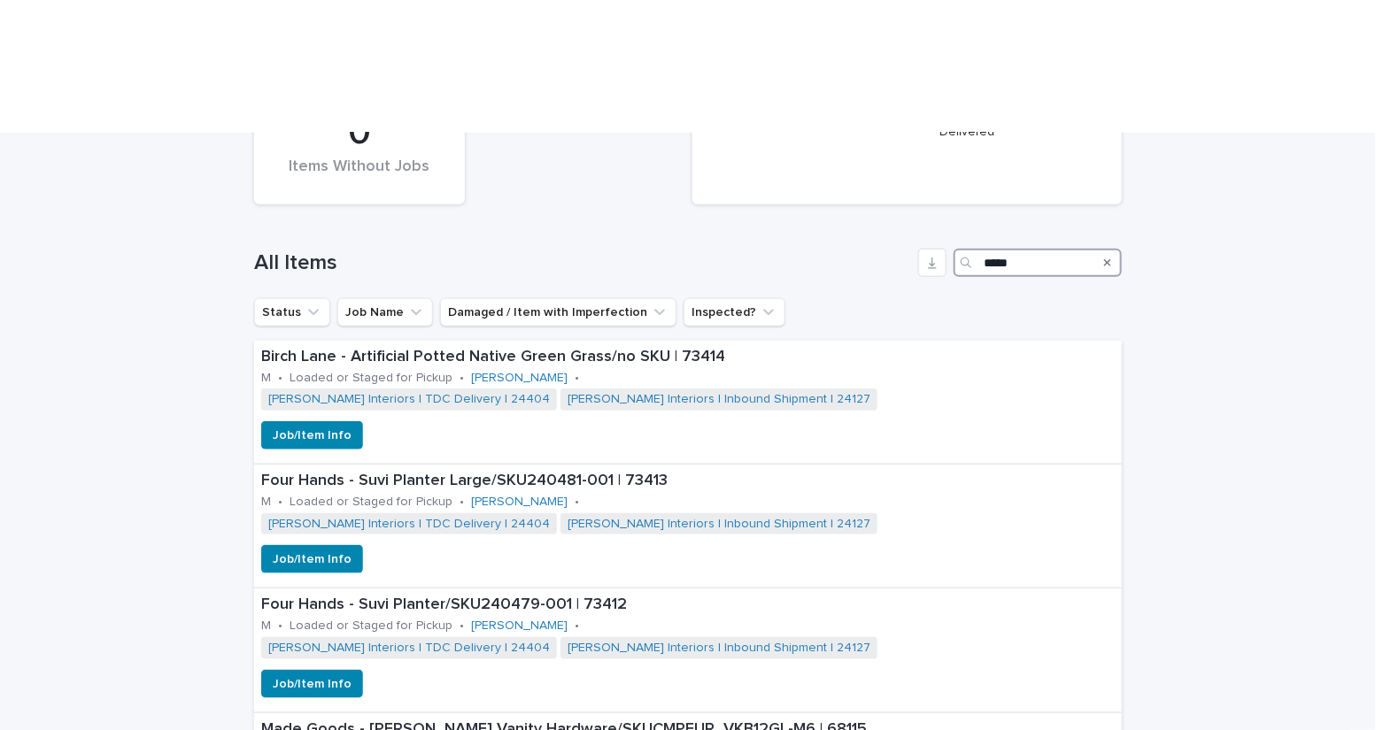
click at [1024, 249] on input "*****" at bounding box center [1038, 263] width 168 height 28
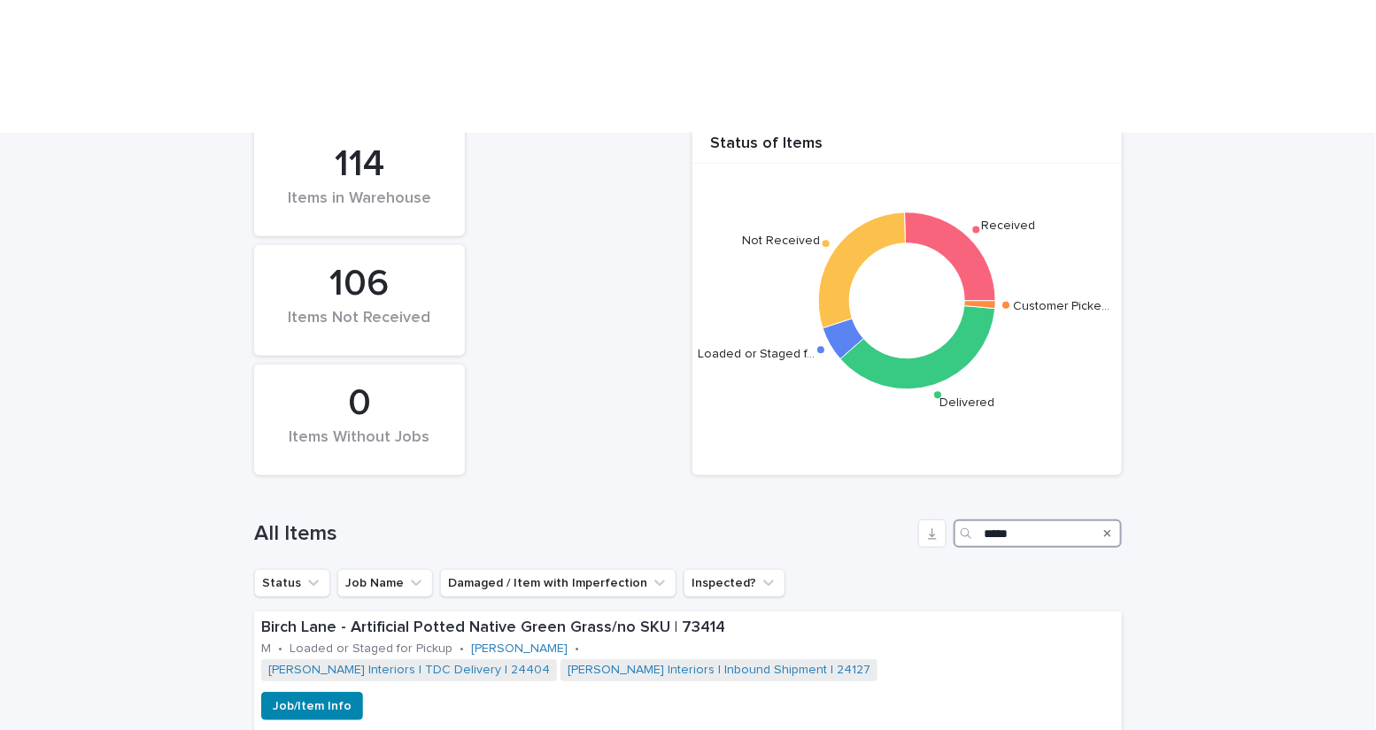
scroll to position [549, 0]
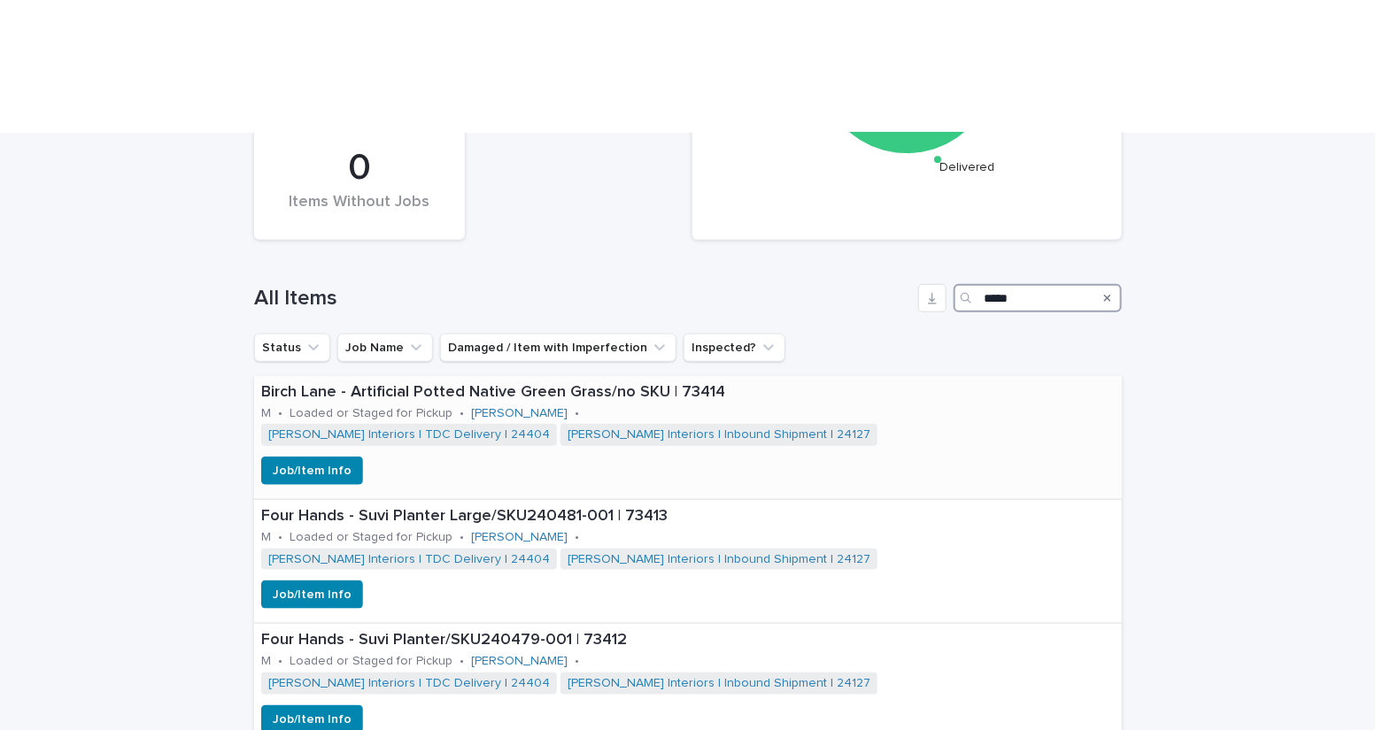
type input "*****"
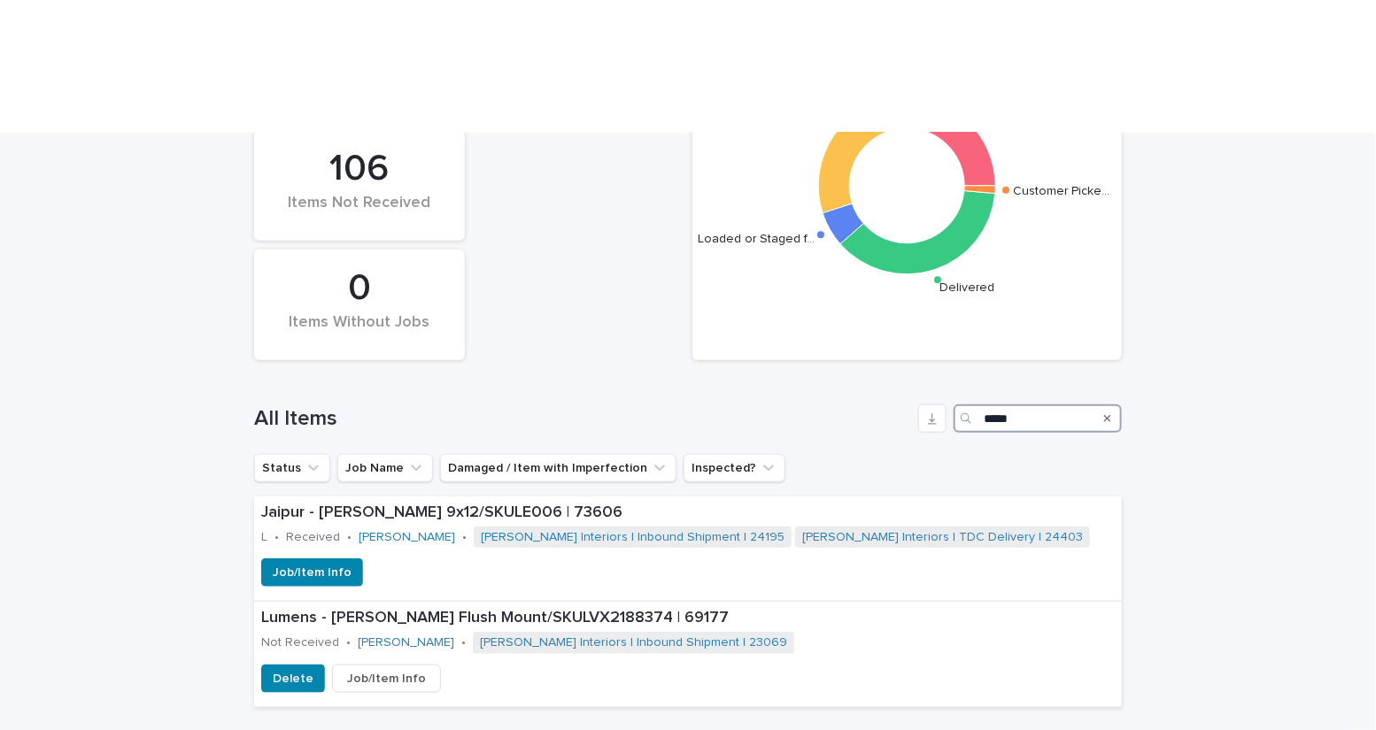
scroll to position [470, 0]
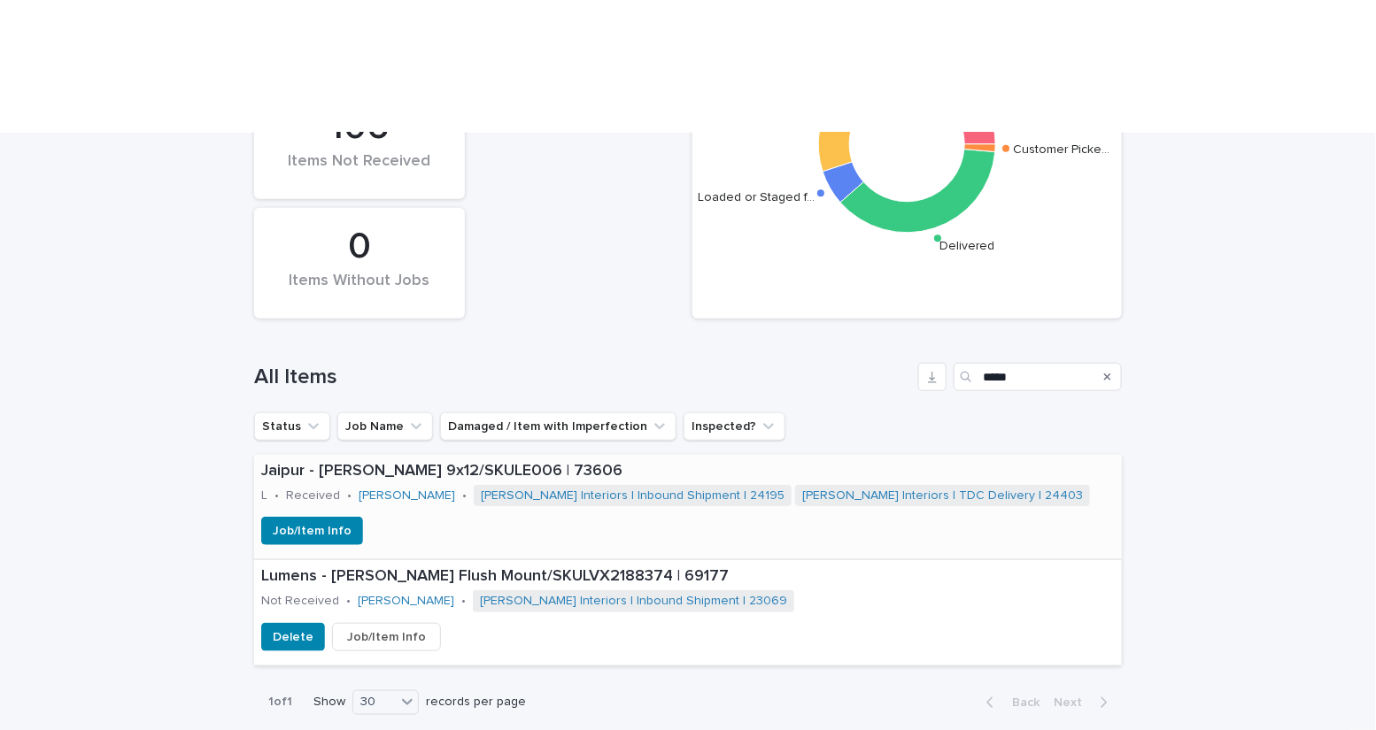
click at [708, 517] on div "Job/Item Info" at bounding box center [688, 531] width 868 height 28
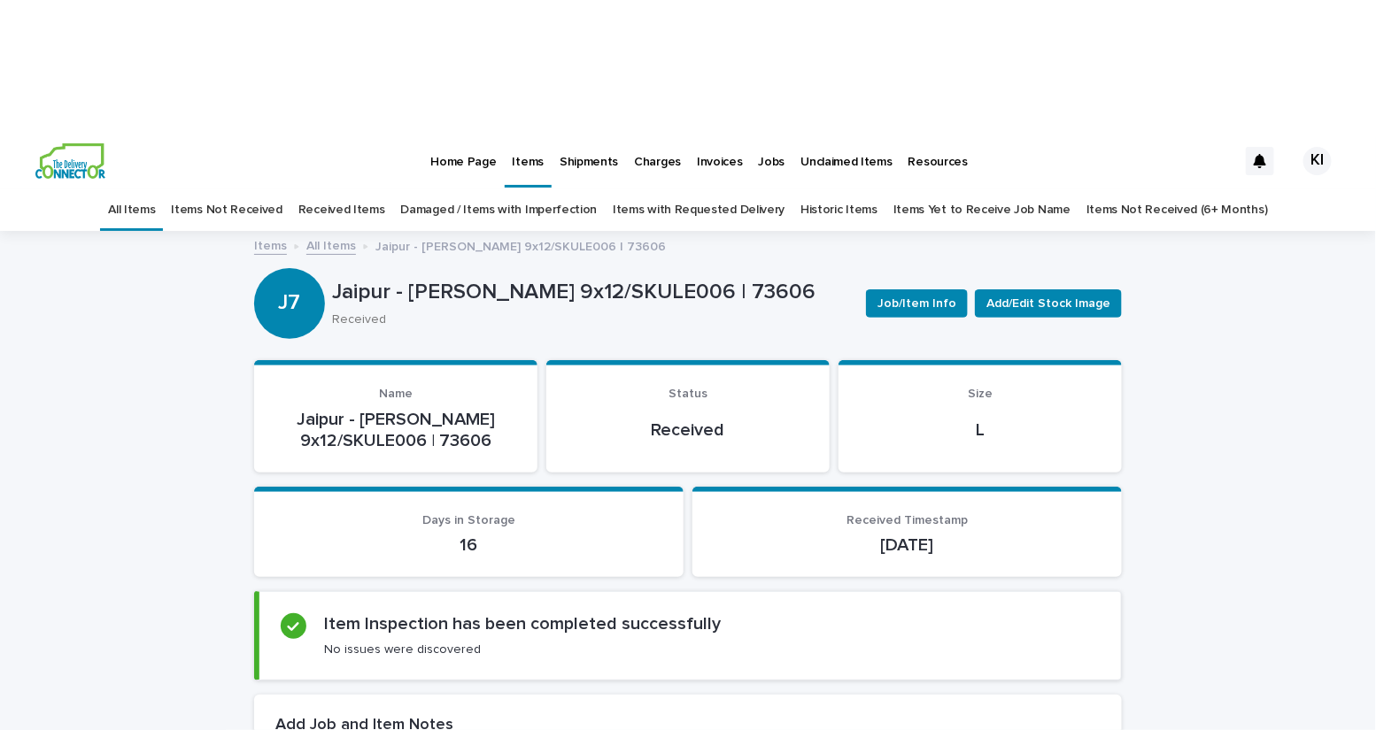
click at [153, 189] on link "All Items" at bounding box center [131, 210] width 47 height 42
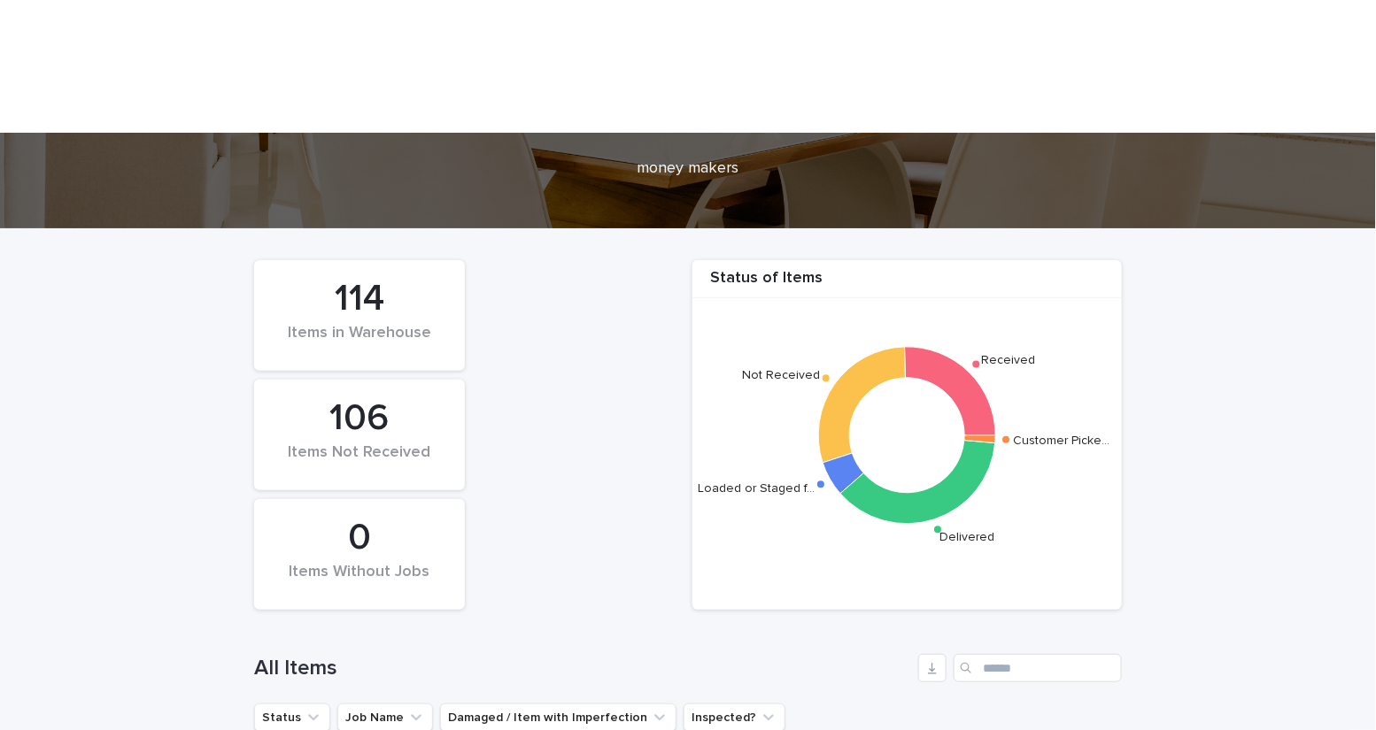
scroll to position [328, 0]
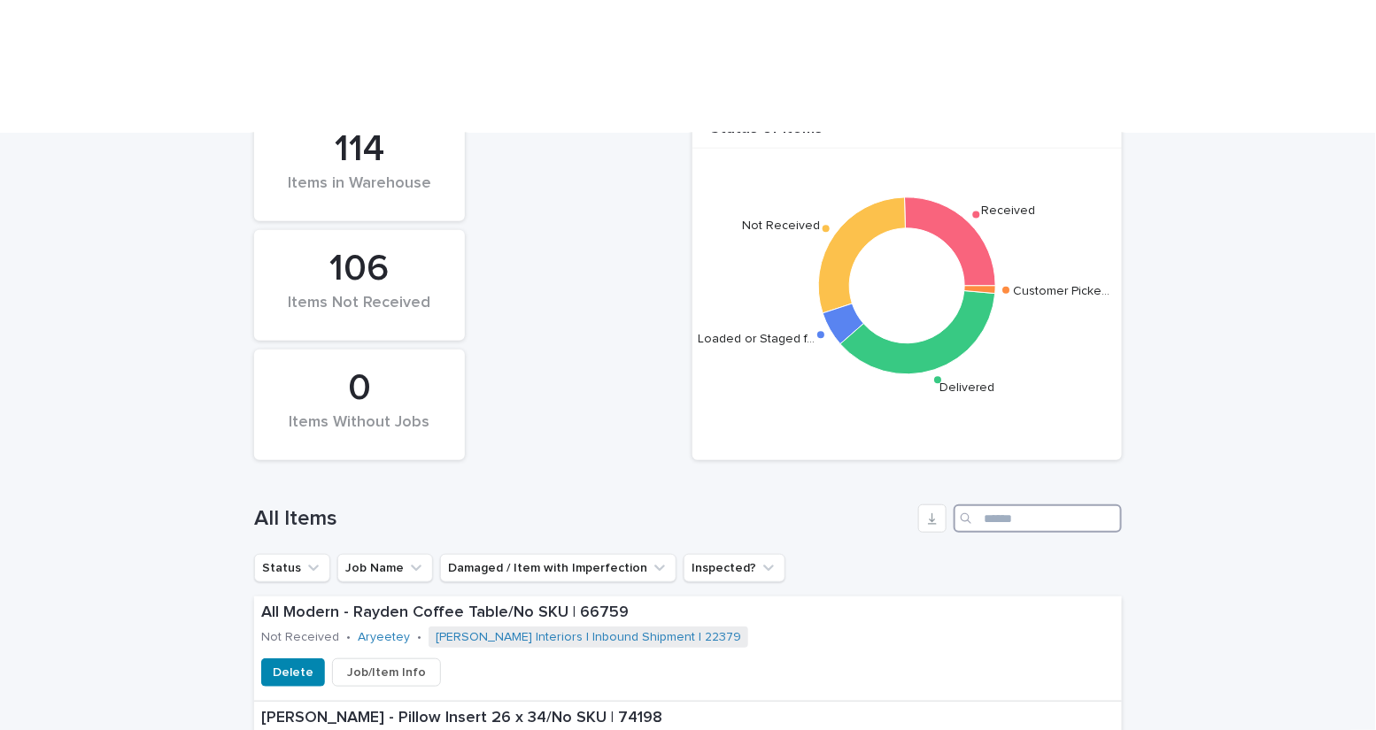
click at [1009, 505] on input "Search" at bounding box center [1038, 519] width 168 height 28
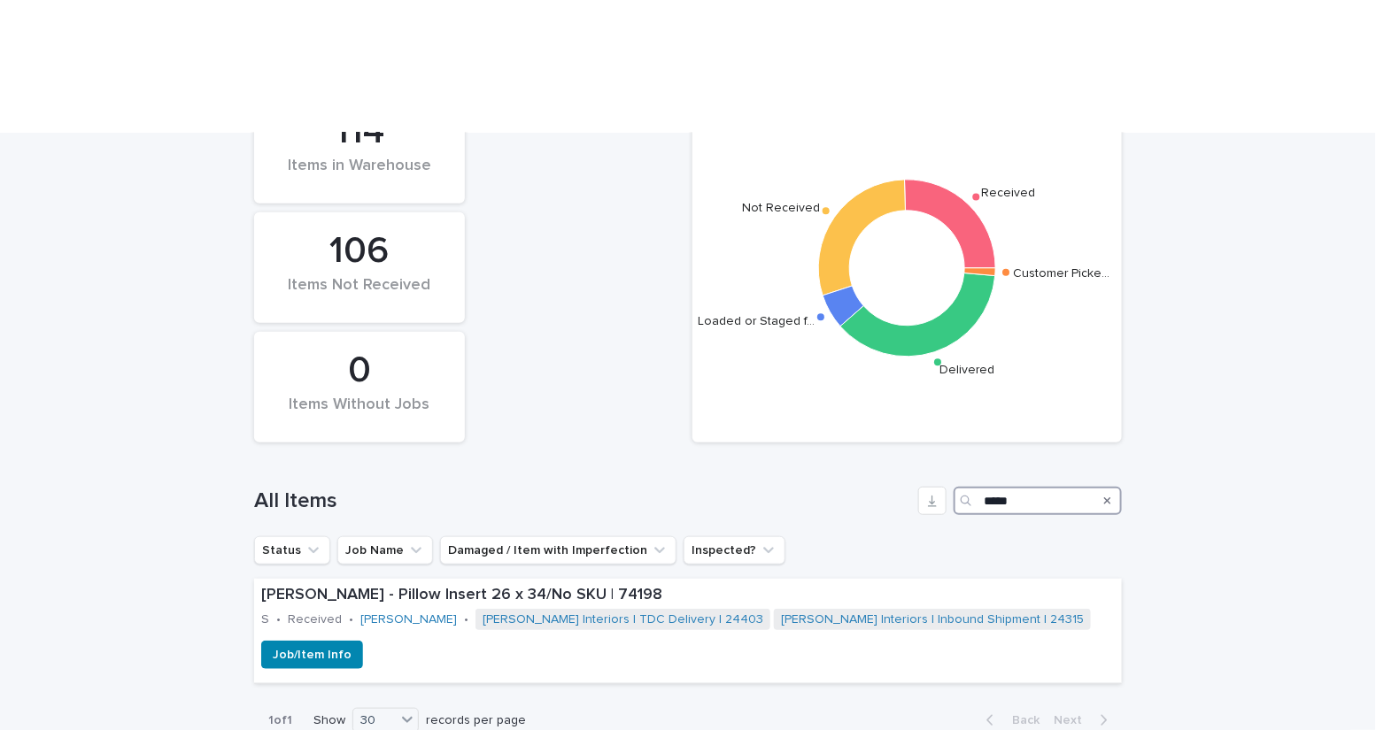
scroll to position [350, 0]
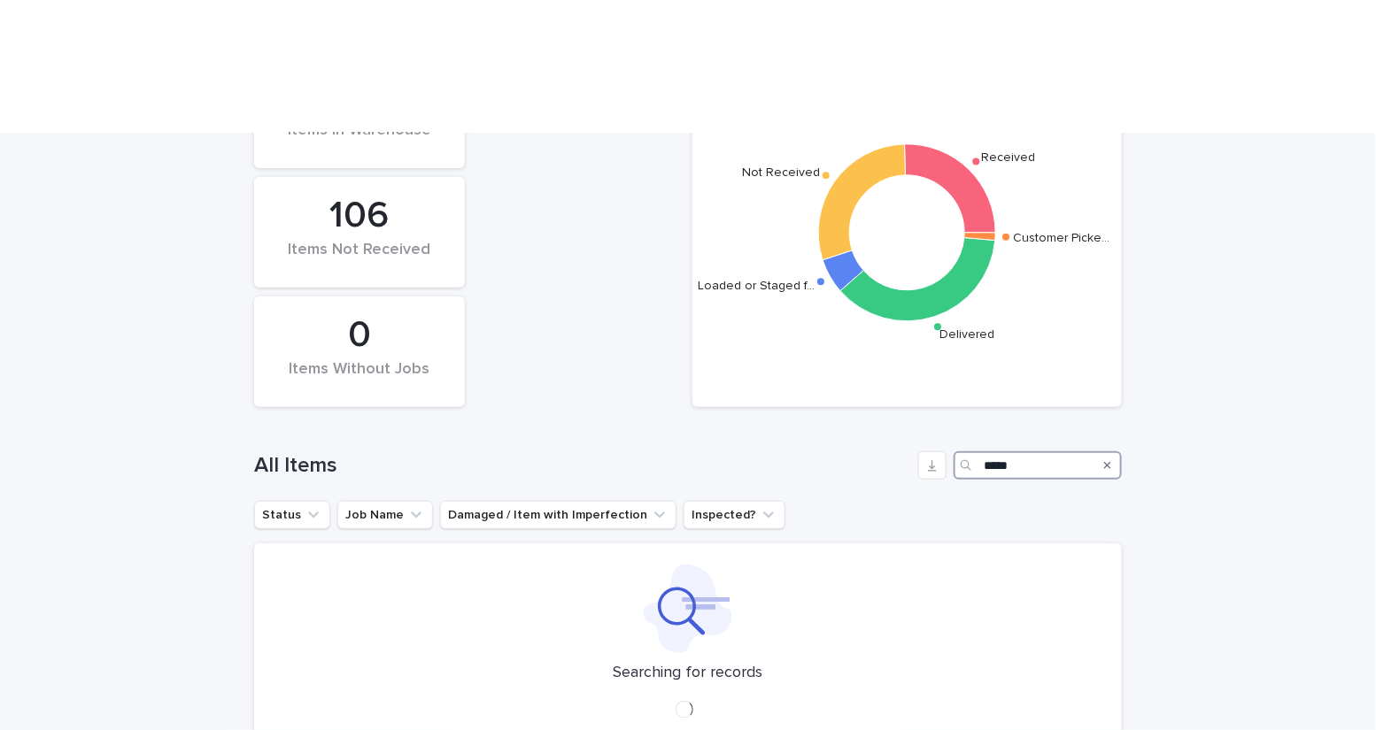
scroll to position [350, 0]
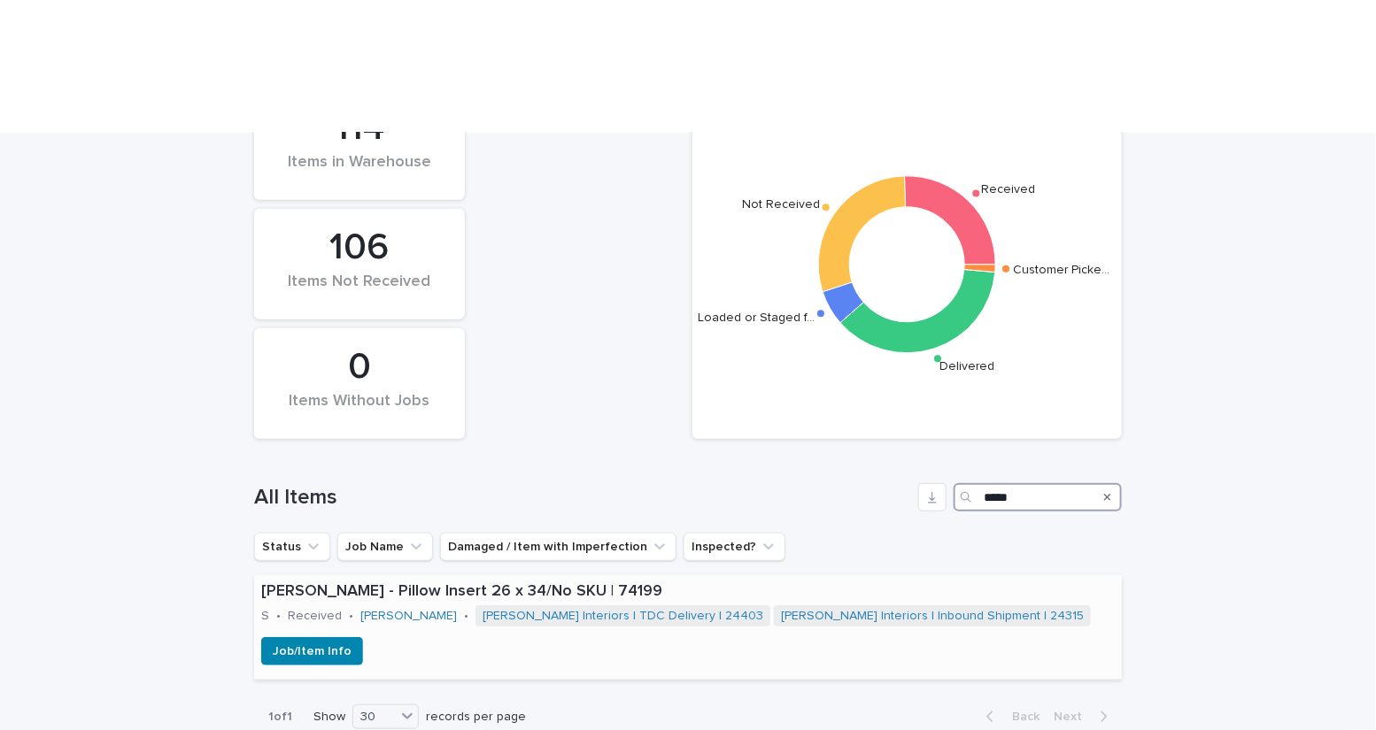
type input "*****"
click at [680, 637] on div "Job/Item Info" at bounding box center [688, 651] width 868 height 28
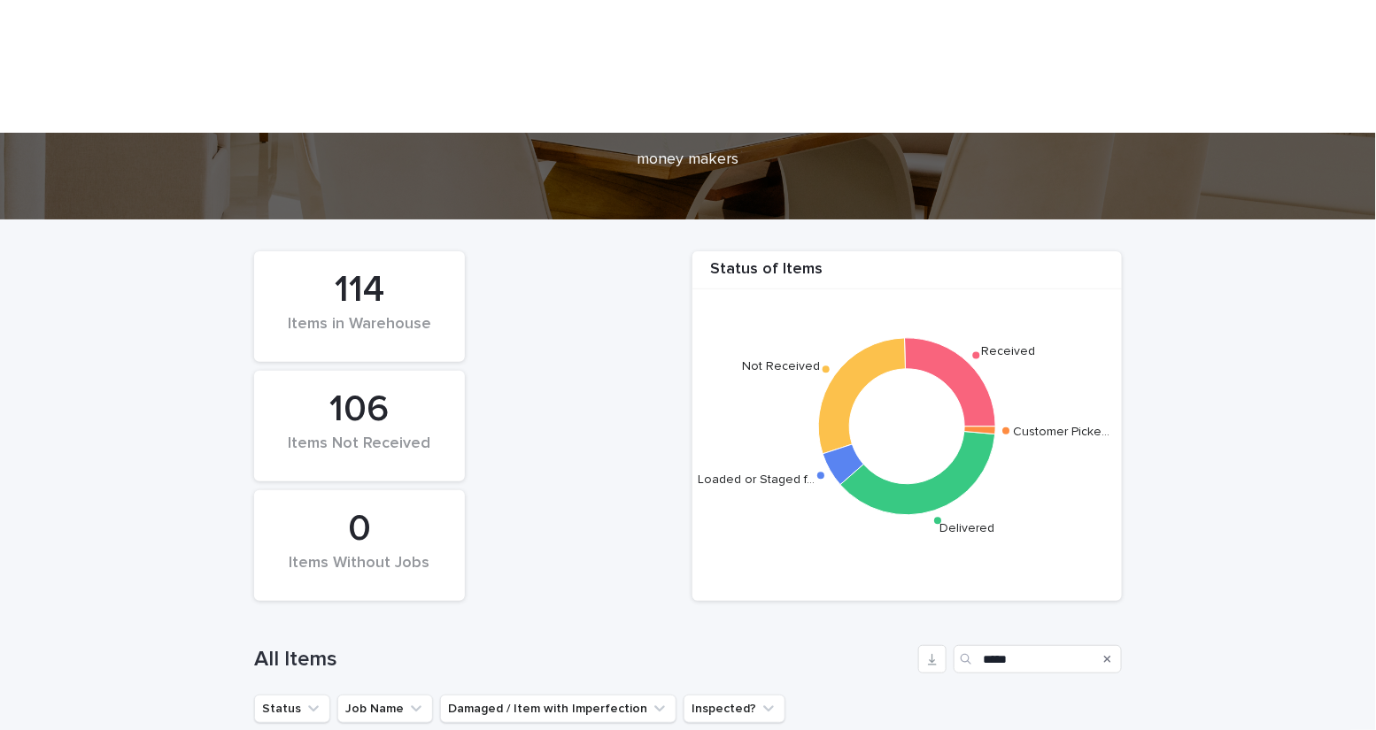
scroll to position [208, 0]
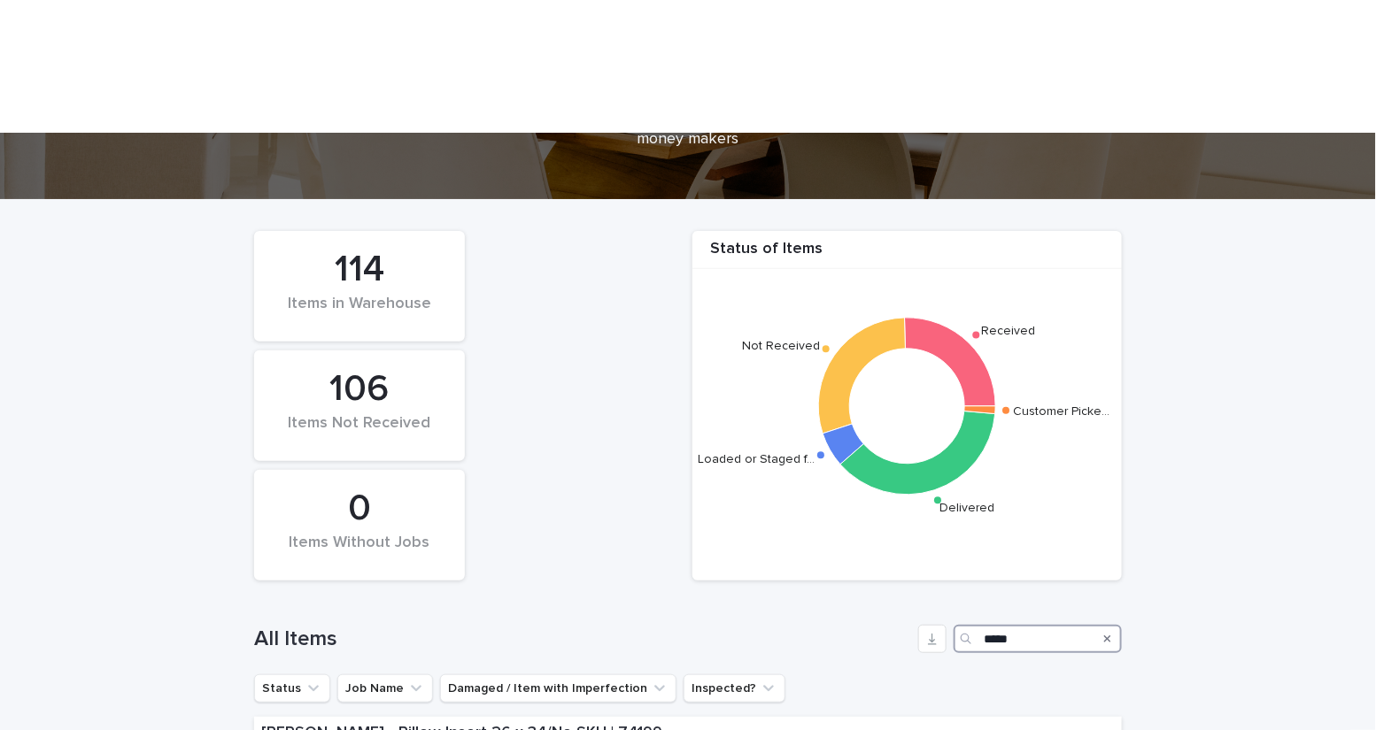
click at [1024, 625] on input "*****" at bounding box center [1038, 639] width 168 height 28
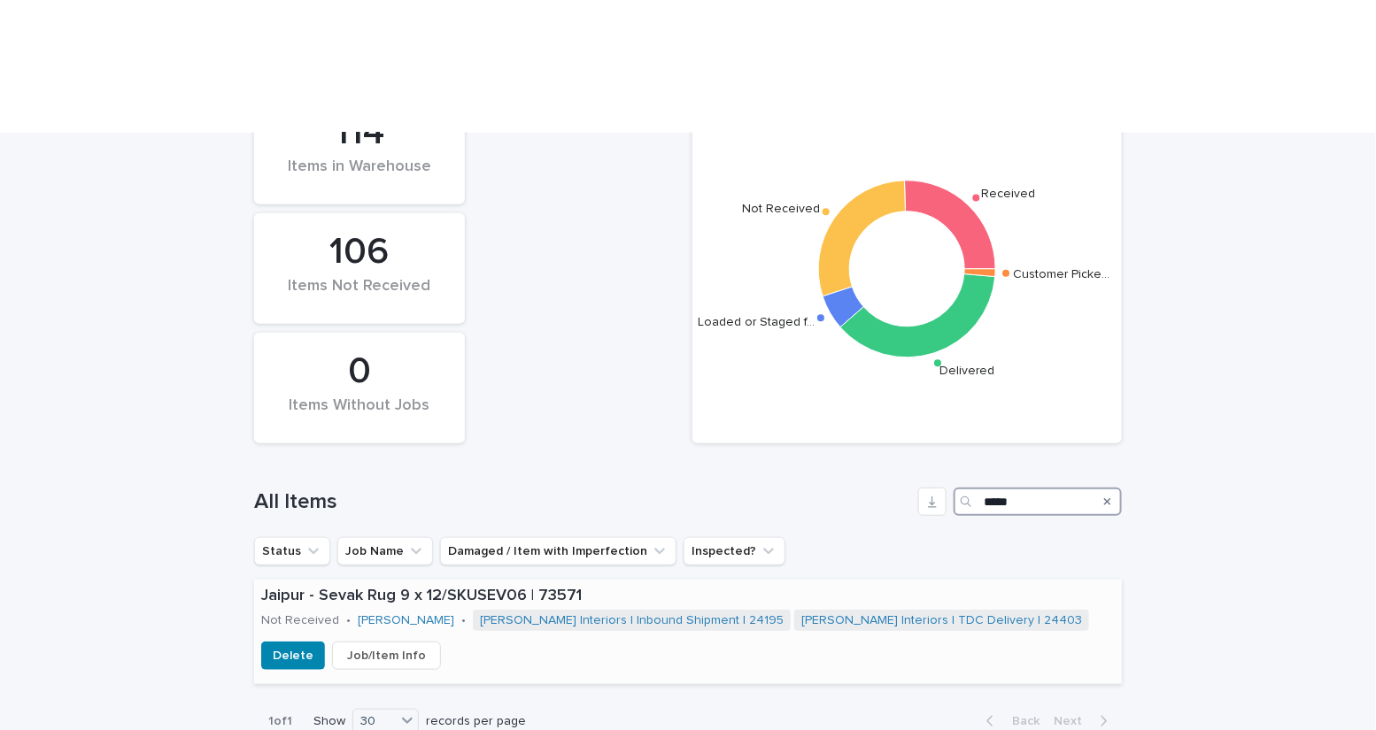
scroll to position [365, 0]
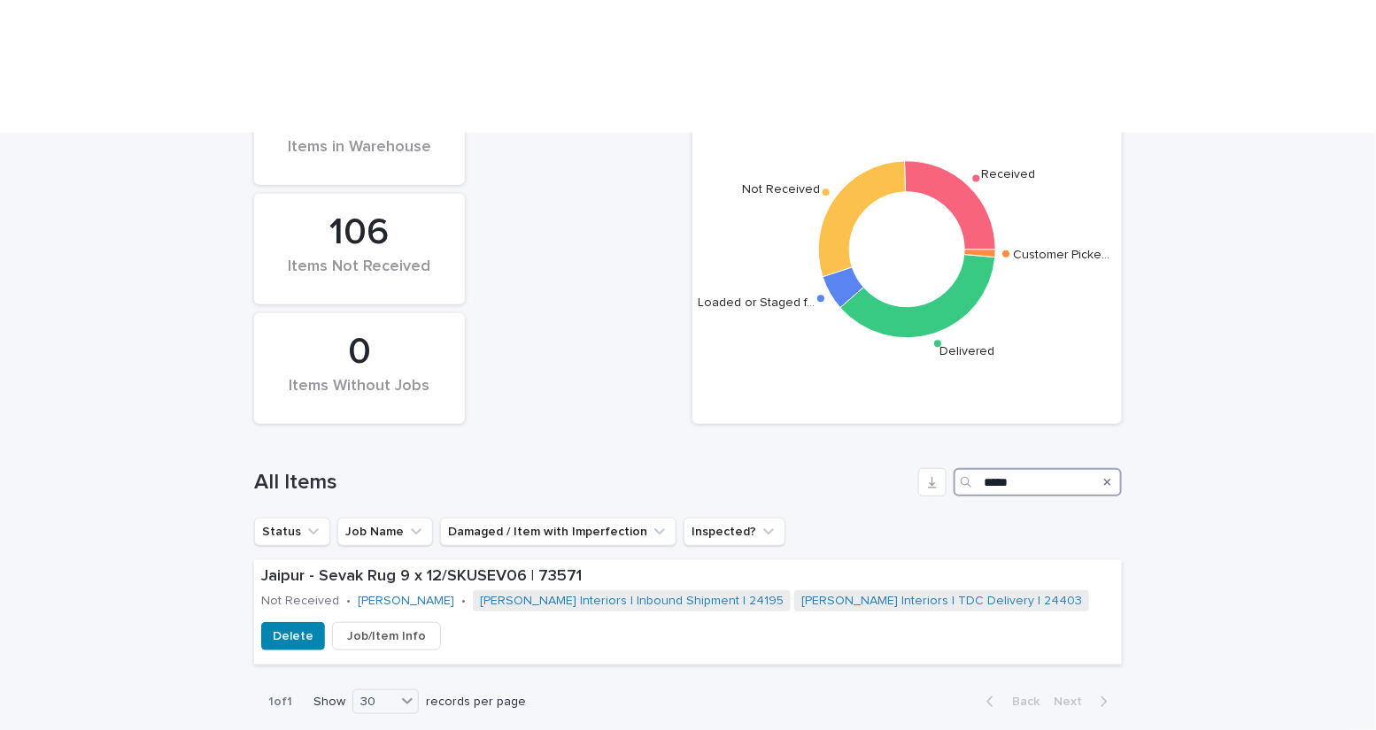
type input "*****"
